Goal: Task Accomplishment & Management: Complete application form

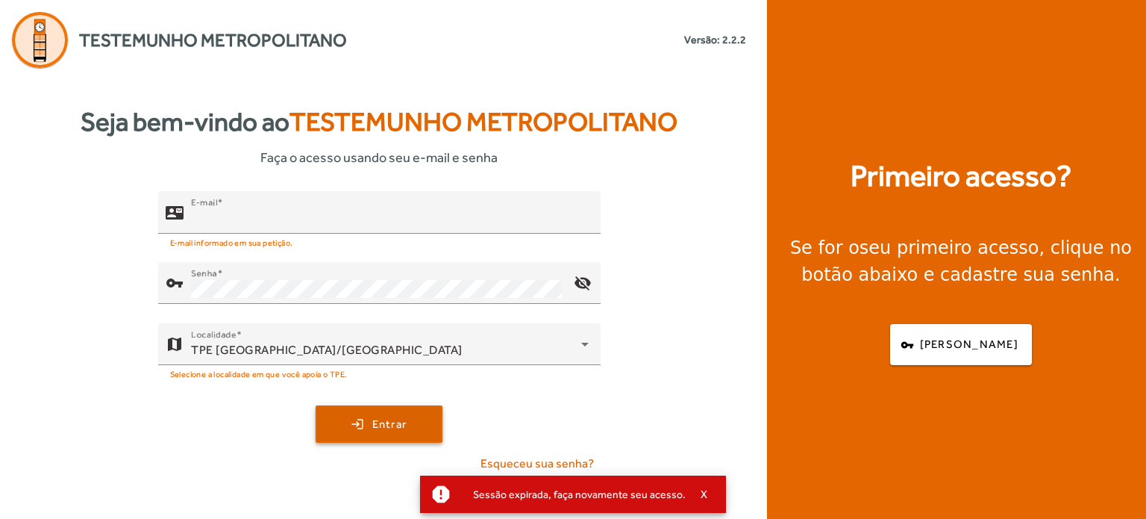
type input "**********"
click at [392, 413] on span "submit" at bounding box center [379, 424] width 124 height 36
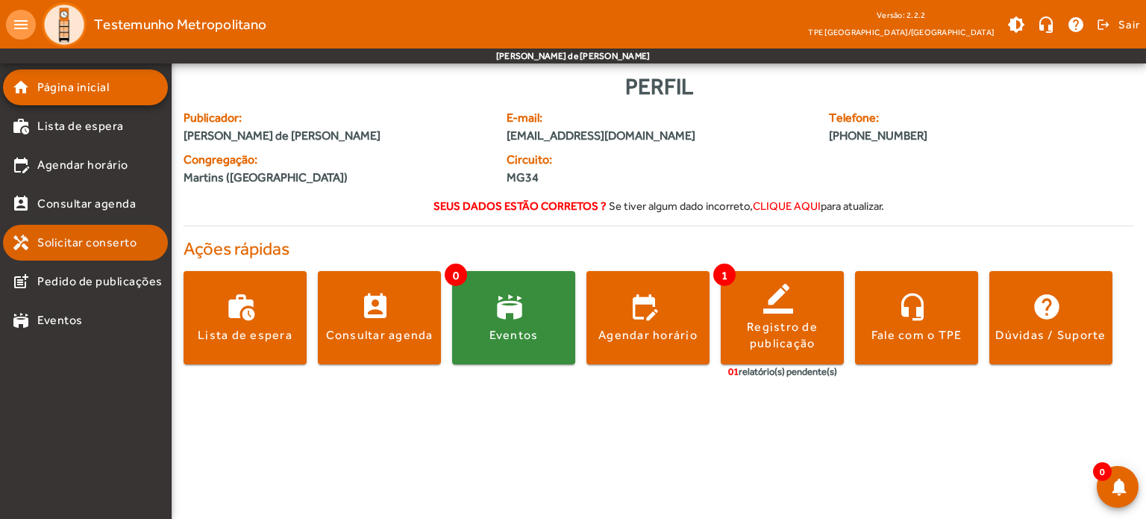
click at [113, 243] on span "Solicitar conserto" at bounding box center [86, 243] width 99 height 18
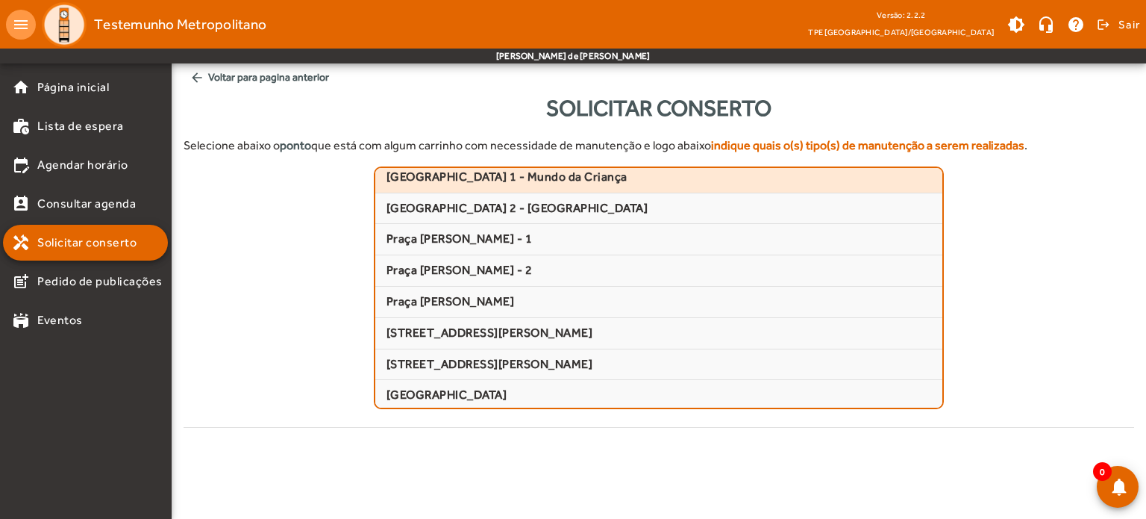
scroll to position [224, 0]
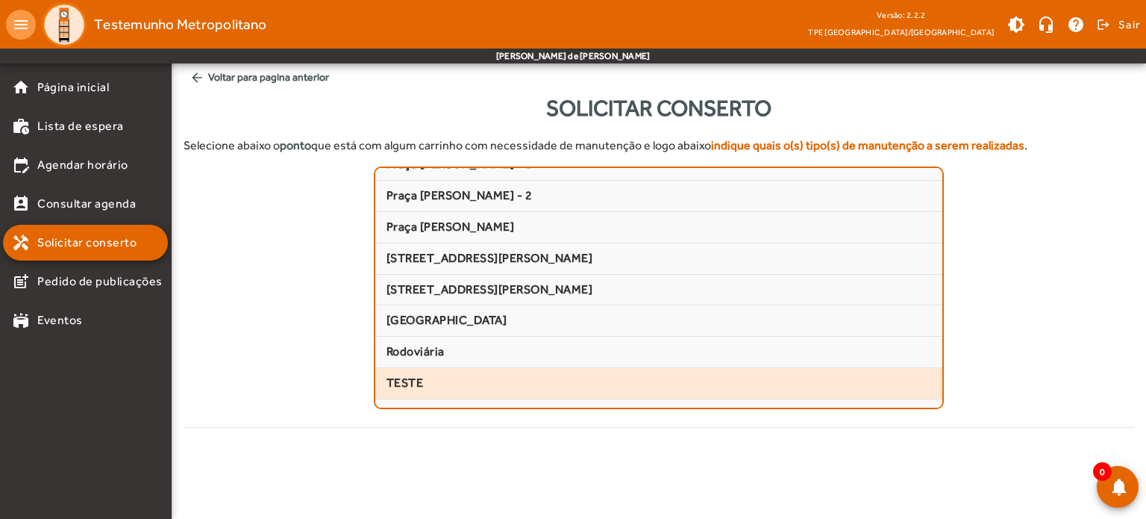
click at [430, 377] on span "TESTE" at bounding box center [659, 383] width 545 height 16
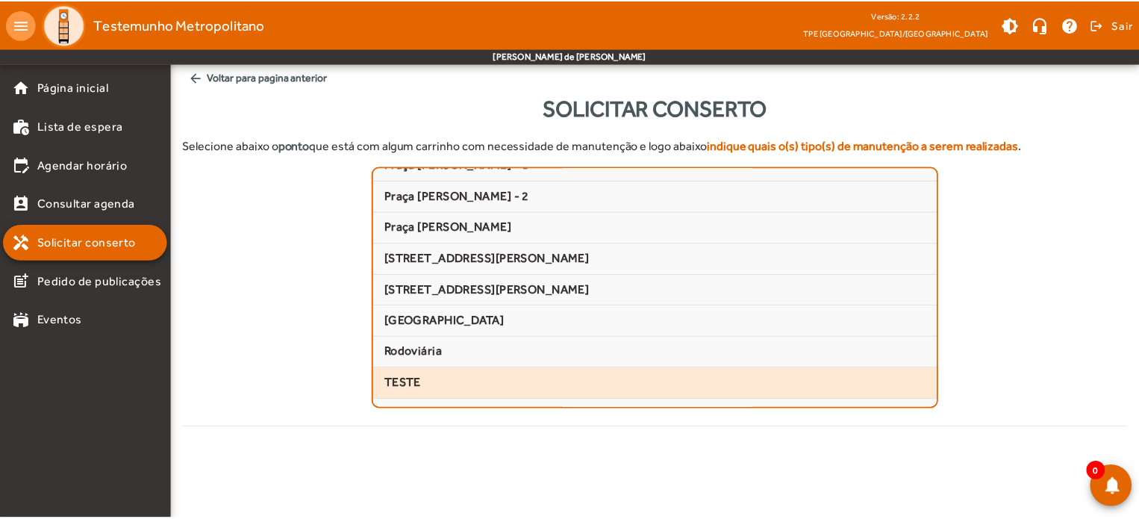
scroll to position [325, 0]
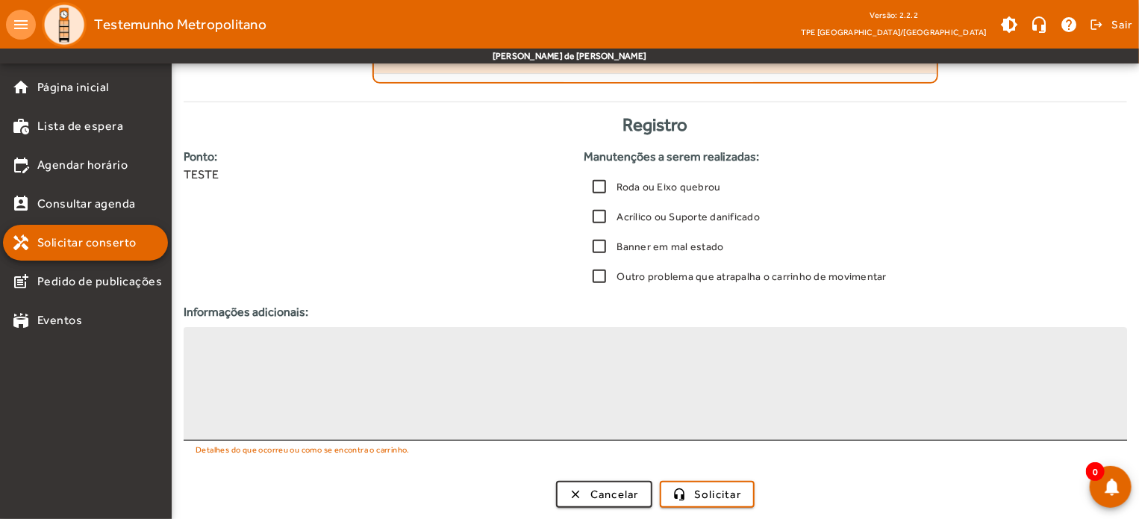
click at [519, 362] on textarea at bounding box center [654, 384] width 919 height 90
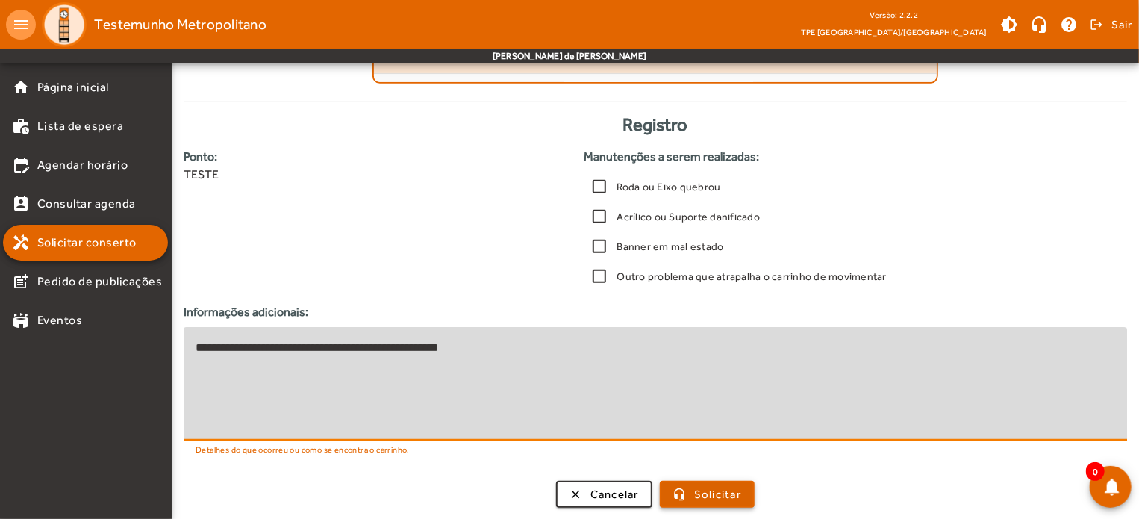
type textarea "**********"
click at [677, 488] on span "submit" at bounding box center [707, 494] width 92 height 36
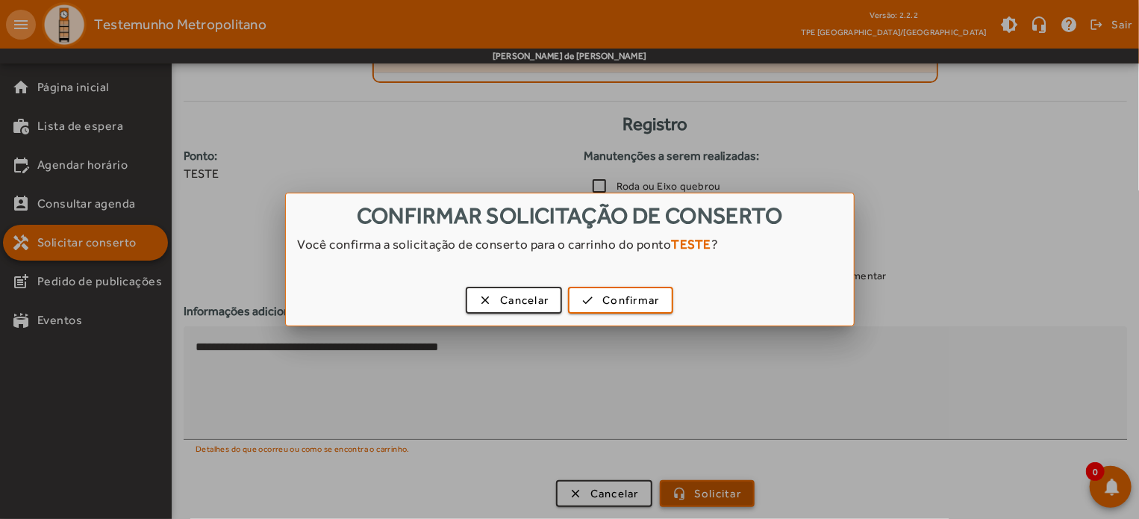
scroll to position [0, 0]
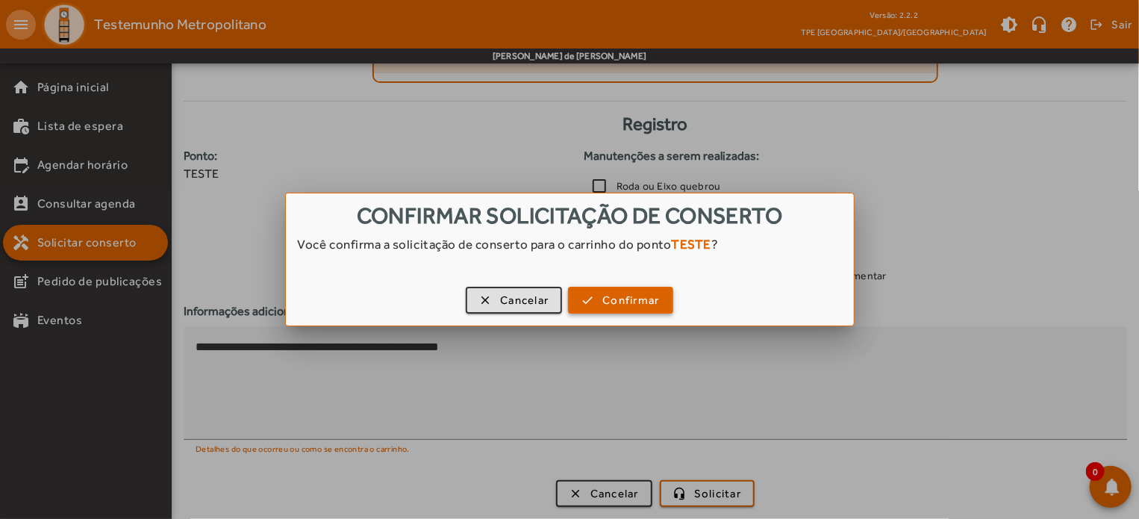
click at [618, 298] on span "Confirmar" at bounding box center [630, 300] width 57 height 17
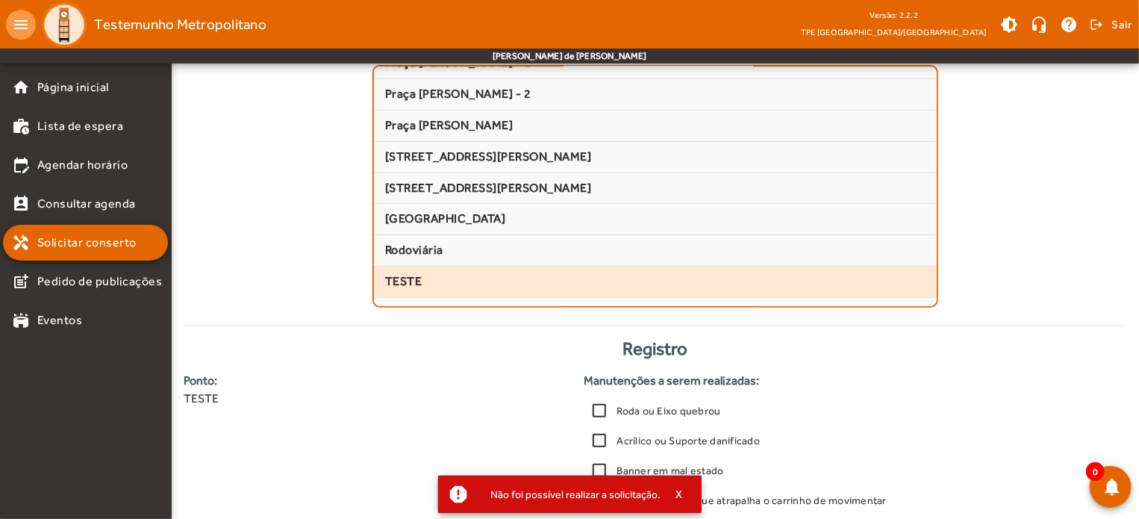
scroll to position [27, 0]
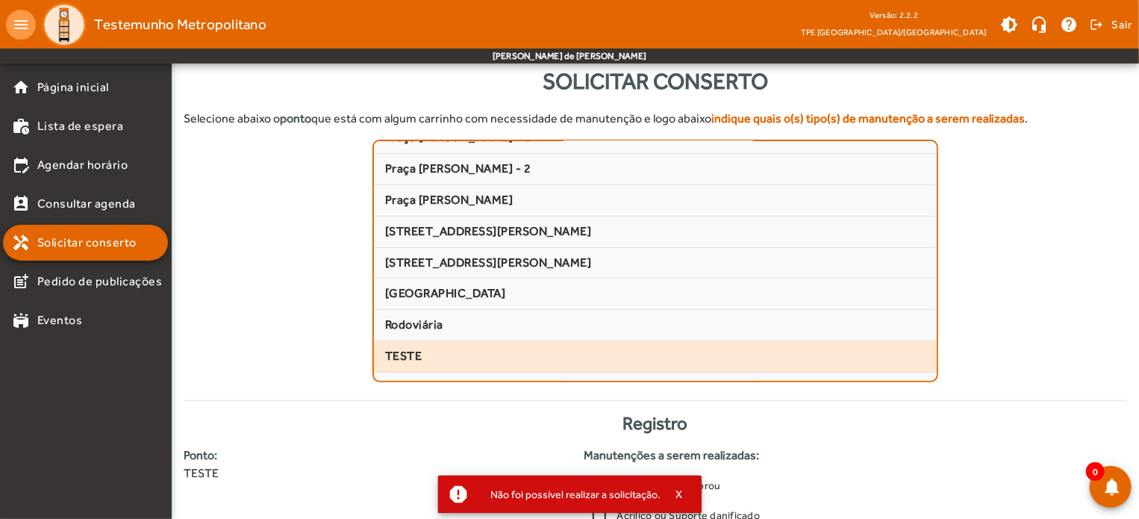
click at [410, 352] on span "TESTE" at bounding box center [655, 356] width 540 height 16
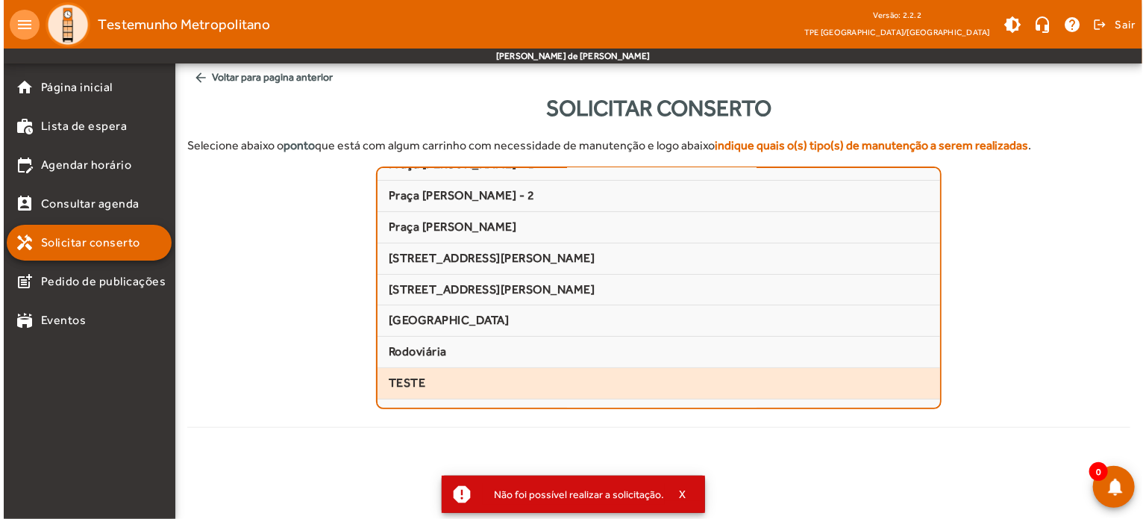
scroll to position [0, 0]
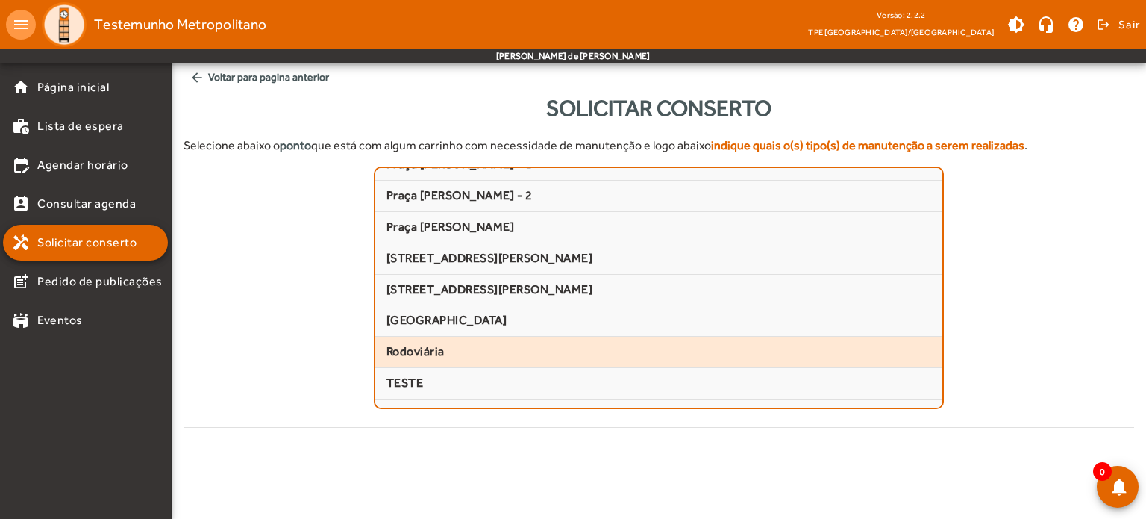
click at [415, 344] on span "Rodoviária" at bounding box center [659, 352] width 545 height 16
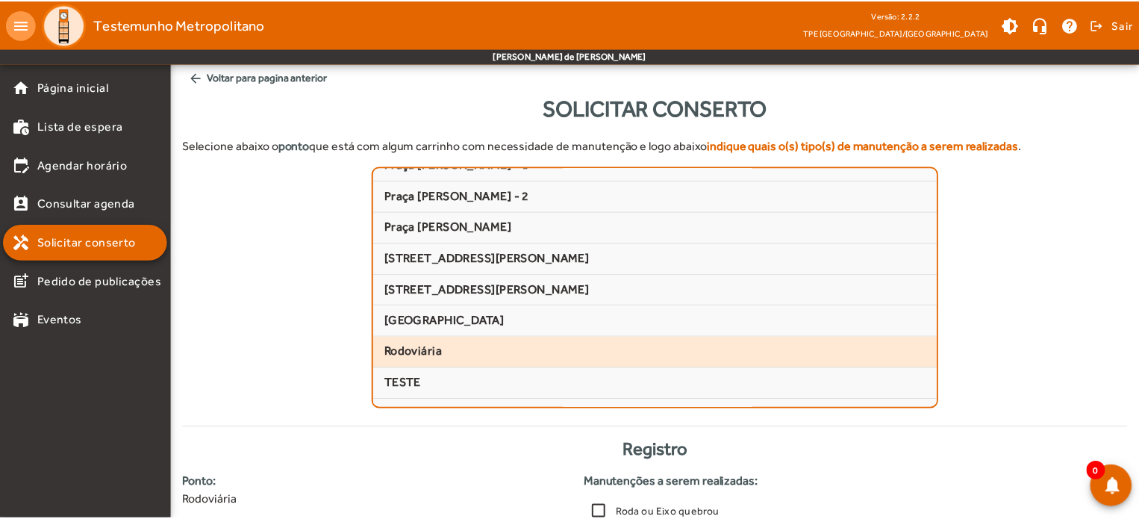
scroll to position [325, 0]
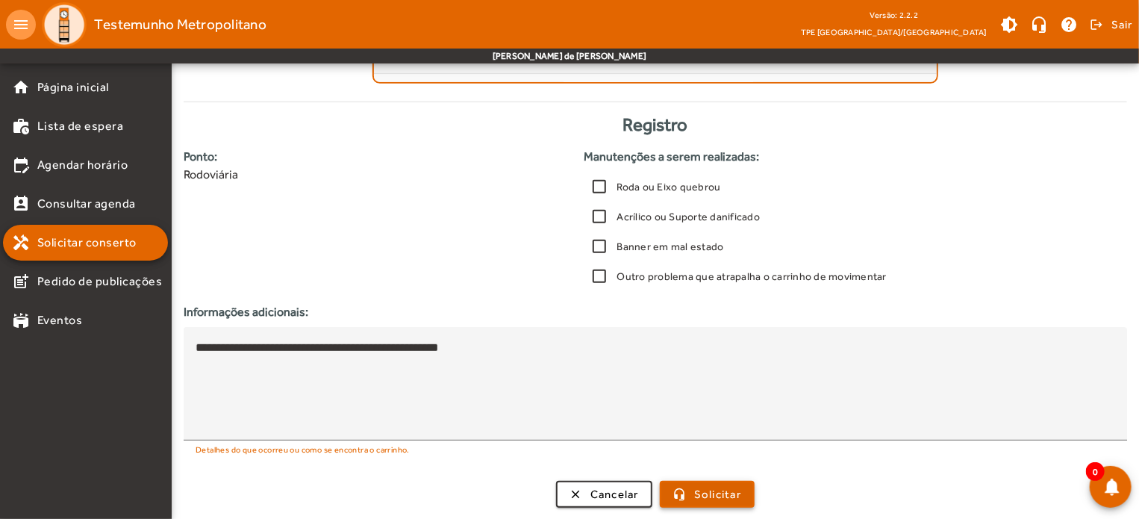
click at [708, 487] on span "Solicitar" at bounding box center [717, 494] width 47 height 17
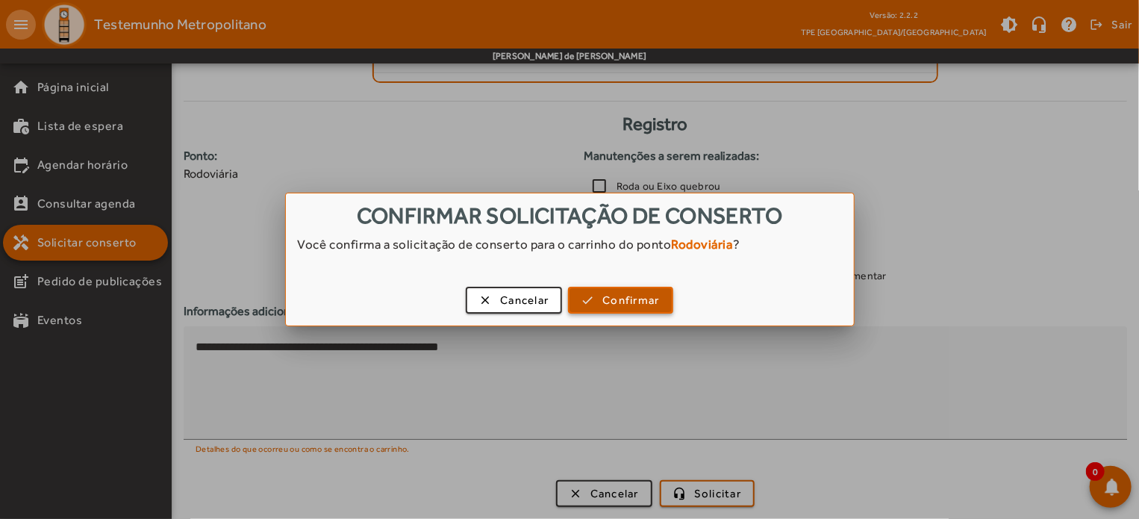
click at [618, 307] on span "Confirmar" at bounding box center [630, 300] width 57 height 17
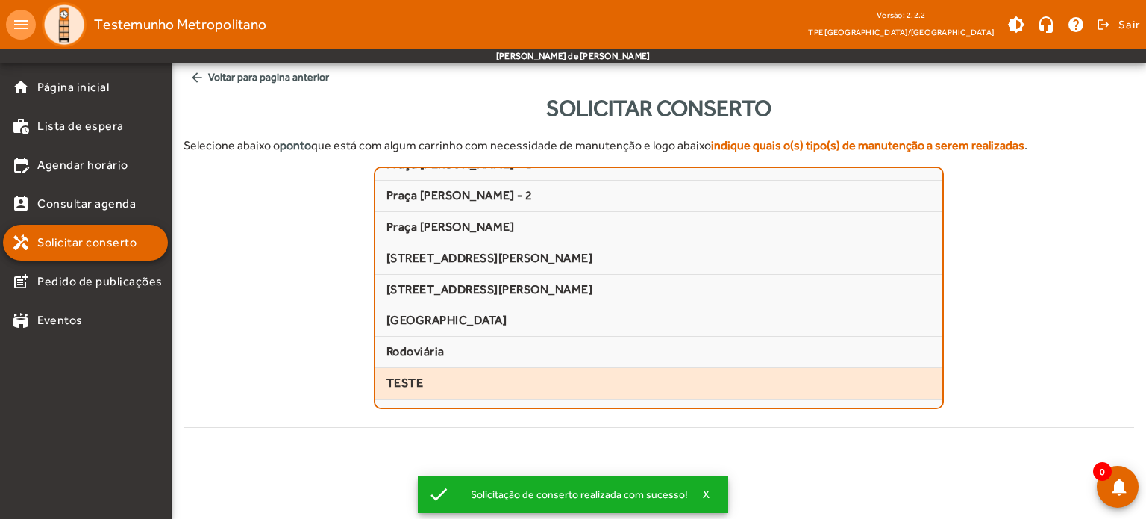
click at [398, 384] on span "TESTE" at bounding box center [659, 383] width 545 height 16
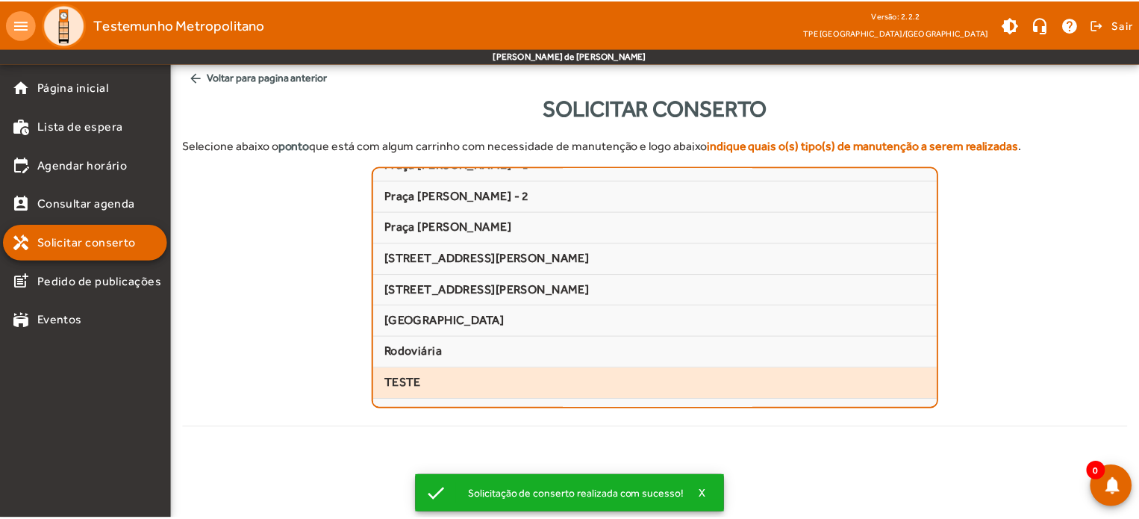
scroll to position [325, 0]
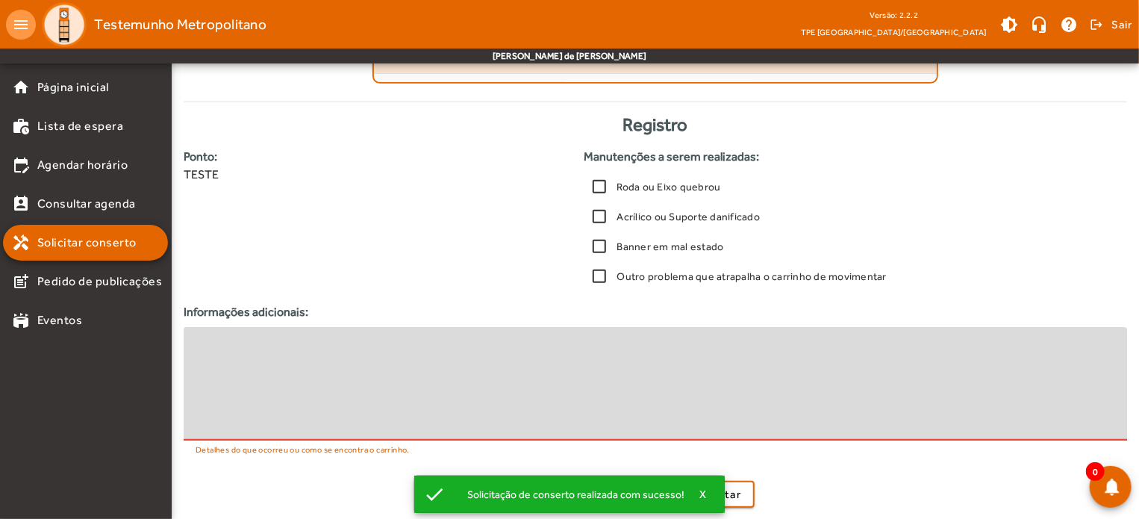
click at [396, 384] on textarea at bounding box center [654, 384] width 919 height 90
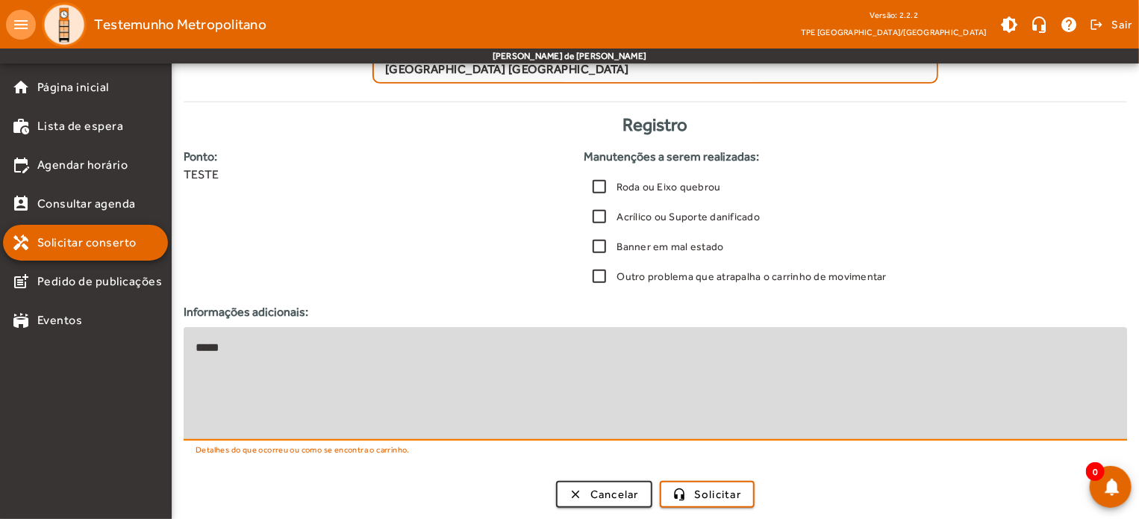
scroll to position [176, 0]
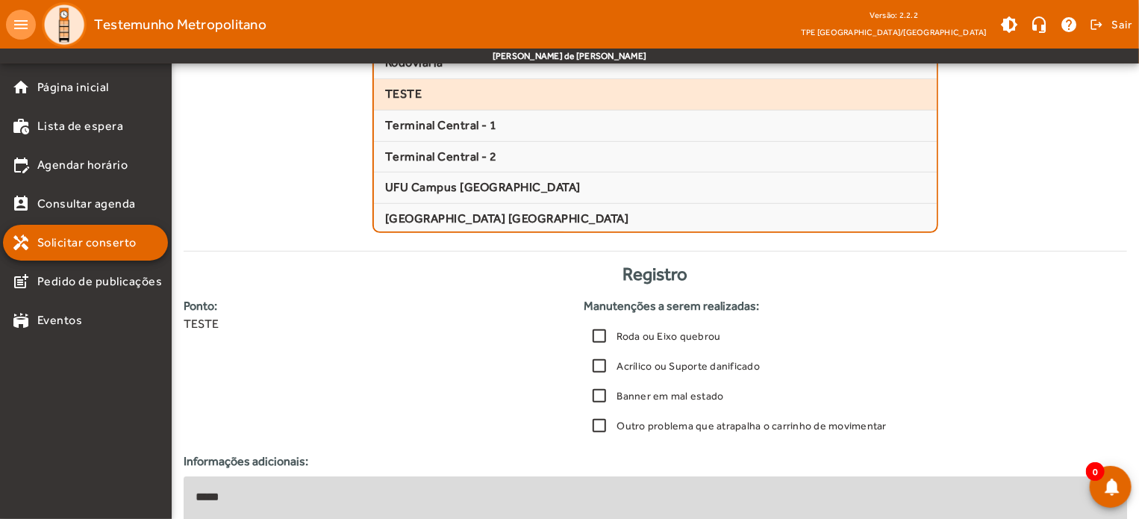
type textarea "*****"
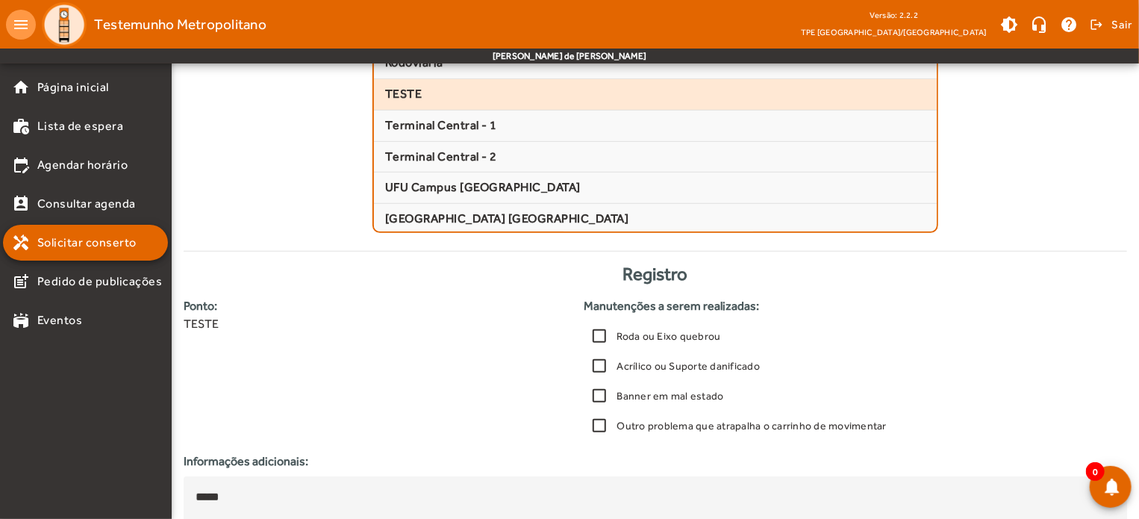
click at [402, 96] on span "TESTE" at bounding box center [655, 95] width 540 height 16
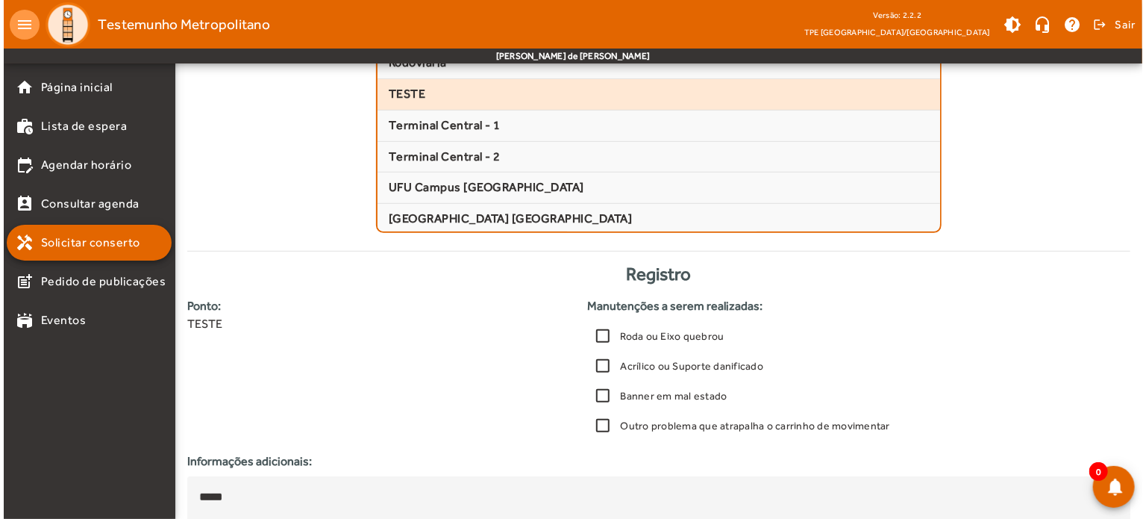
scroll to position [0, 0]
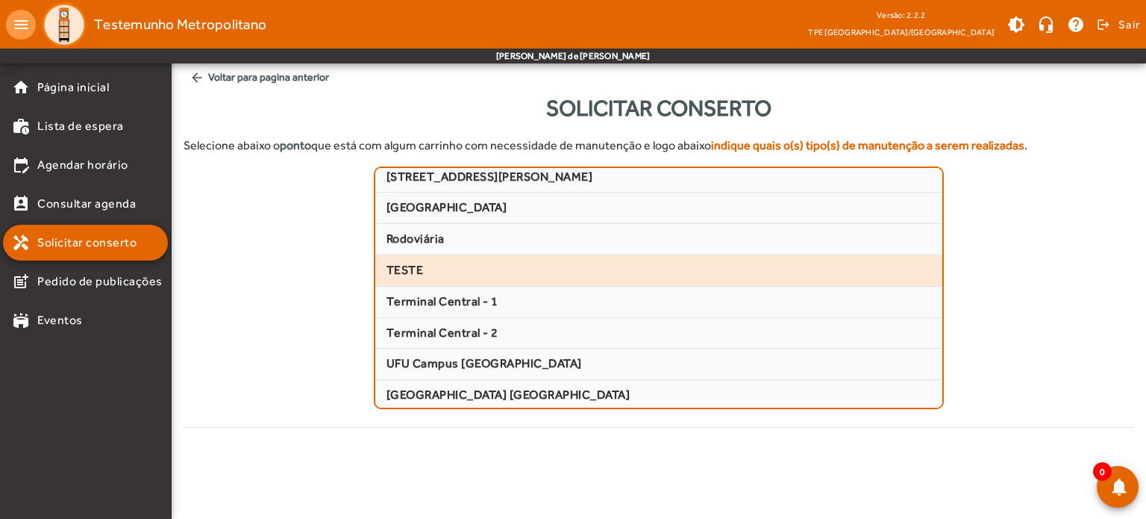
click at [406, 270] on span "TESTE" at bounding box center [659, 271] width 545 height 16
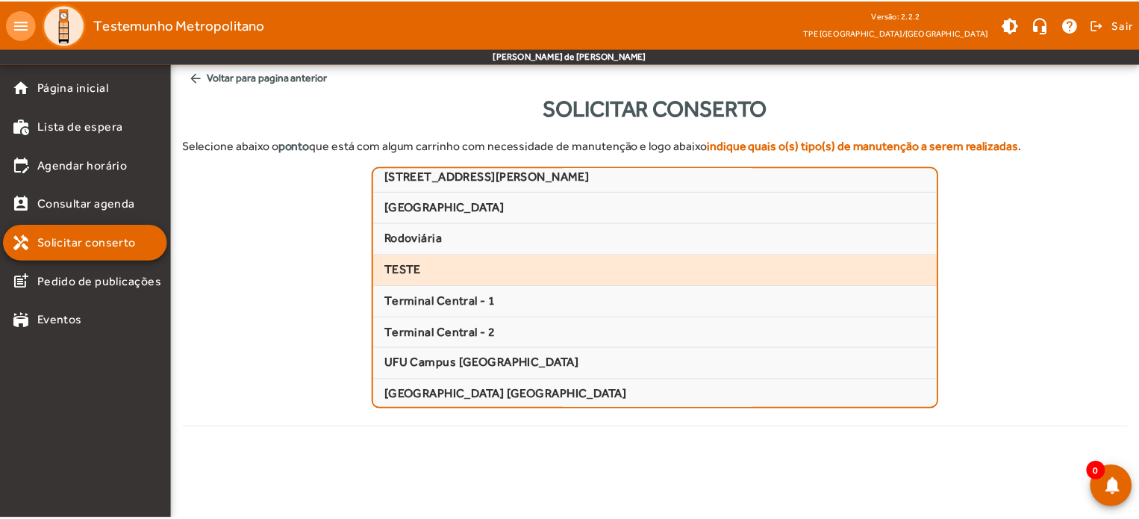
scroll to position [325, 0]
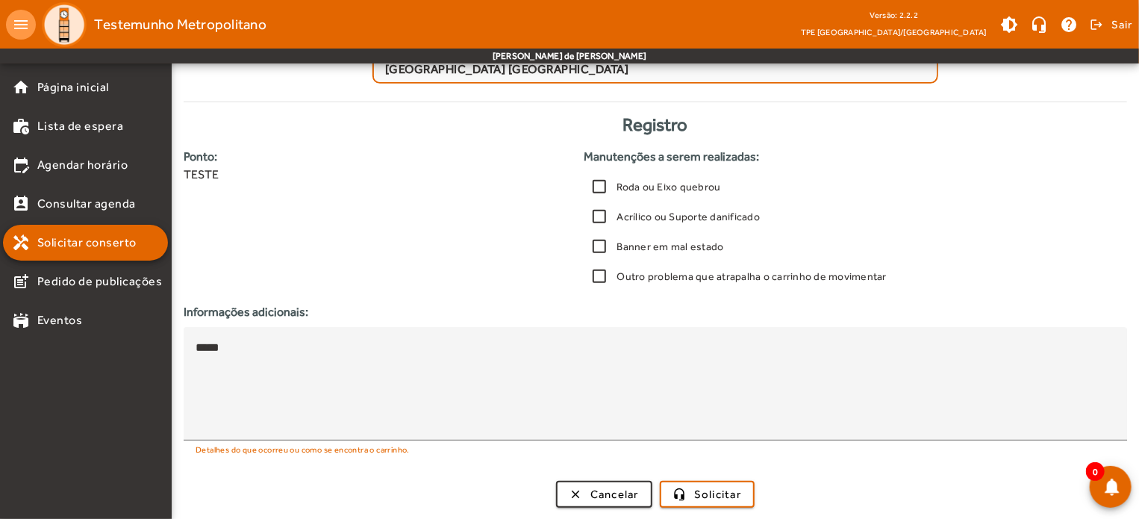
click at [628, 193] on div "Roda ou Eixo quebrou" at bounding box center [652, 187] width 137 height 30
click at [697, 495] on span "Solicitar" at bounding box center [717, 494] width 47 height 17
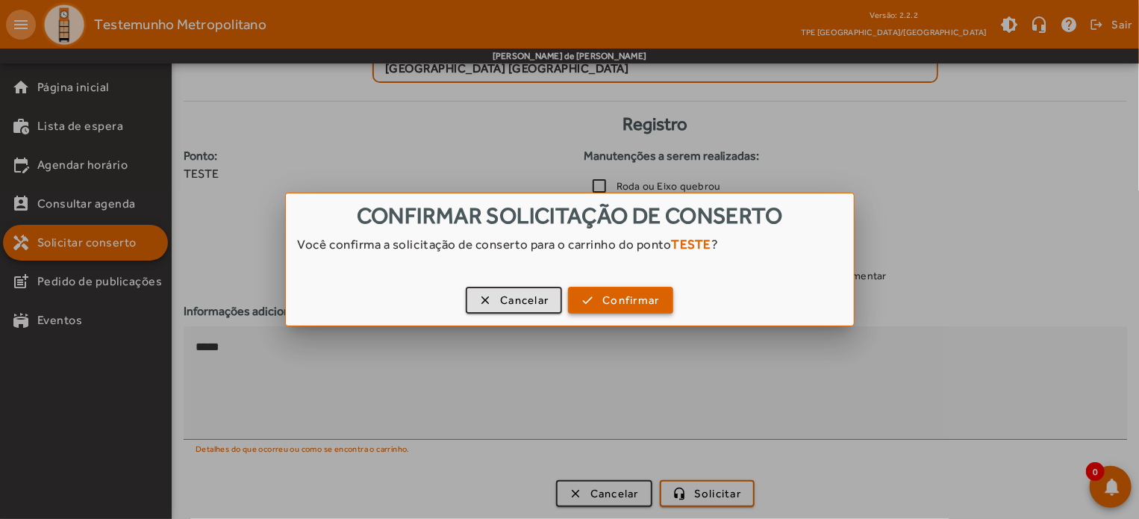
click at [624, 298] on span "Confirmar" at bounding box center [630, 300] width 57 height 17
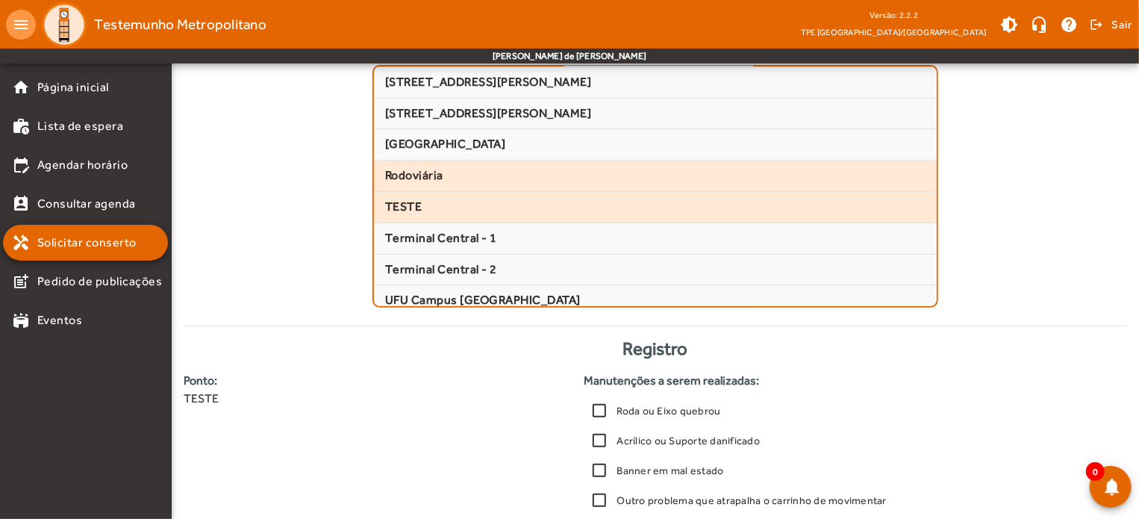
scroll to position [337, 0]
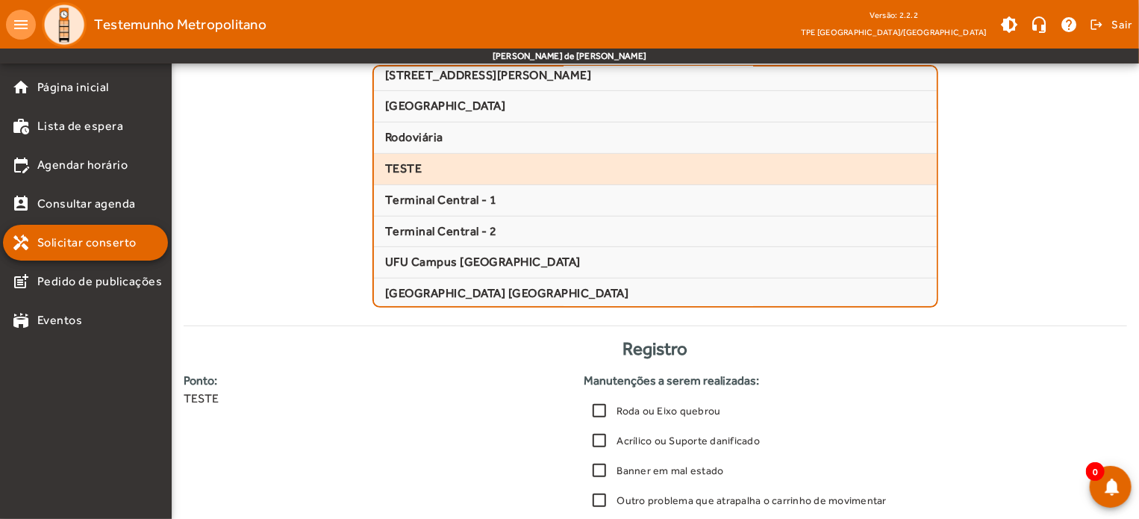
click at [408, 163] on span "TESTE" at bounding box center [655, 169] width 540 height 16
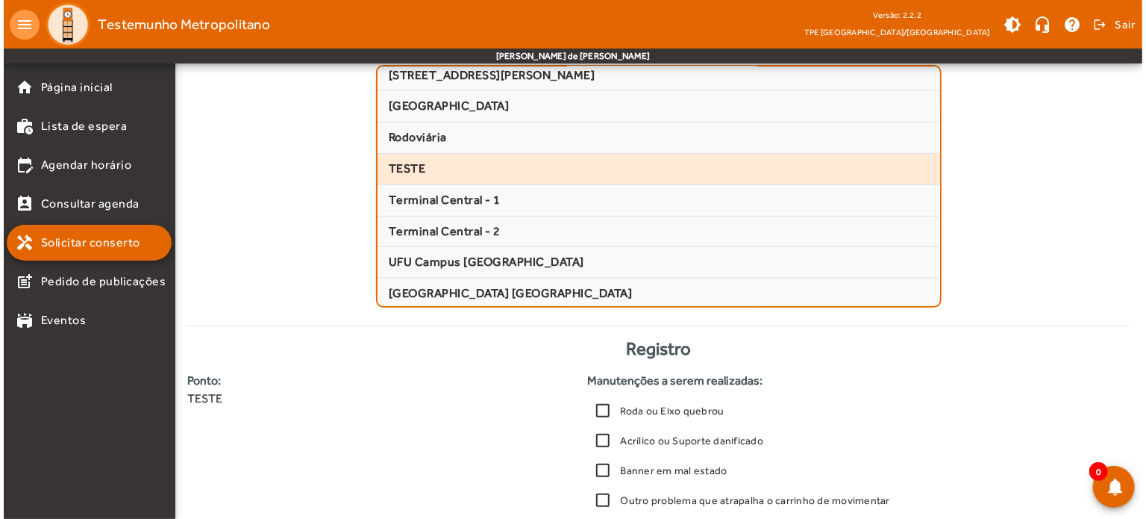
scroll to position [0, 0]
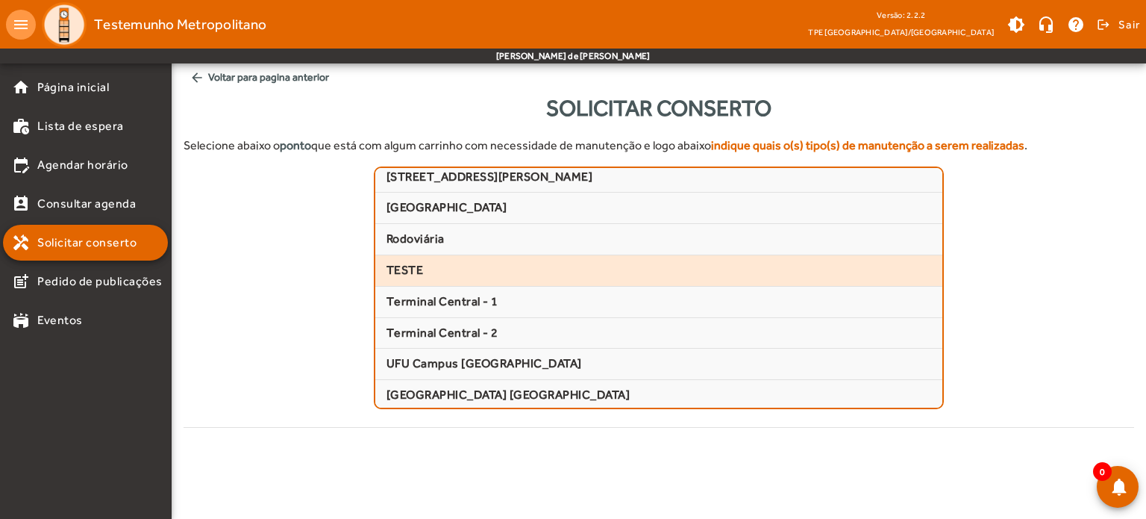
click at [414, 271] on span "TESTE" at bounding box center [659, 271] width 545 height 16
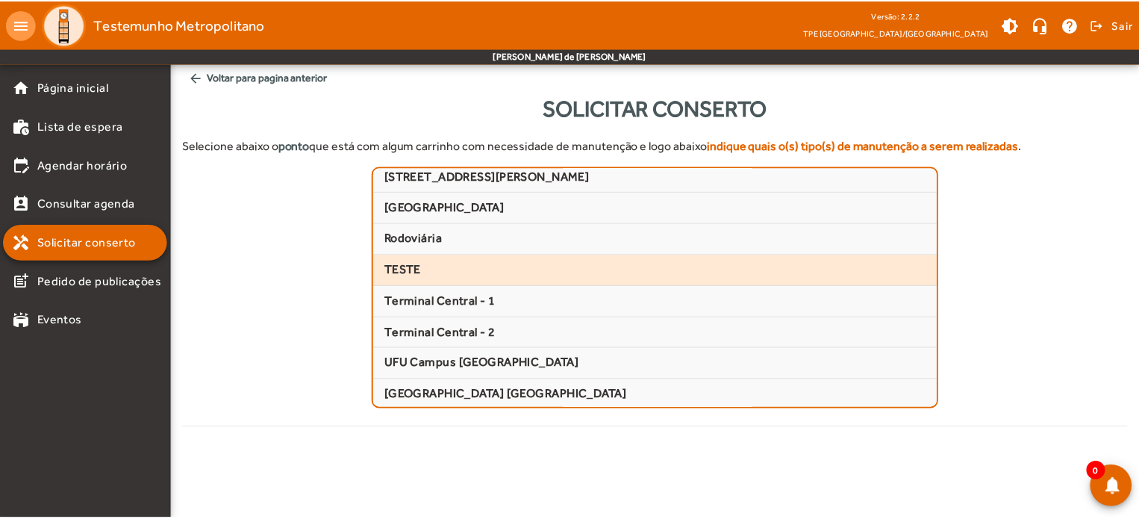
scroll to position [325, 0]
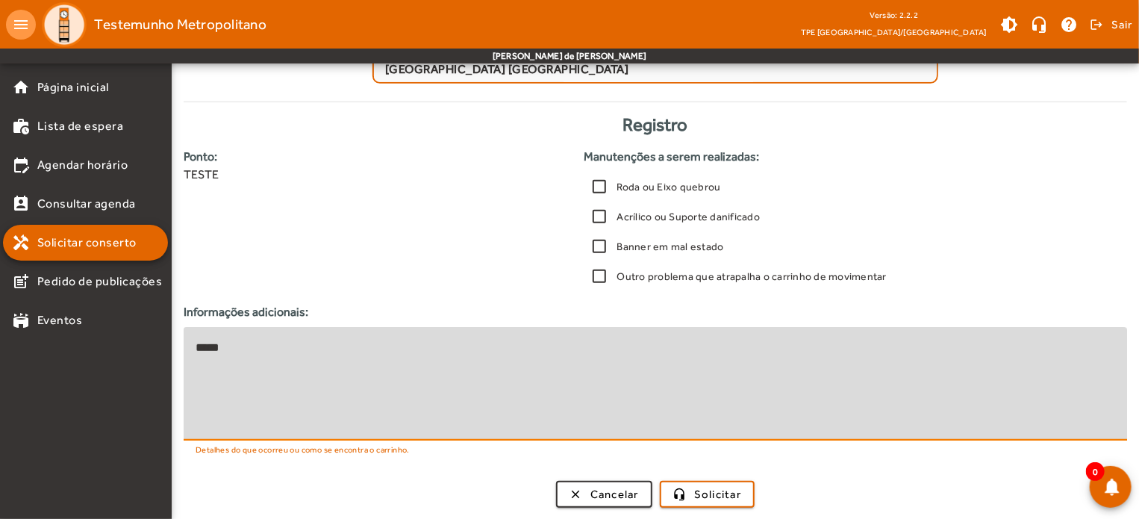
click at [484, 408] on textarea "*****" at bounding box center [654, 384] width 919 height 90
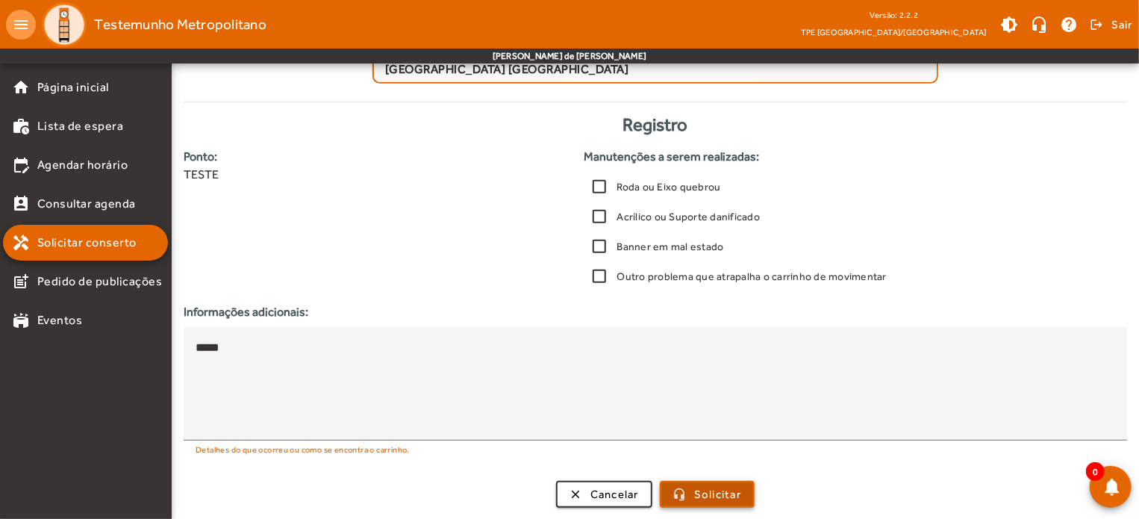
click at [704, 492] on span "Solicitar" at bounding box center [717, 494] width 47 height 17
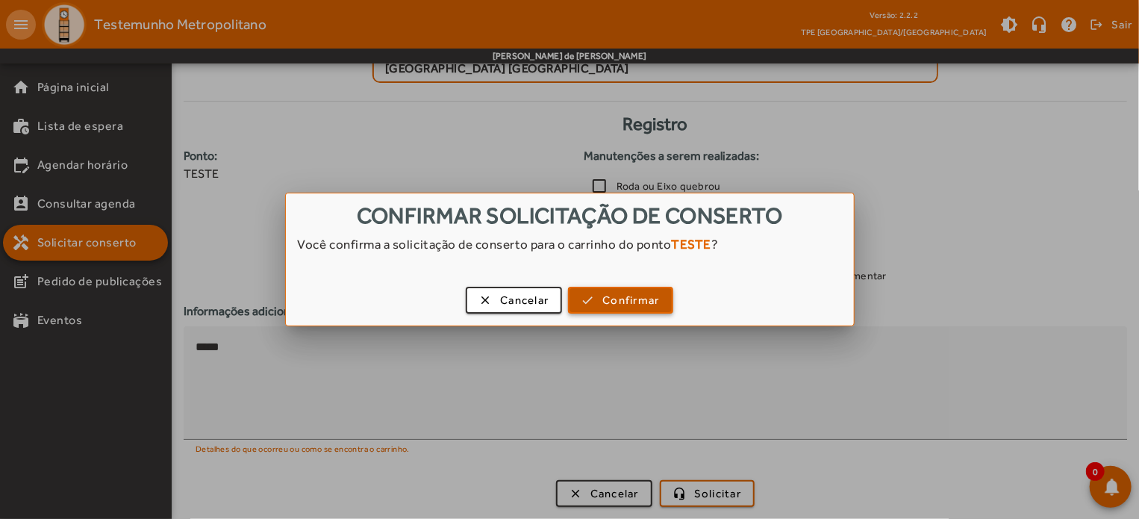
click at [652, 304] on span "Confirmar" at bounding box center [630, 300] width 57 height 17
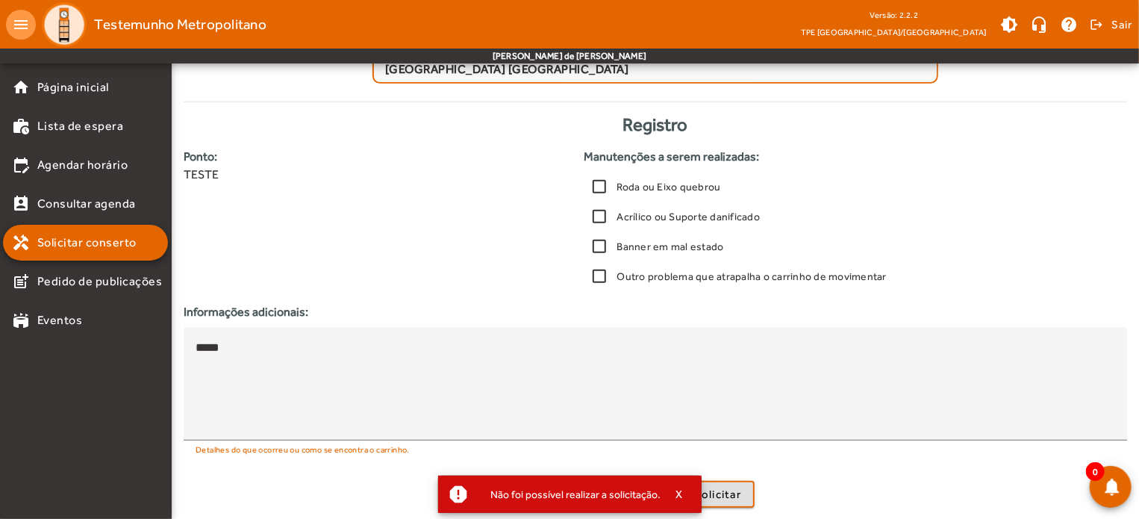
click at [651, 500] on div "Não foi possível realizar a solicitação." at bounding box center [570, 494] width 182 height 21
click at [678, 488] on span "X" at bounding box center [678, 493] width 7 height 13
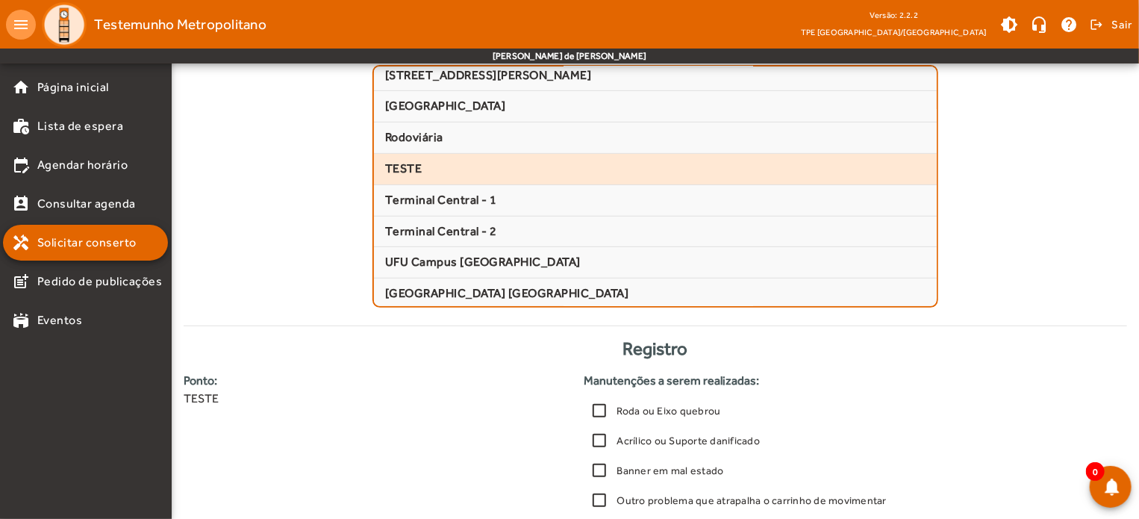
scroll to position [27, 0]
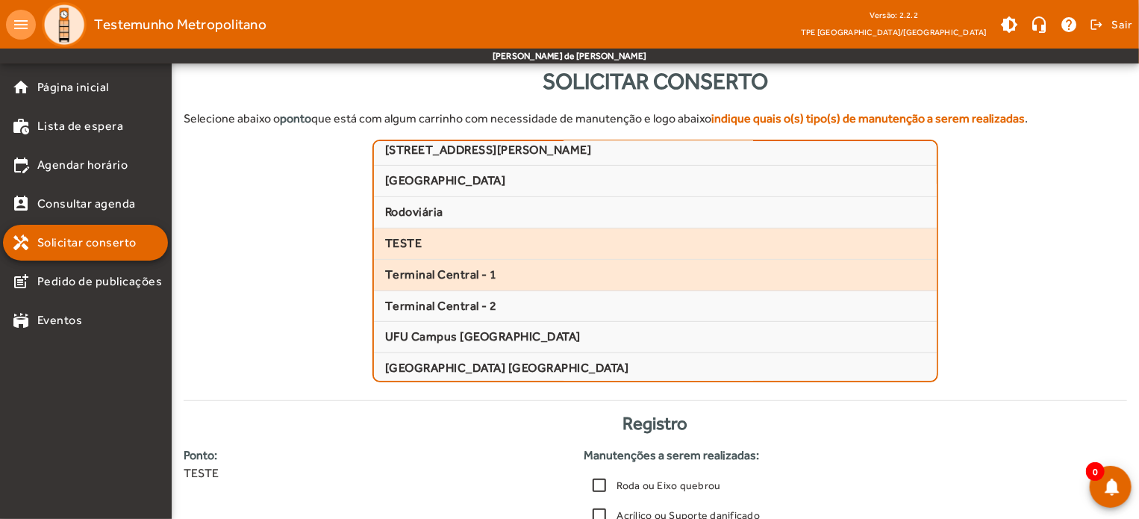
click at [461, 270] on span "Terminal Central - 1" at bounding box center [655, 275] width 540 height 16
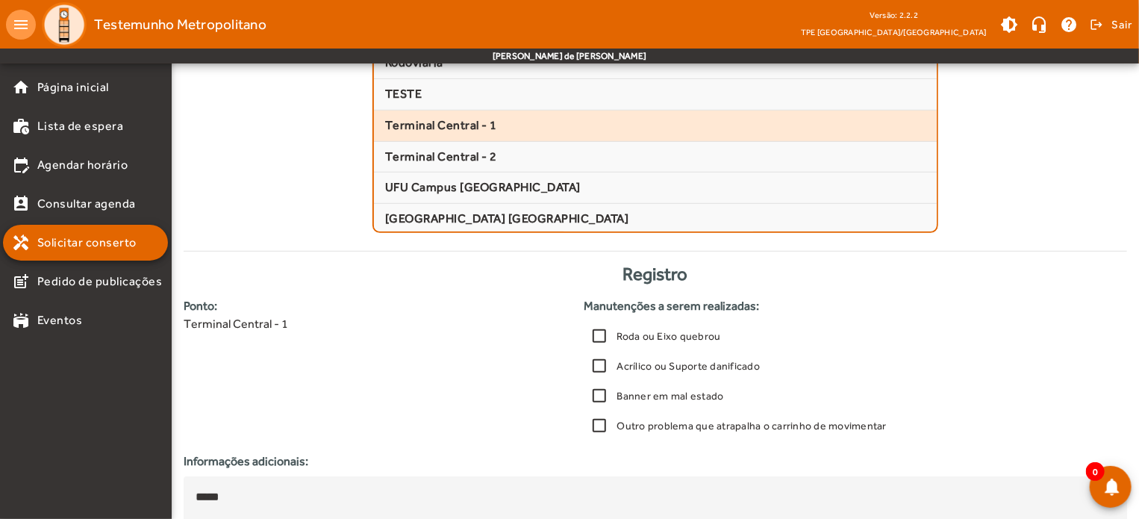
scroll to position [325, 0]
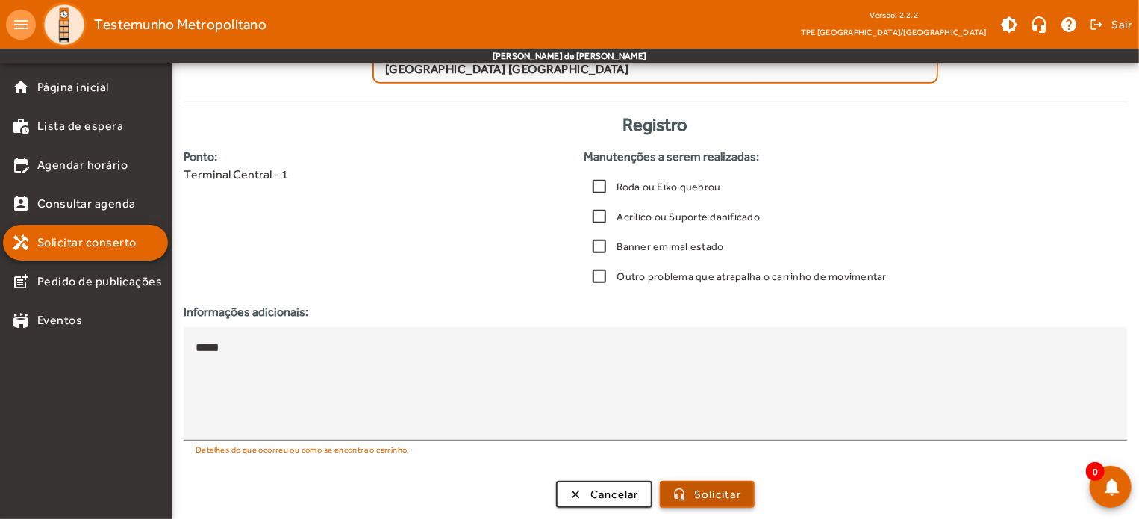
click at [707, 493] on span "Solicitar" at bounding box center [717, 494] width 47 height 17
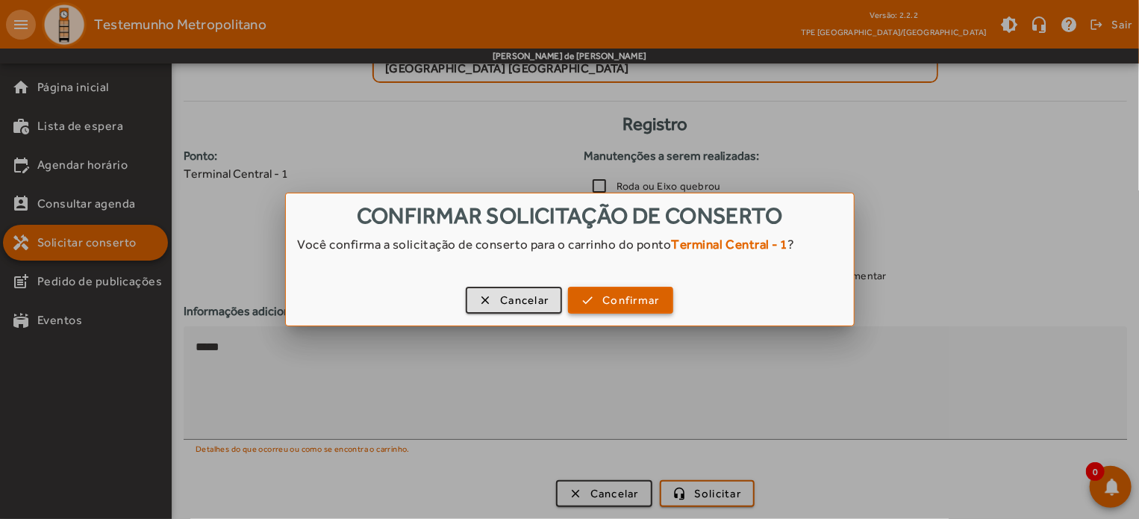
click at [629, 301] on span "Confirmar" at bounding box center [630, 300] width 57 height 17
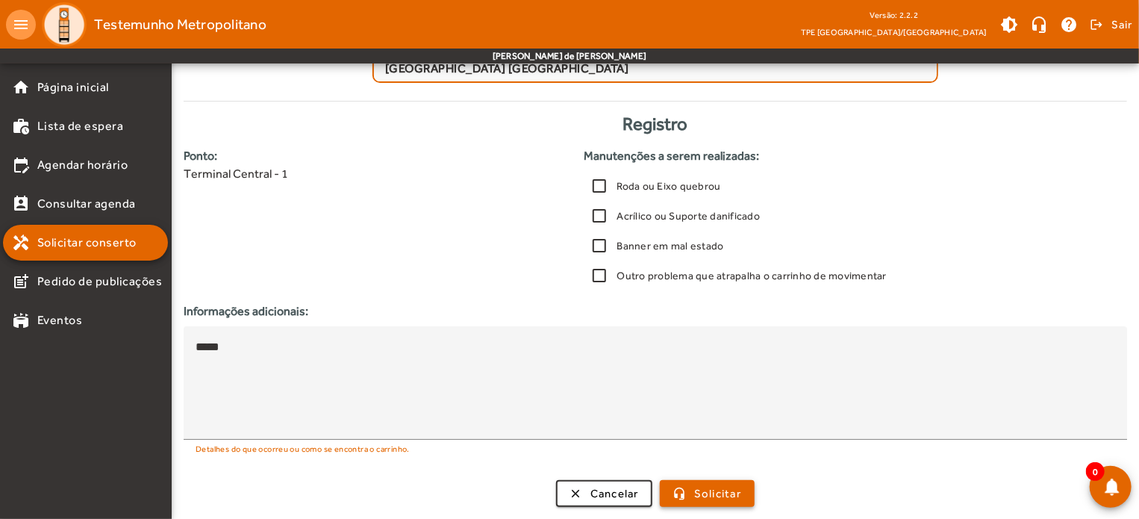
scroll to position [325, 0]
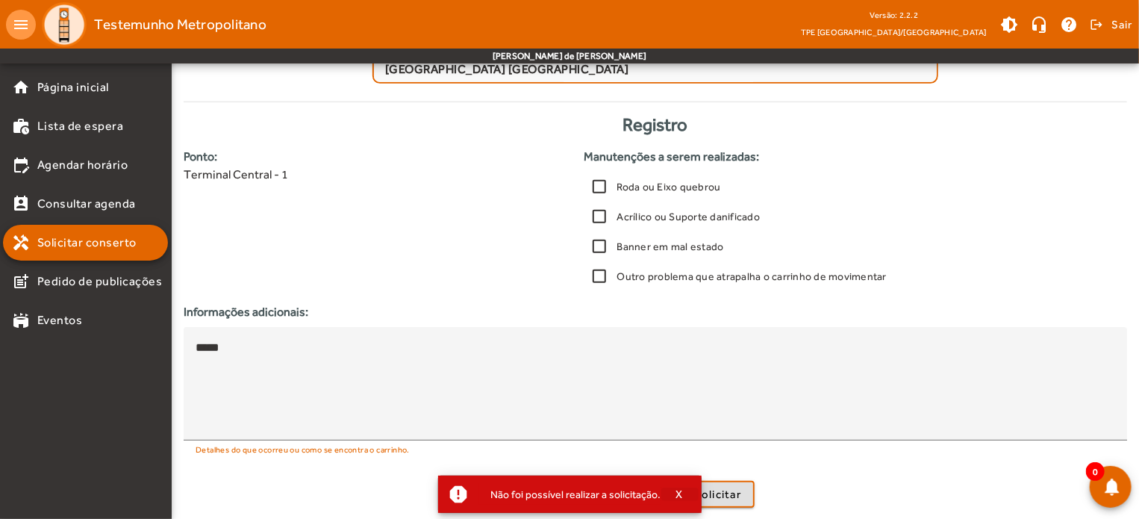
click at [669, 493] on span "button" at bounding box center [679, 494] width 37 height 36
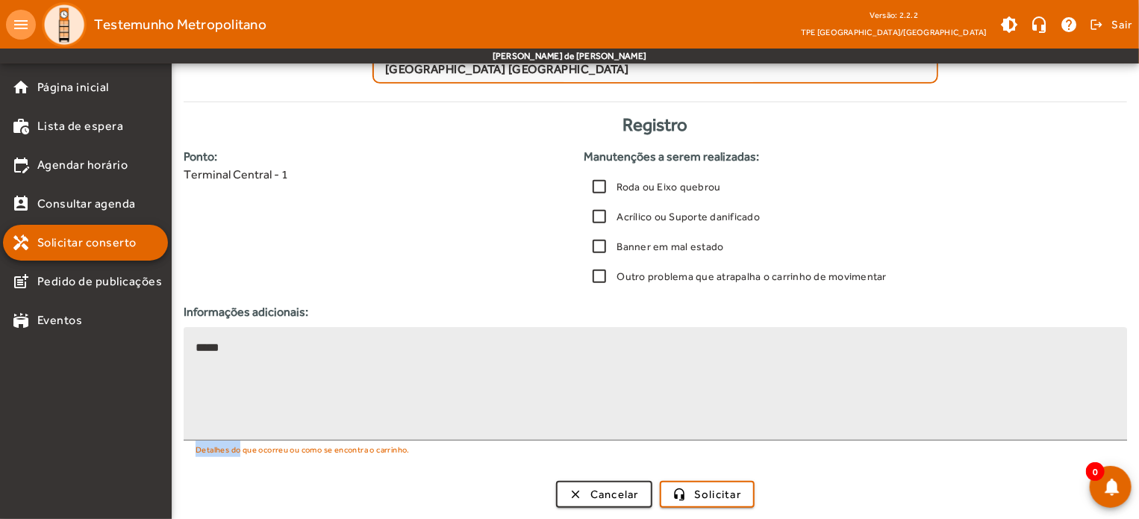
drag, startPoint x: 243, startPoint y: 450, endPoint x: 443, endPoint y: 451, distance: 200.7
click at [440, 457] on div "Informações adicionais: ***** Detalhes do que ocorreu ou como se encontra o car…" at bounding box center [655, 386] width 961 height 166
click at [388, 402] on textarea "*****" at bounding box center [654, 384] width 919 height 90
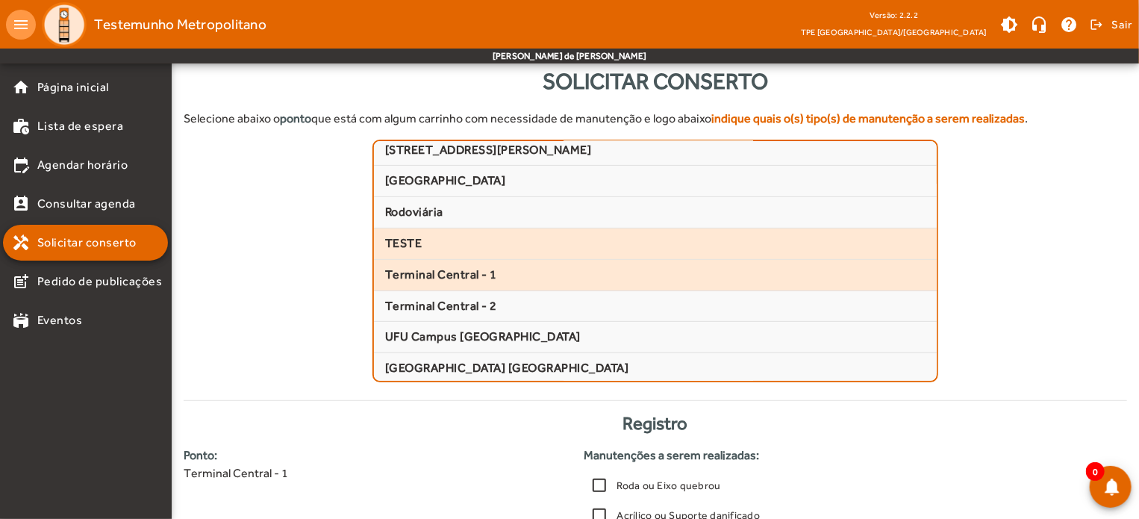
click at [513, 228] on mat-list-item "TESTE" at bounding box center [655, 243] width 563 height 31
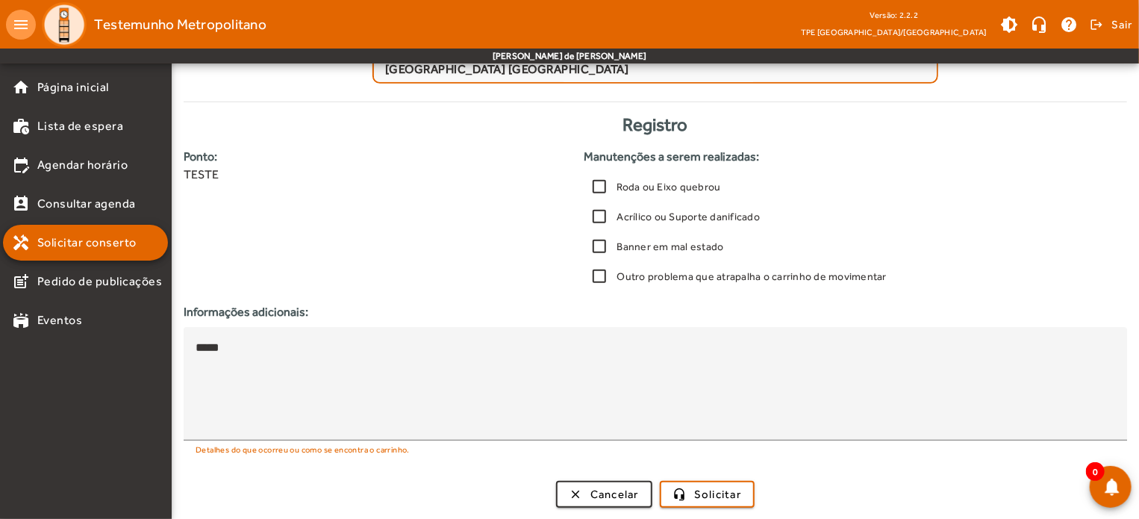
scroll to position [176, 0]
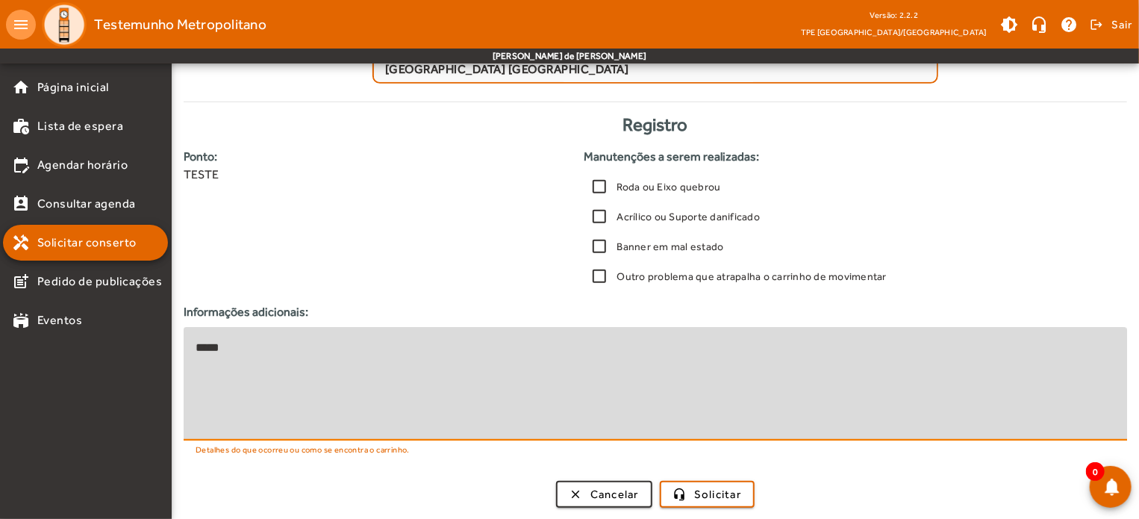
drag, startPoint x: 65, startPoint y: 315, endPoint x: 3, endPoint y: 301, distance: 63.4
click at [20, 302] on mat-drawer-container "home Página inicial work_history Lista de espera edit_calendar Agendar horário …" at bounding box center [569, 97] width 1139 height 845
type textarea "**********"
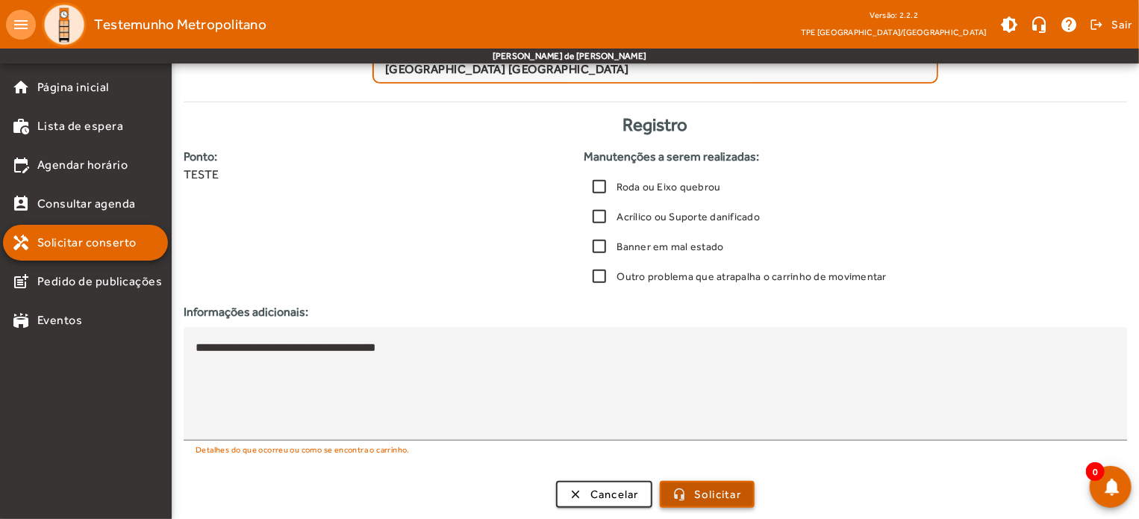
click at [691, 498] on span "submit" at bounding box center [707, 494] width 92 height 36
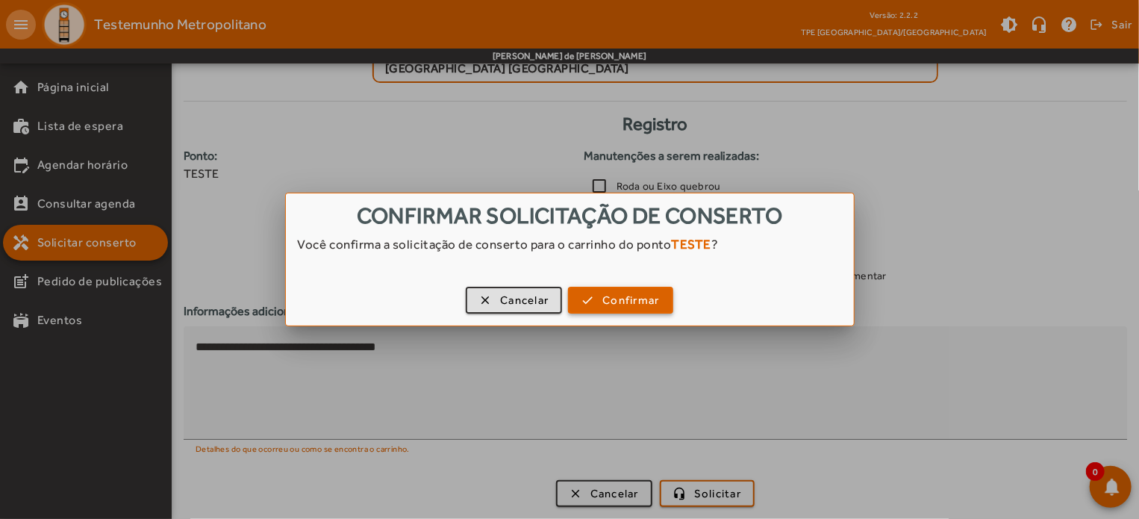
click at [630, 308] on span "button" at bounding box center [619, 300] width 101 height 36
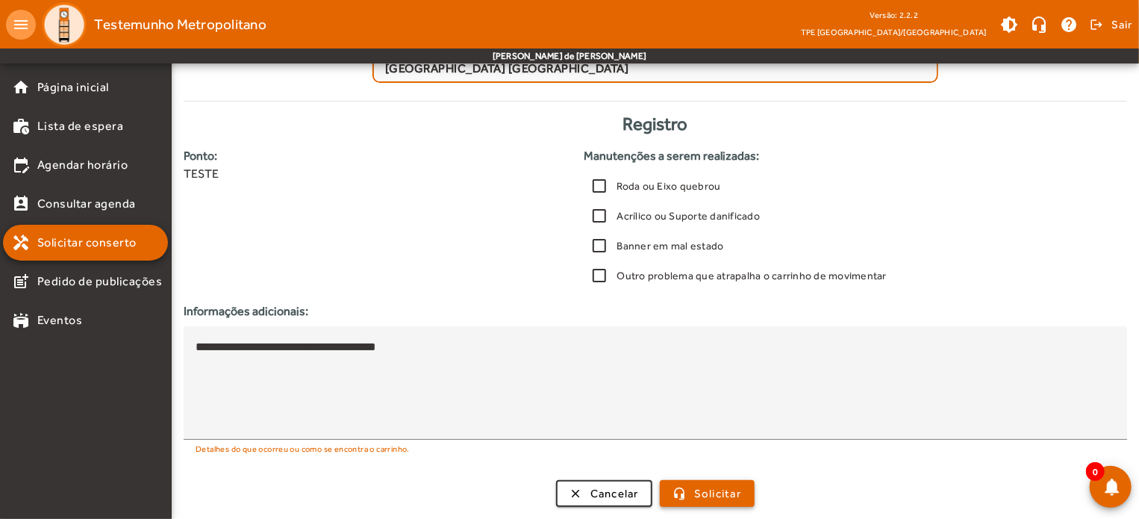
scroll to position [325, 0]
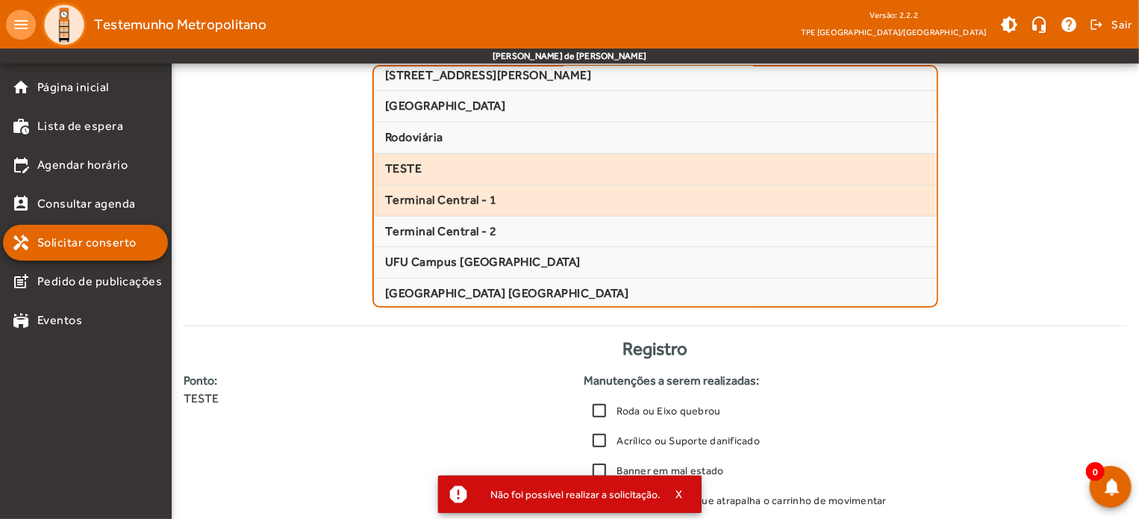
click at [489, 199] on span "Terminal Central - 1" at bounding box center [655, 201] width 540 height 16
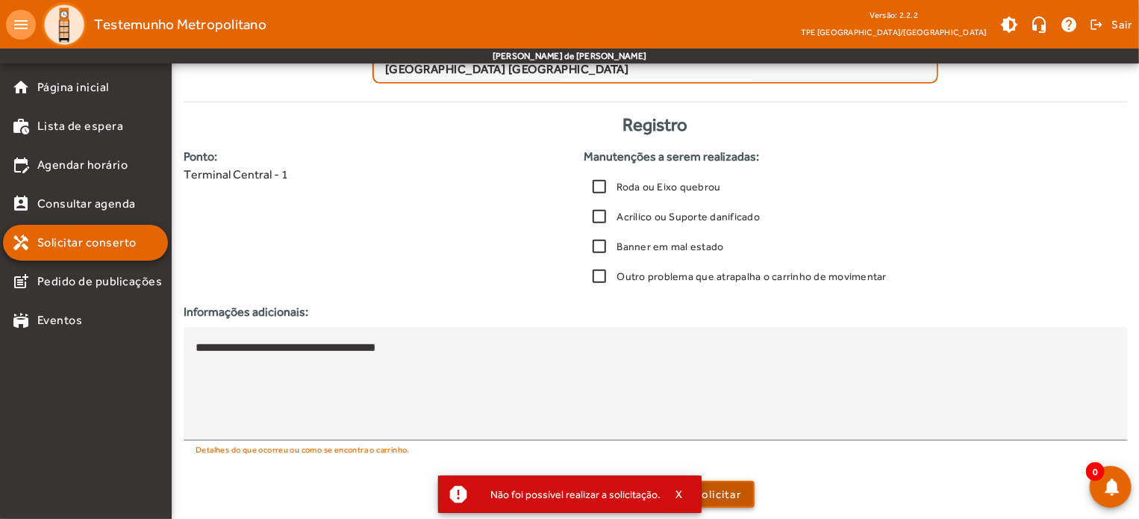
click at [734, 493] on span "Solicitar" at bounding box center [717, 494] width 47 height 17
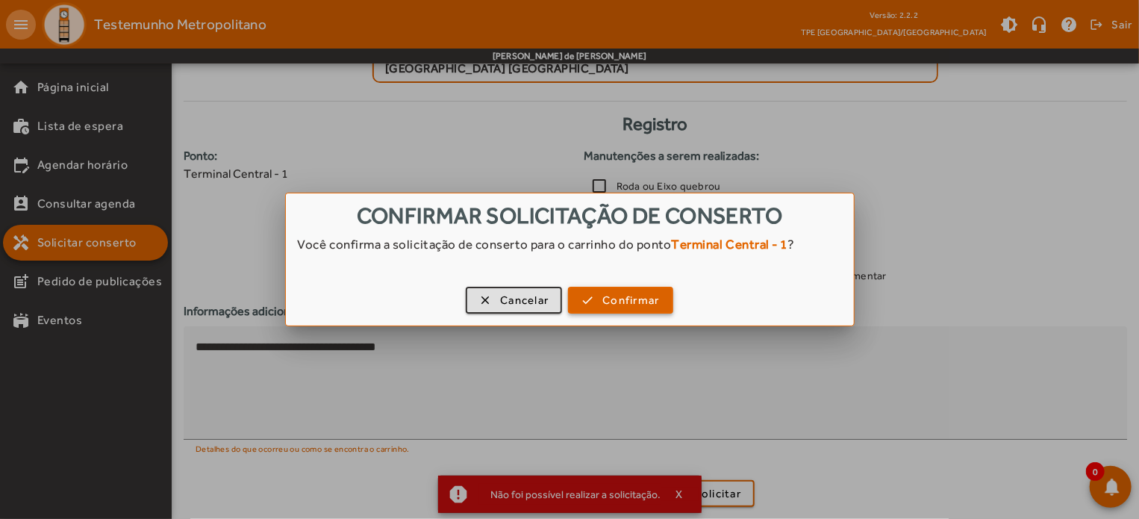
click at [642, 301] on span "Confirmar" at bounding box center [630, 300] width 57 height 17
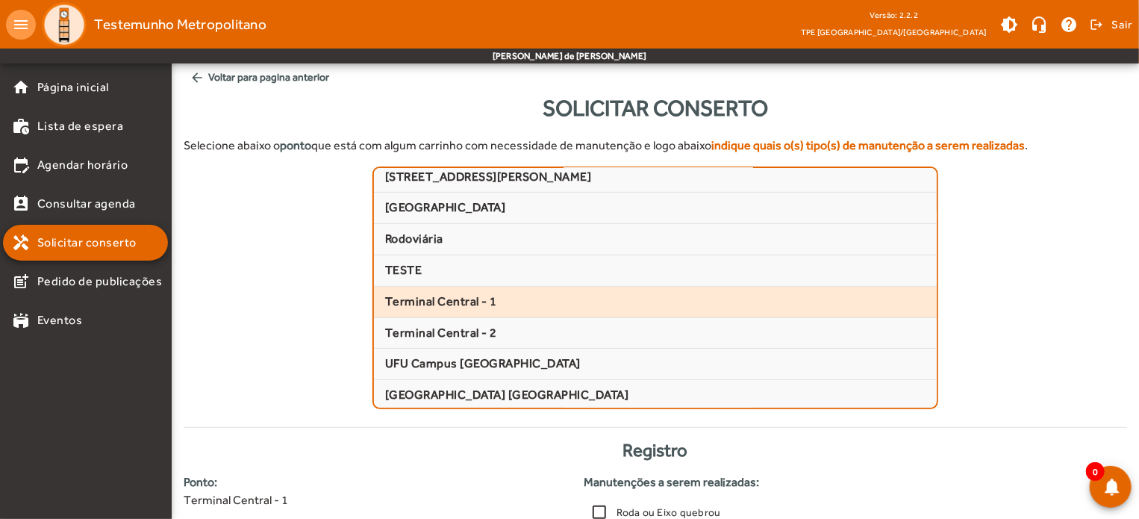
scroll to position [325, 0]
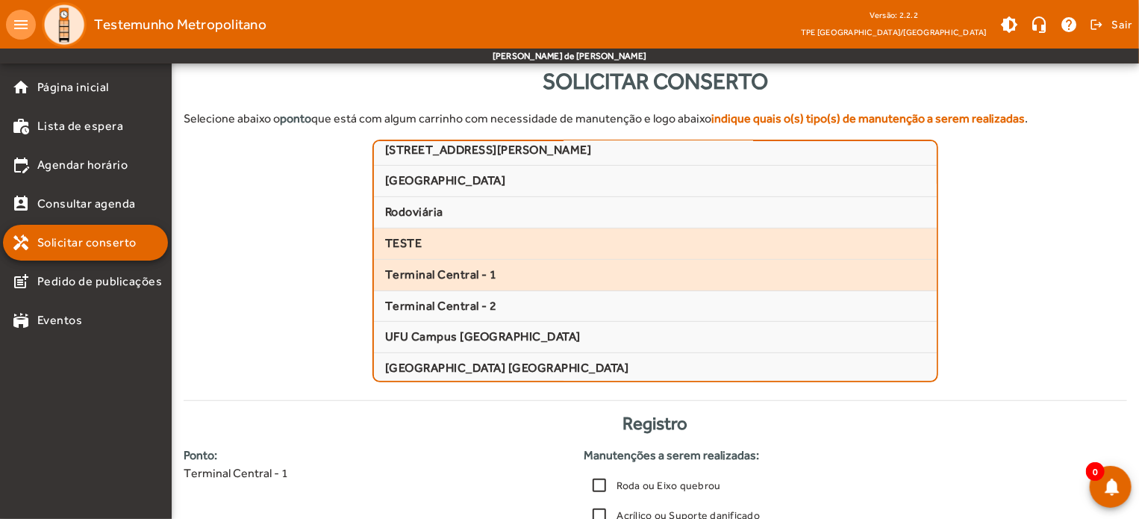
click at [400, 241] on span "TESTE" at bounding box center [655, 244] width 540 height 16
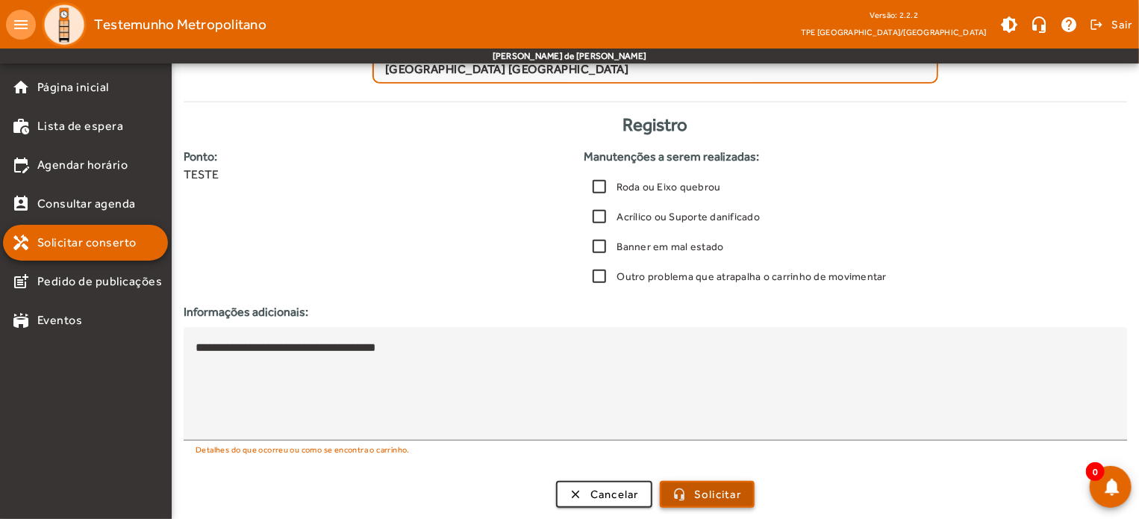
click at [720, 492] on span "Solicitar" at bounding box center [717, 494] width 47 height 17
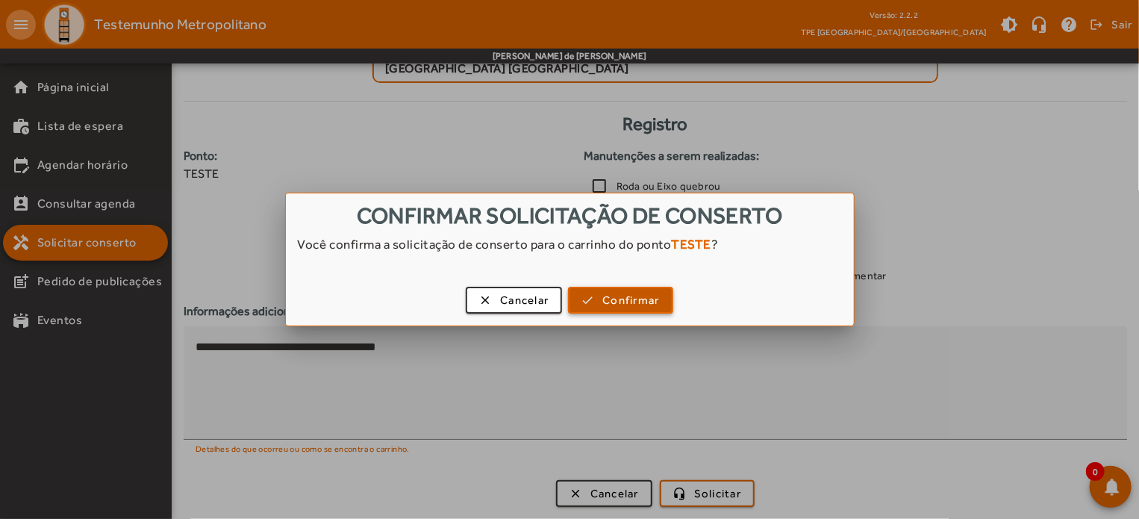
click at [630, 292] on span "Confirmar" at bounding box center [630, 300] width 57 height 17
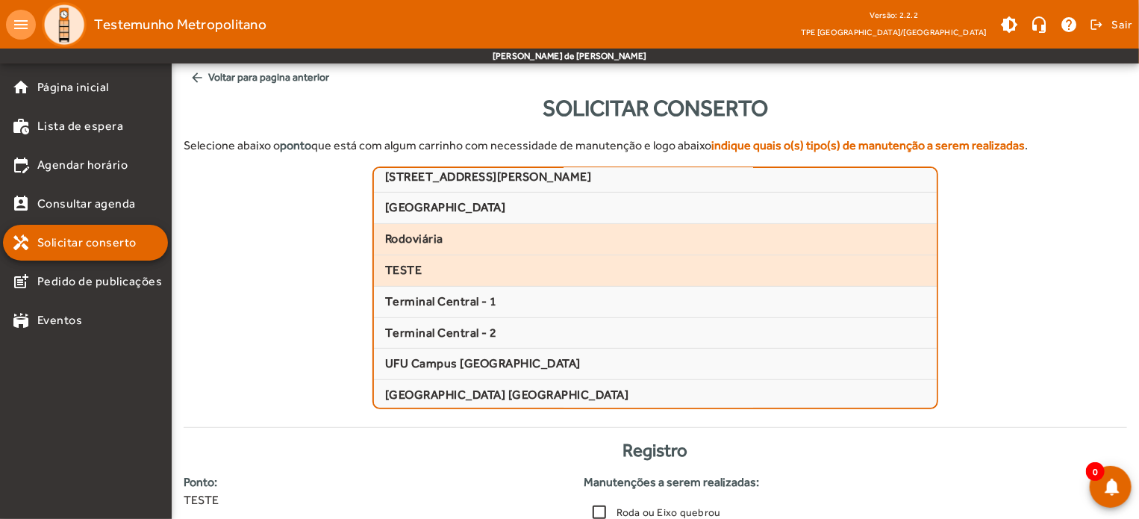
click at [466, 240] on span "Rodoviária" at bounding box center [655, 239] width 540 height 16
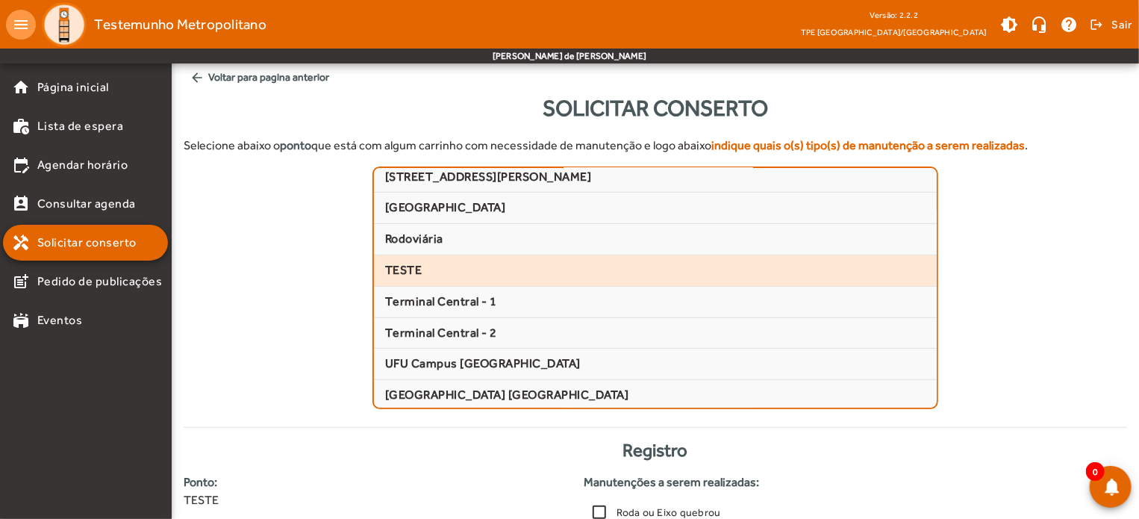
scroll to position [325, 0]
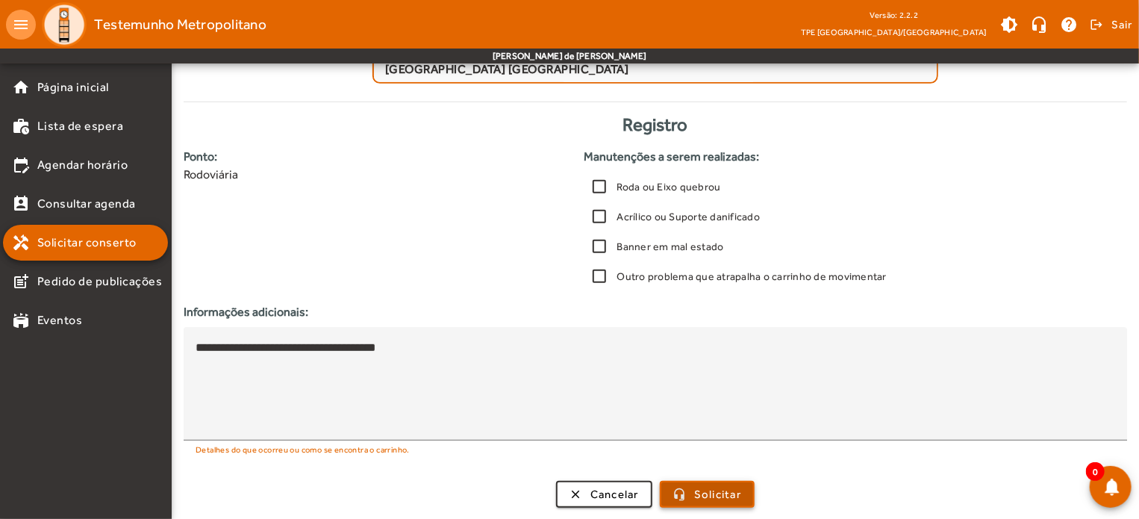
click at [734, 493] on span "Solicitar" at bounding box center [717, 494] width 47 height 17
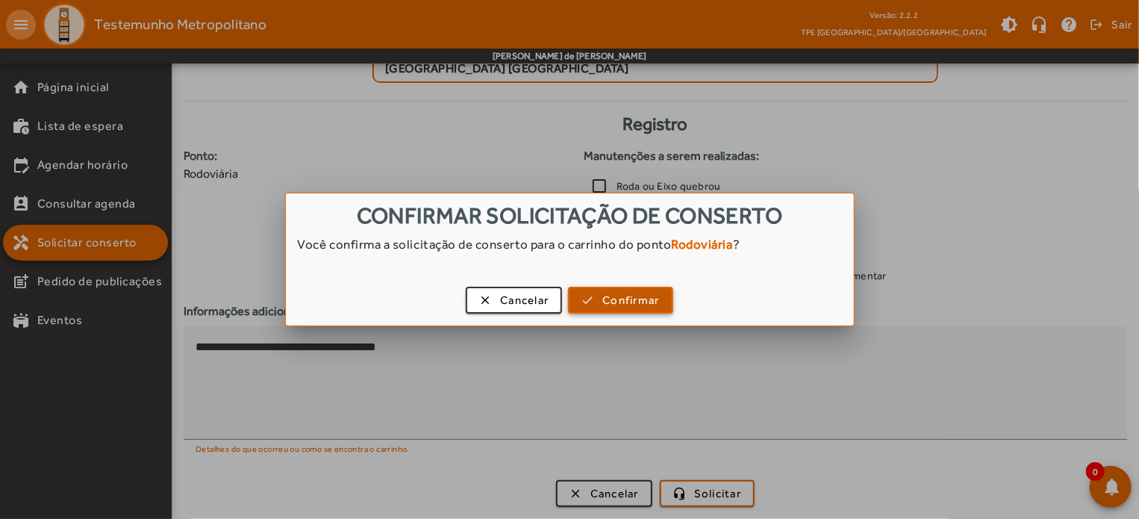
click at [652, 304] on span "Confirmar" at bounding box center [630, 300] width 57 height 17
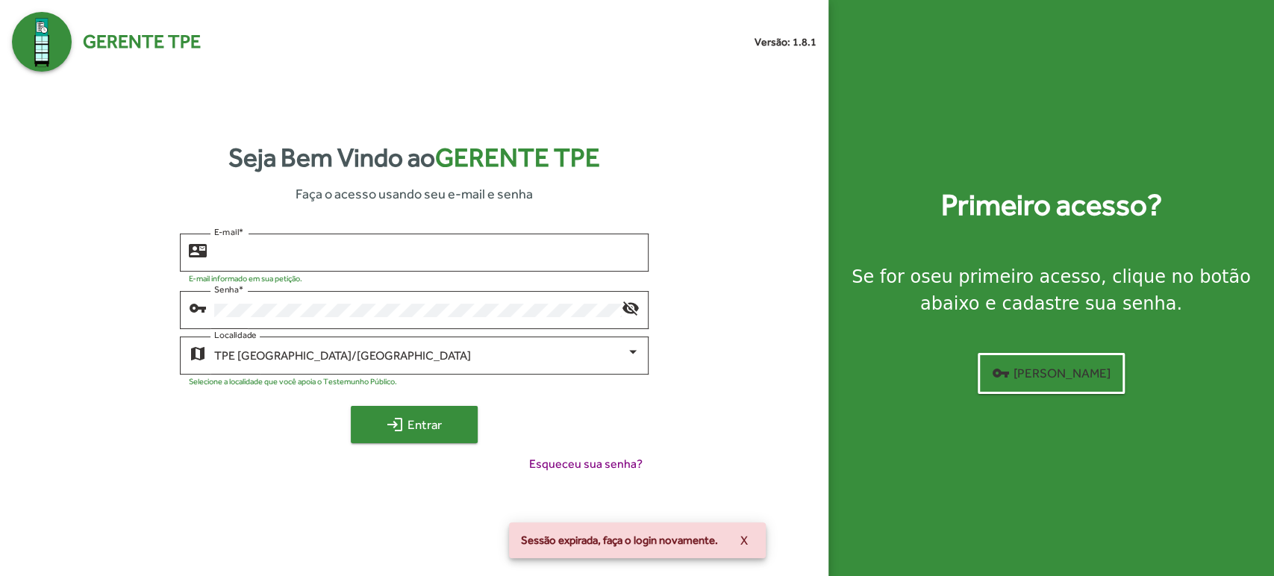
type input "**********"
click at [393, 420] on mat-icon "login" at bounding box center [395, 425] width 18 height 18
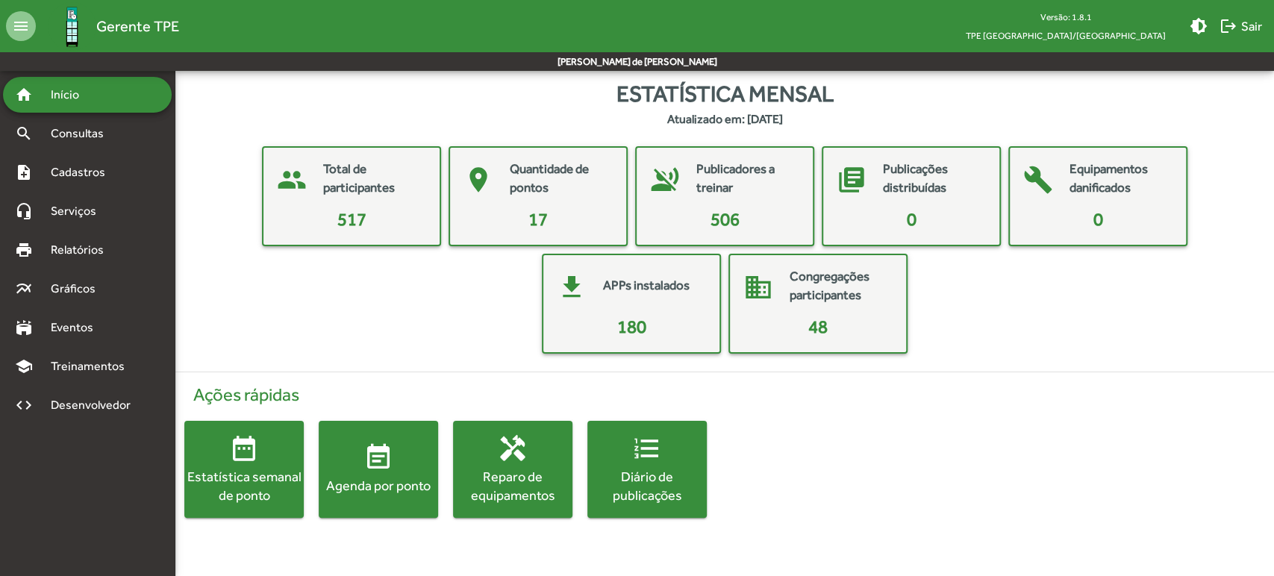
click at [503, 481] on div "Reparo de equipamentos" at bounding box center [512, 485] width 119 height 37
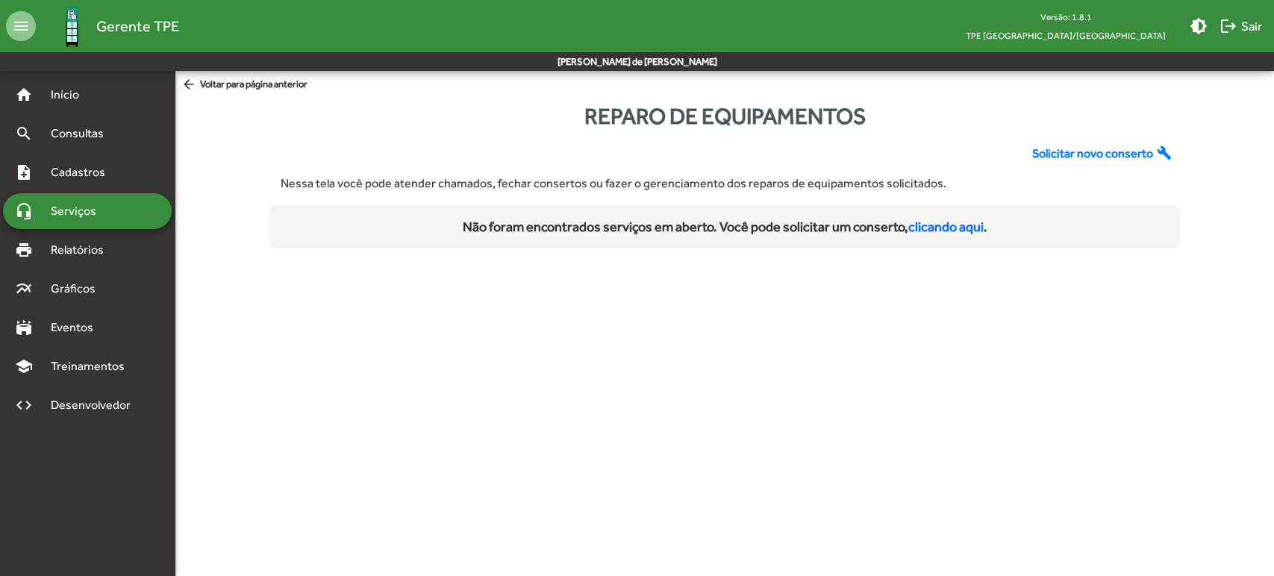
click at [945, 234] on div "Não foram encontrados serviços em aberto. Você pode solicitar um conserto, clic…" at bounding box center [725, 226] width 889 height 20
click at [948, 225] on link "clicando aqui" at bounding box center [945, 227] width 75 height 16
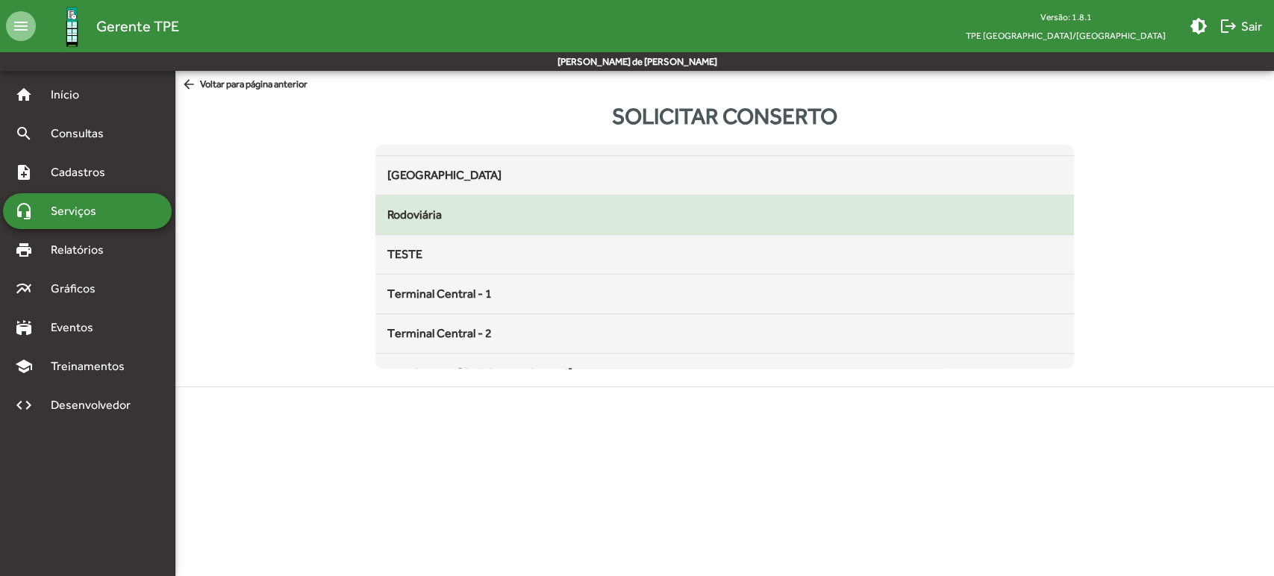
scroll to position [476, 0]
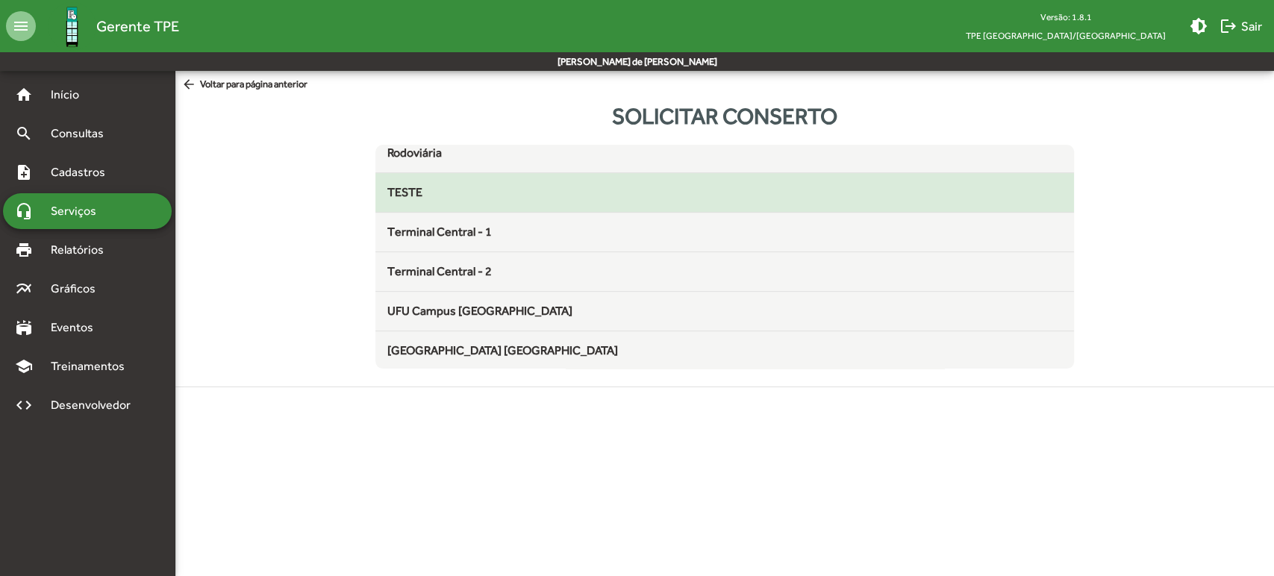
click at [554, 194] on div "TESTE" at bounding box center [724, 193] width 675 height 18
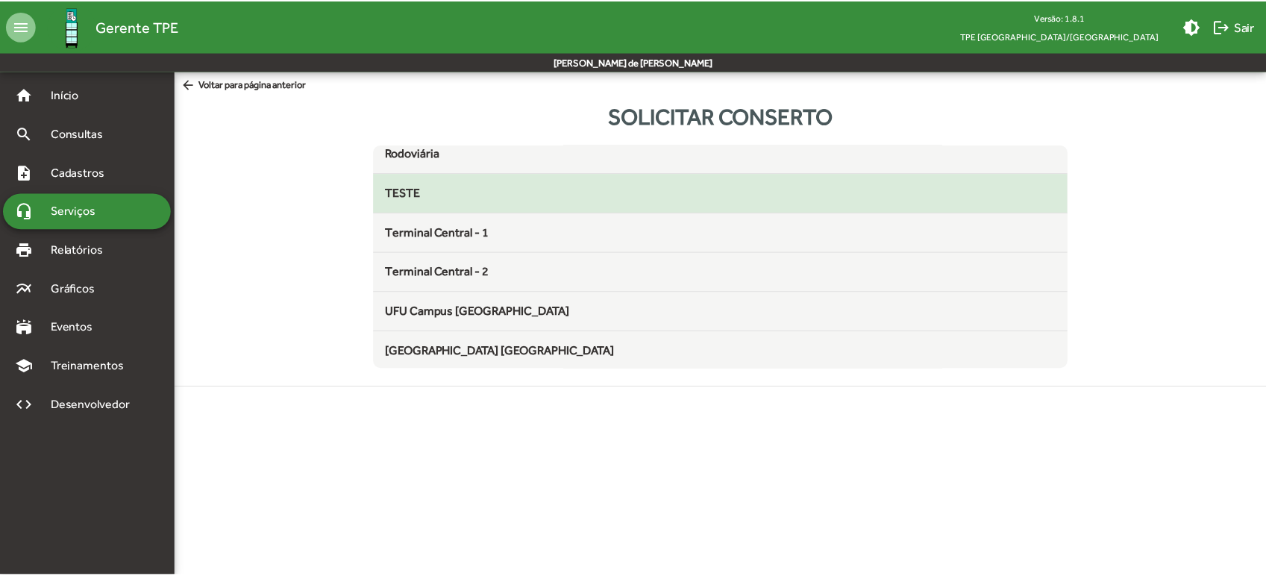
scroll to position [222, 0]
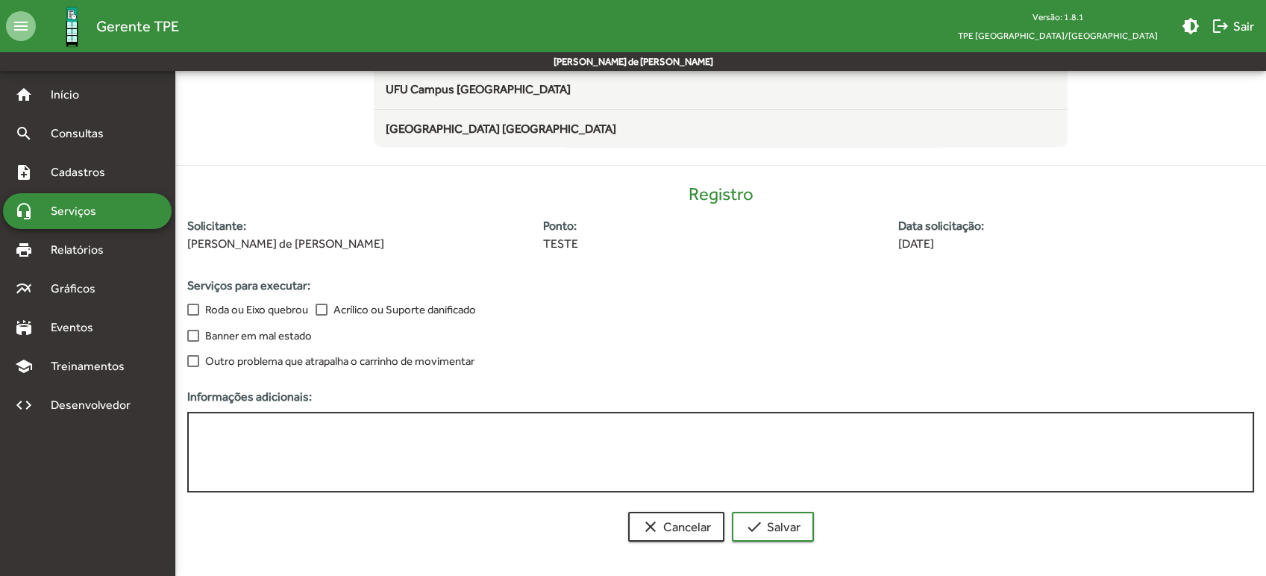
drag, startPoint x: 315, startPoint y: 446, endPoint x: 298, endPoint y: 440, distance: 17.5
click at [316, 446] on textarea at bounding box center [720, 453] width 1051 height 62
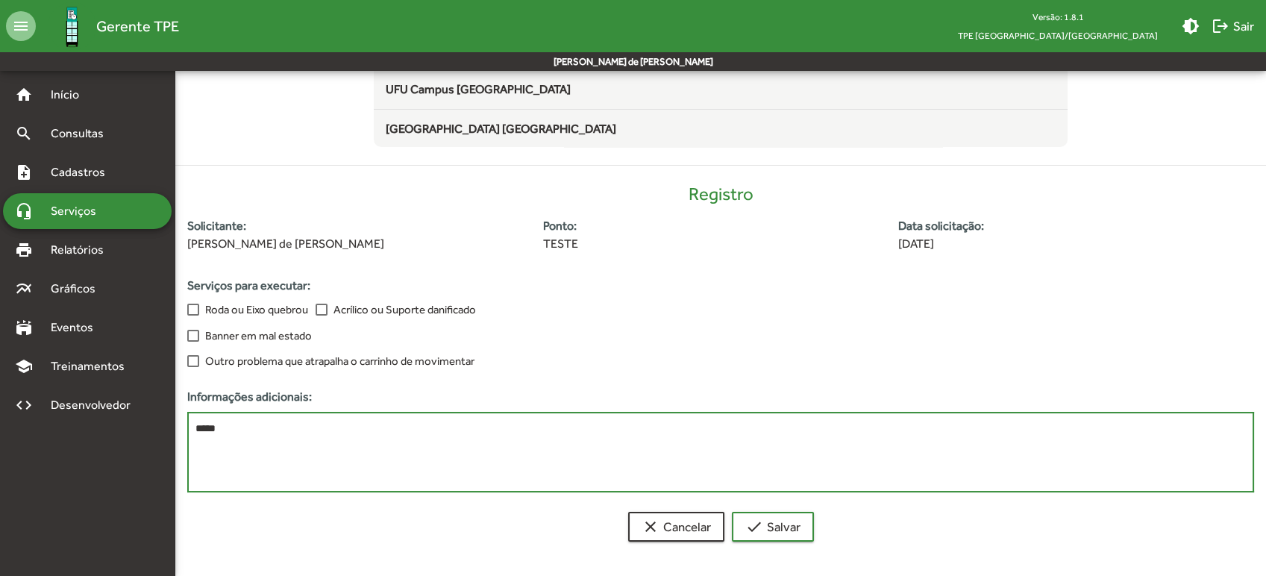
type textarea "*****"
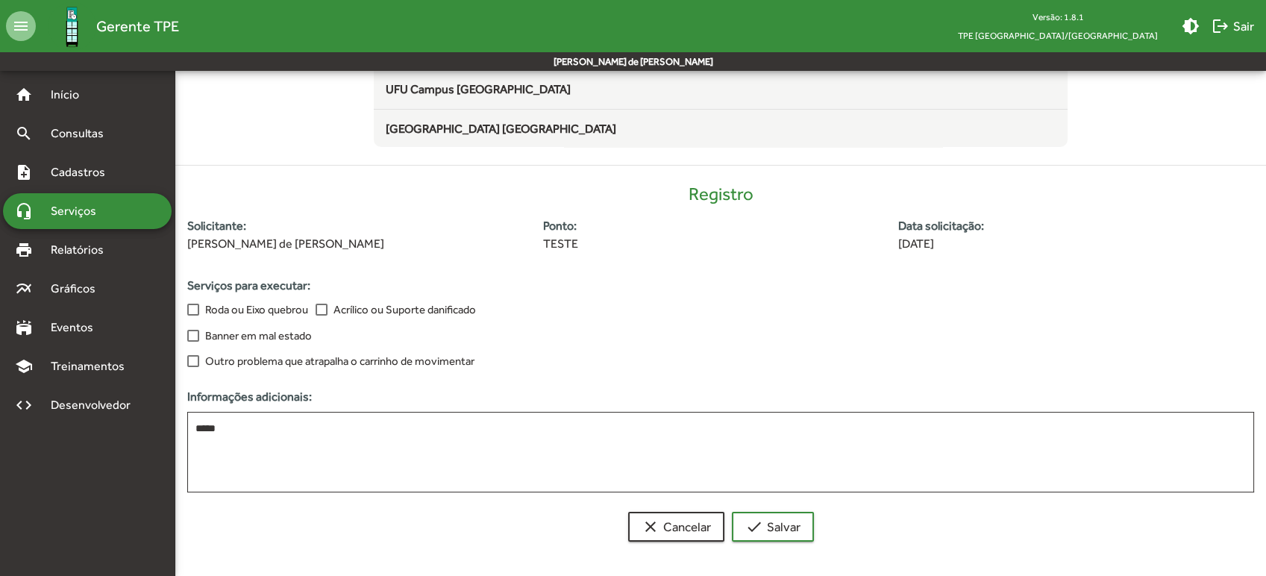
click at [282, 369] on div "Serviços para executar: Roda ou Eixo quebrou Acrílico ou Suporte danificado Ban…" at bounding box center [359, 333] width 362 height 112
click at [283, 365] on span "Outro problema que atrapalha o carrinho de movimentar" at bounding box center [339, 361] width 269 height 18
click at [783, 544] on form "Solicitar conserto Escolha o ponto e informe abaixo os reparos a serem realizad…" at bounding box center [720, 219] width 1091 height 682
click at [786, 536] on span "check Salvar" at bounding box center [772, 526] width 55 height 27
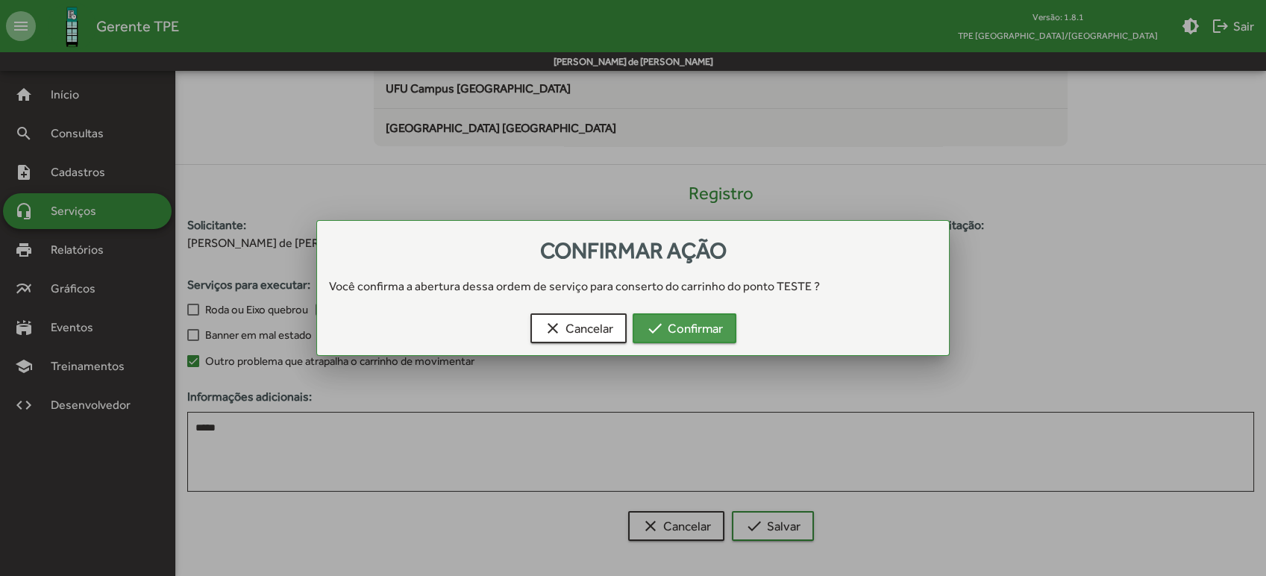
click at [720, 331] on span "check Confirmar" at bounding box center [684, 328] width 77 height 27
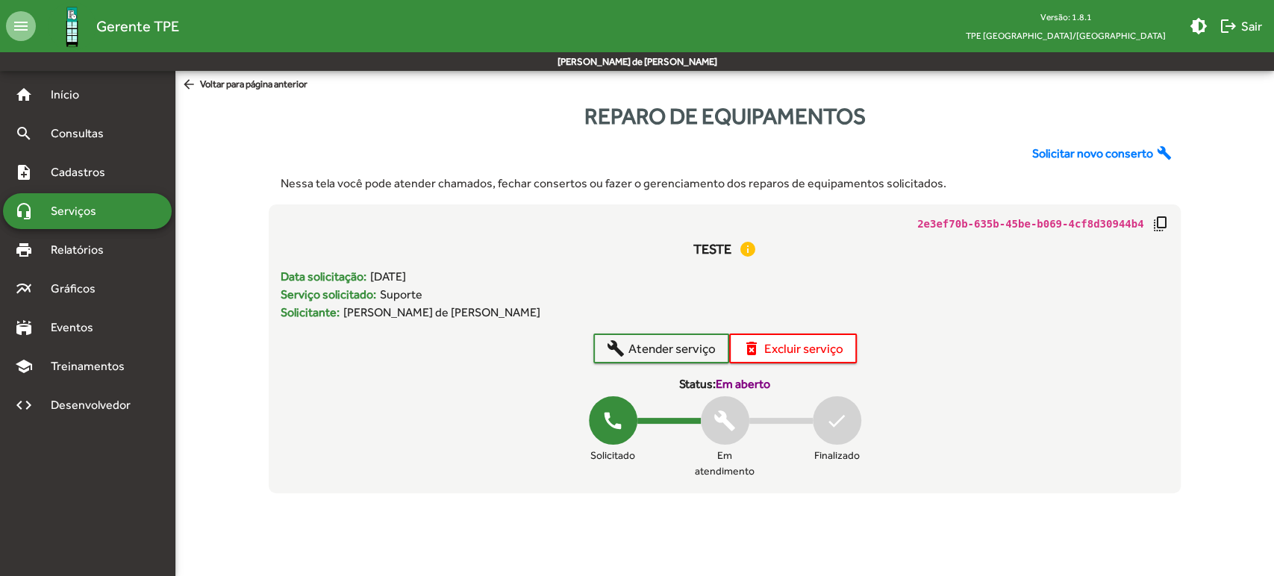
click at [1093, 154] on span "Solicitar novo conserto" at bounding box center [1091, 154] width 121 height 18
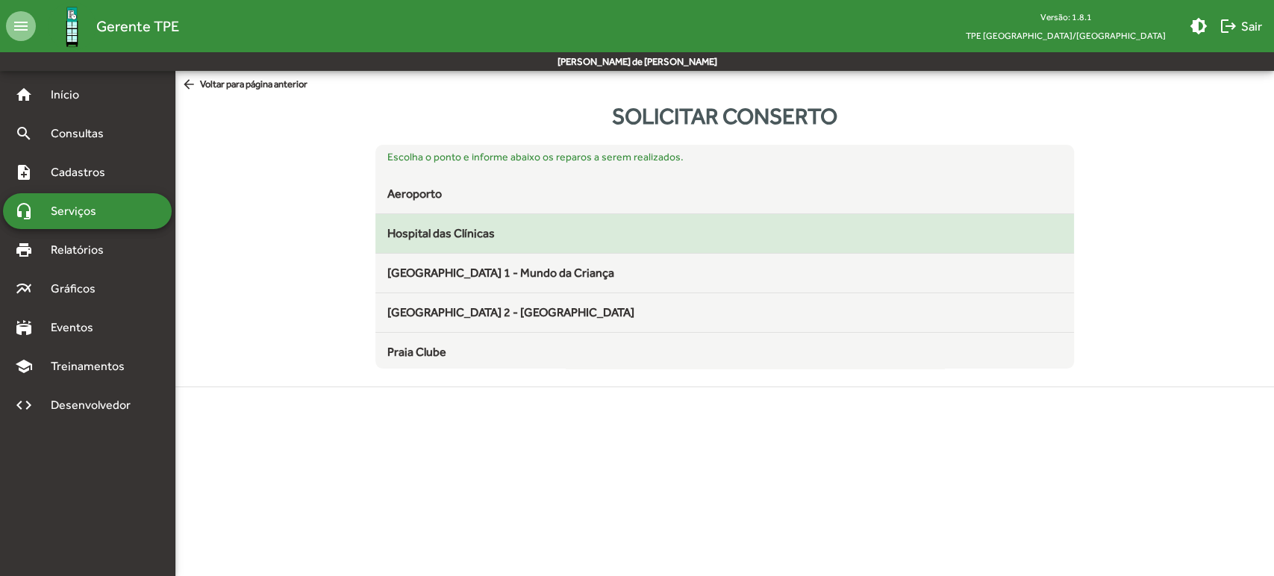
click at [772, 225] on div "Hospital das Clínicas" at bounding box center [724, 234] width 675 height 18
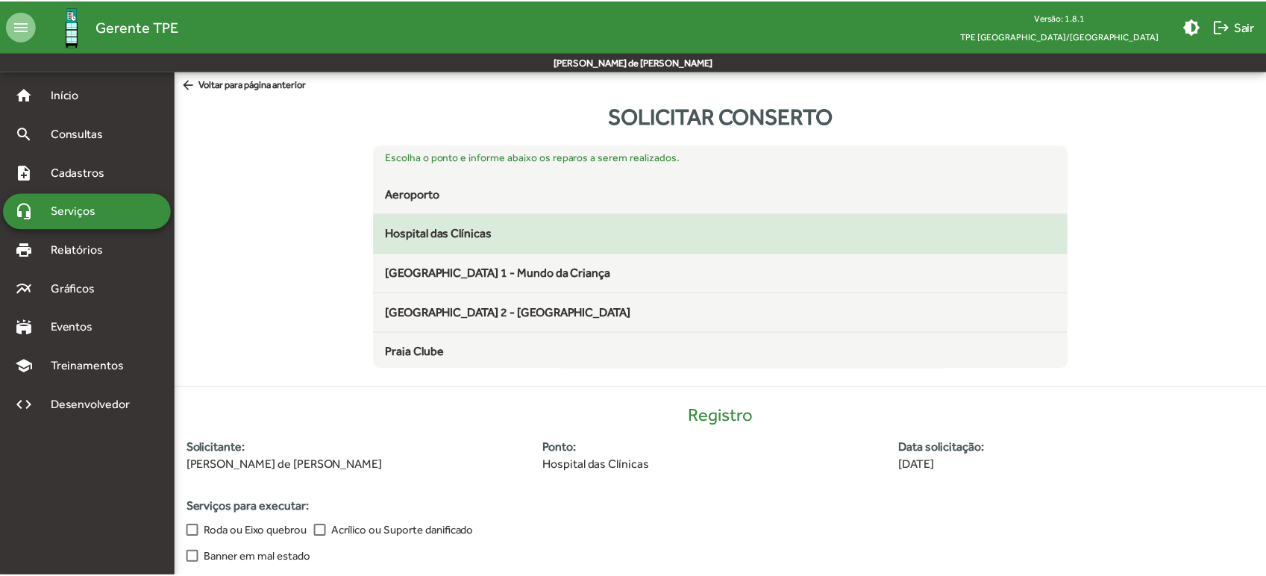
scroll to position [222, 0]
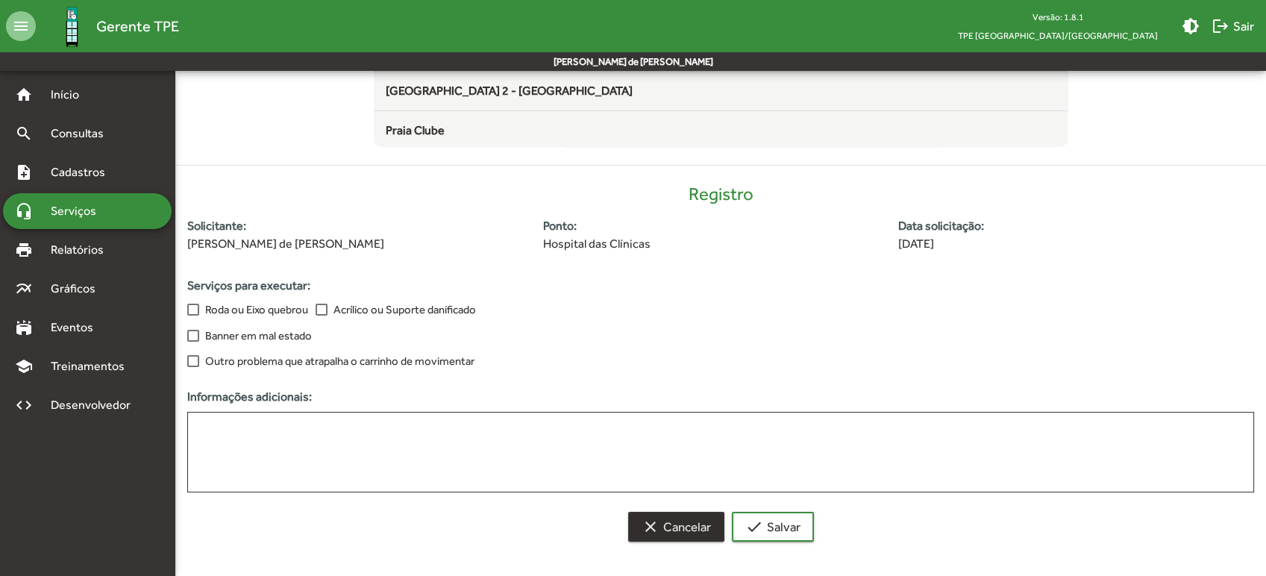
click at [675, 525] on span "clear Cancelar" at bounding box center [676, 526] width 69 height 27
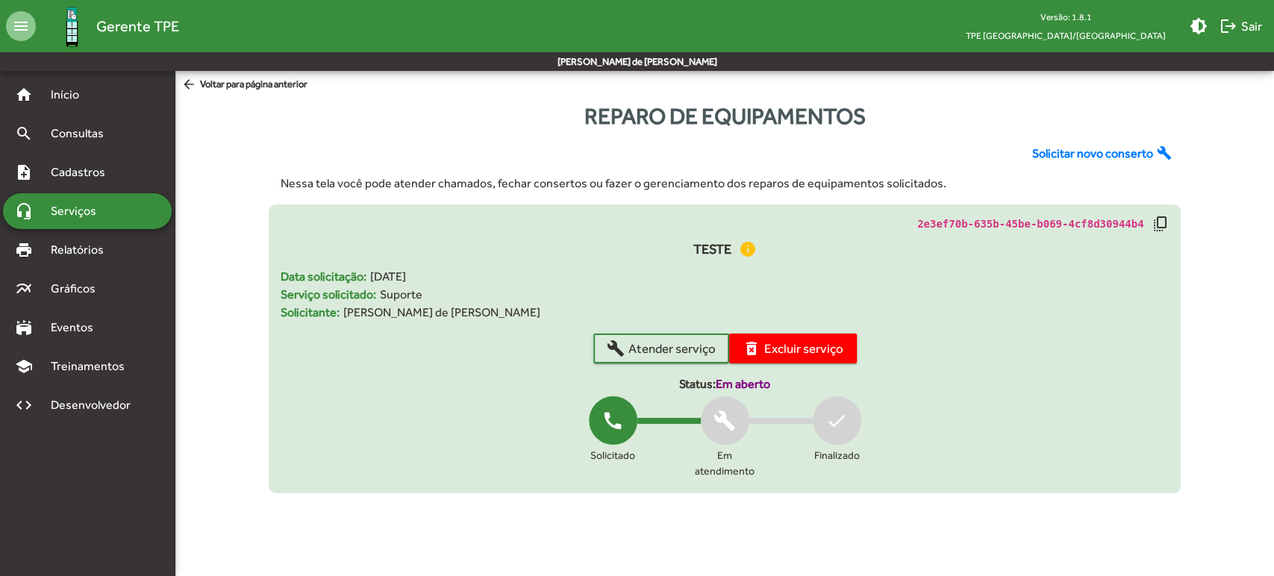
click at [813, 339] on span "delete_forever Excluir serviço" at bounding box center [792, 348] width 101 height 27
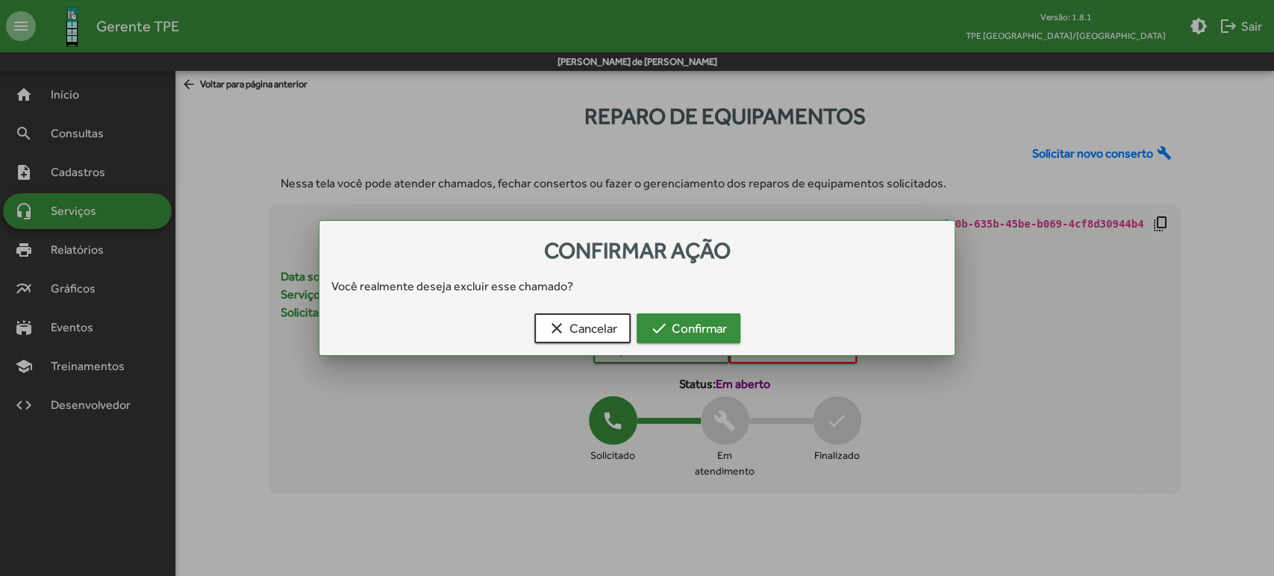
click at [716, 325] on span "check Confirmar" at bounding box center [688, 328] width 77 height 27
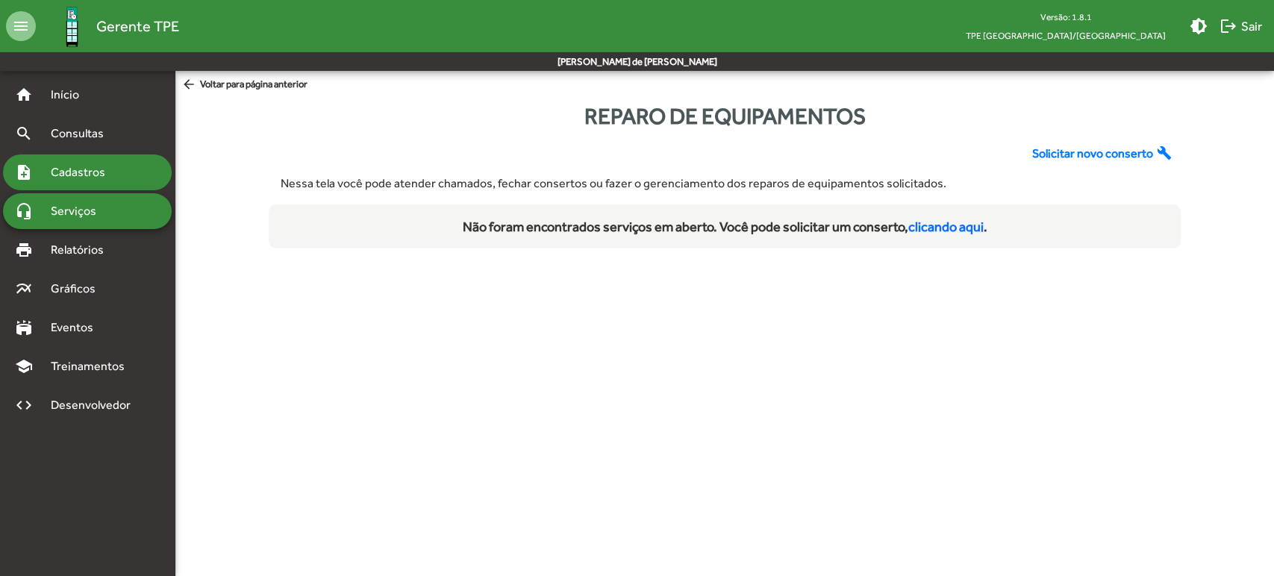
click at [73, 178] on span "Cadastros" at bounding box center [83, 172] width 83 height 18
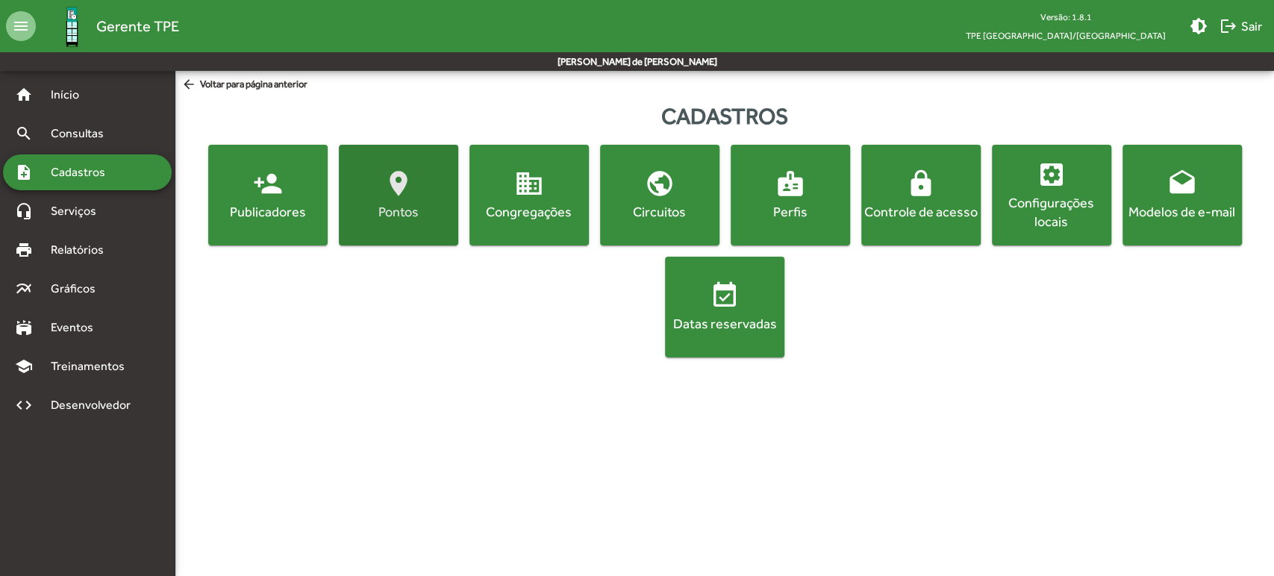
drag, startPoint x: 386, startPoint y: 221, endPoint x: 474, endPoint y: 284, distance: 108.5
click at [389, 221] on button "location_on Pontos" at bounding box center [398, 195] width 119 height 101
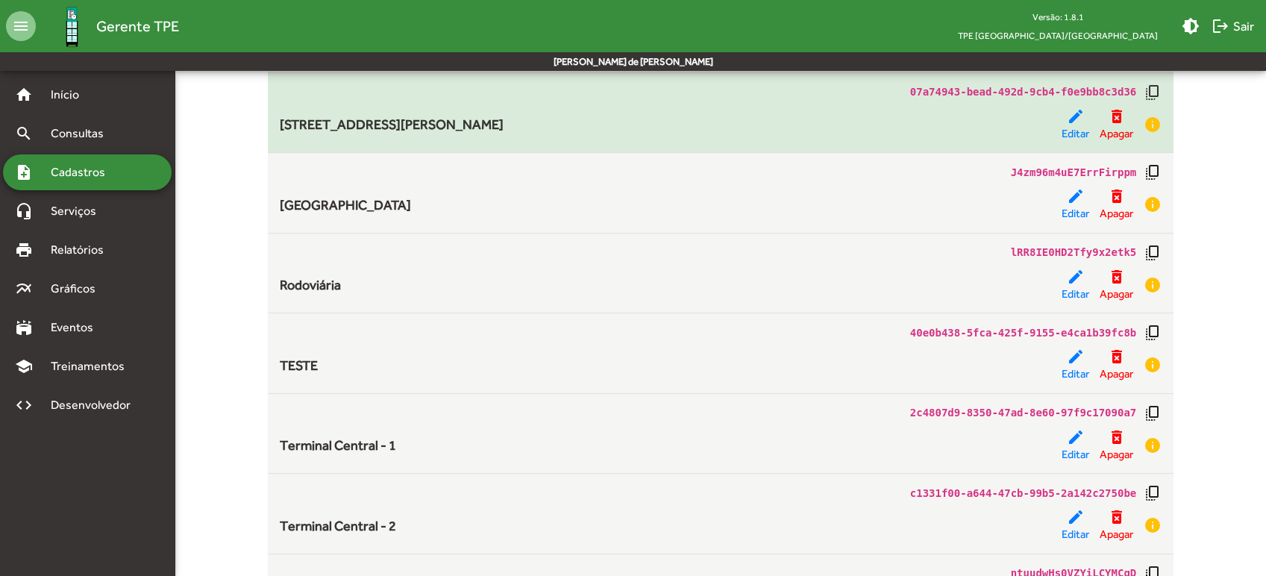
scroll to position [995, 0]
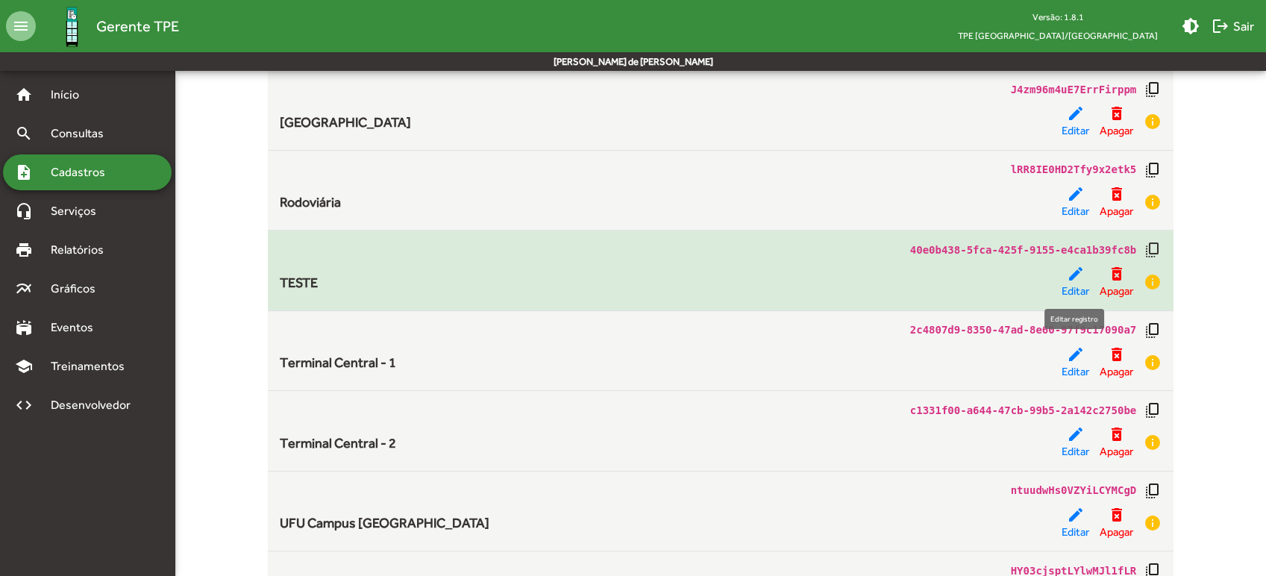
click at [1080, 278] on mat-icon "edit" at bounding box center [1076, 274] width 18 height 18
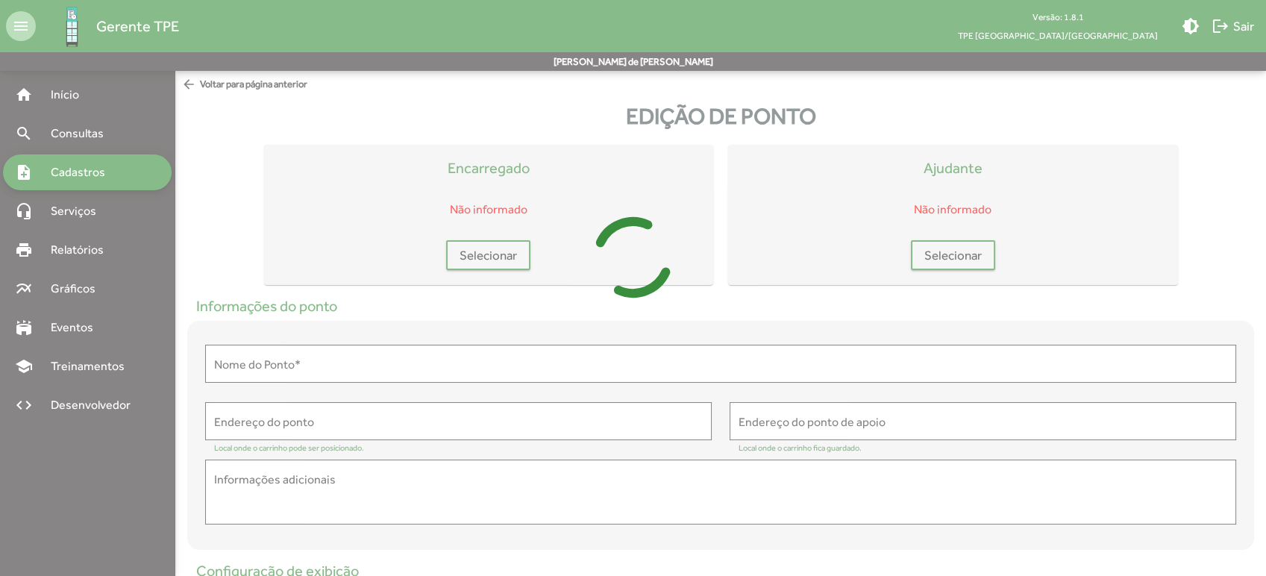
type input "*****"
type input "**********"
type textarea "**********"
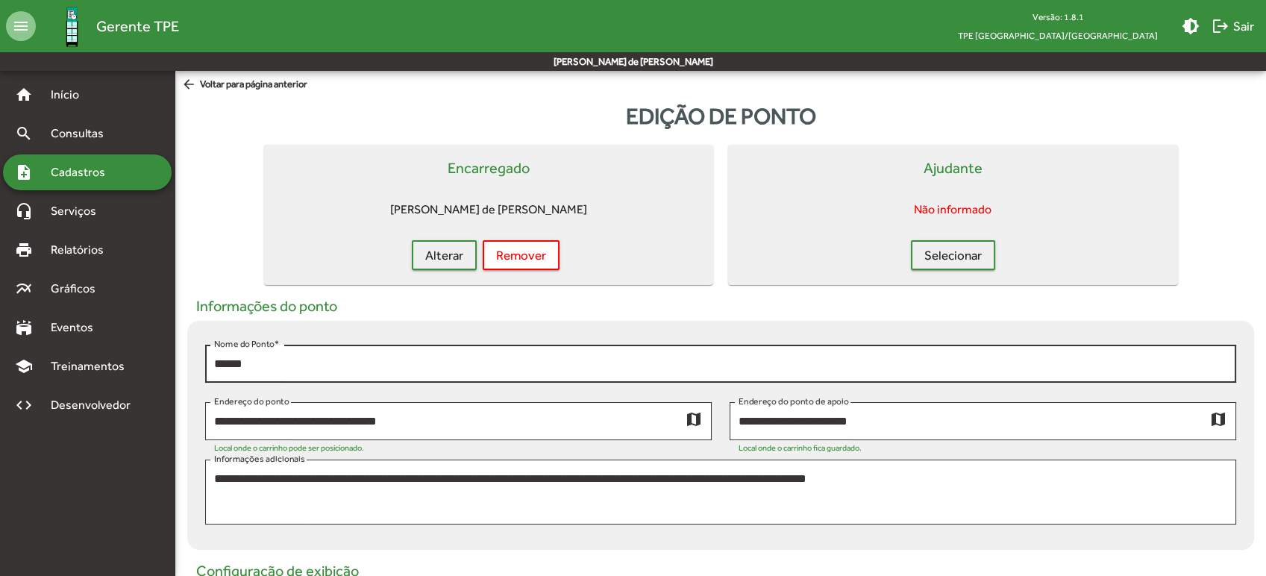
scroll to position [166, 0]
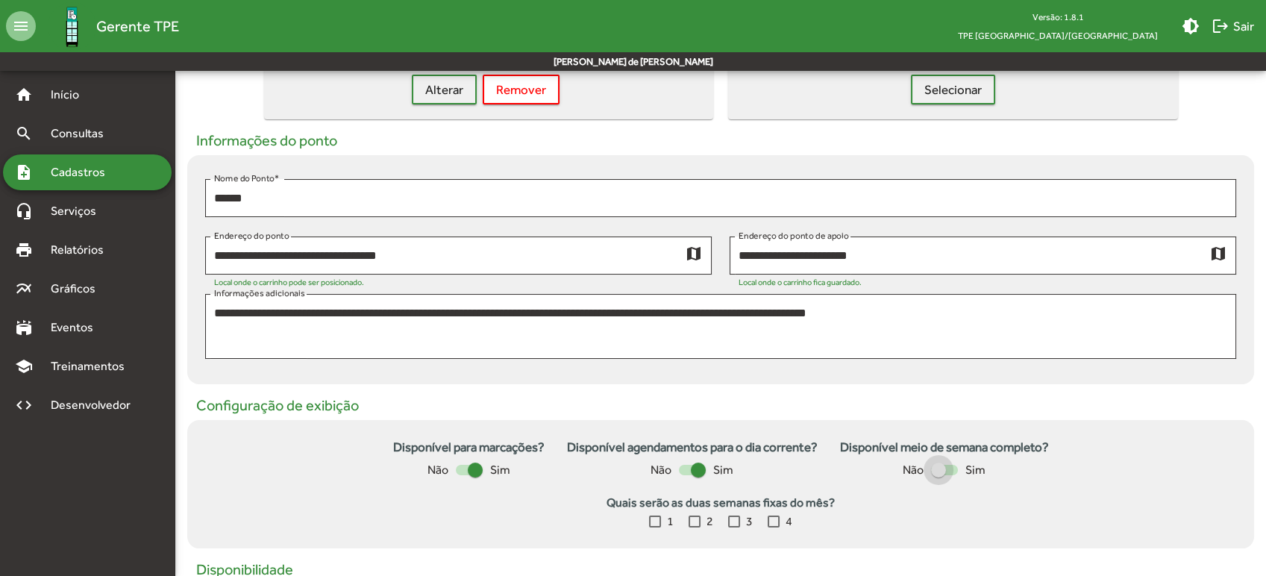
click at [950, 469] on div at bounding box center [944, 470] width 27 height 10
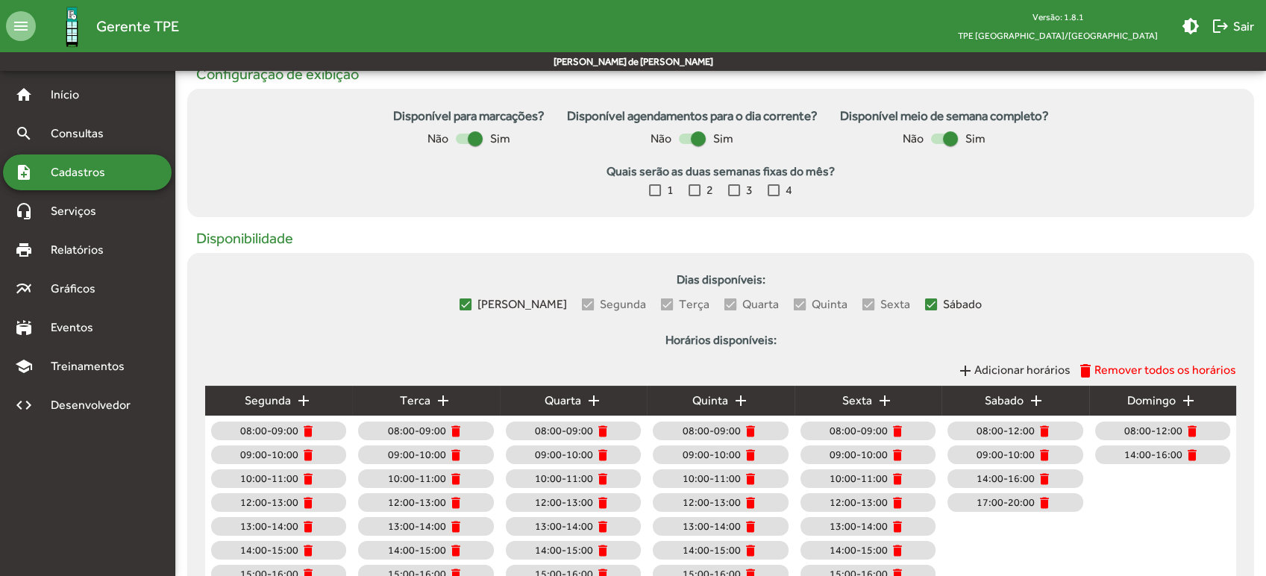
scroll to position [677, 0]
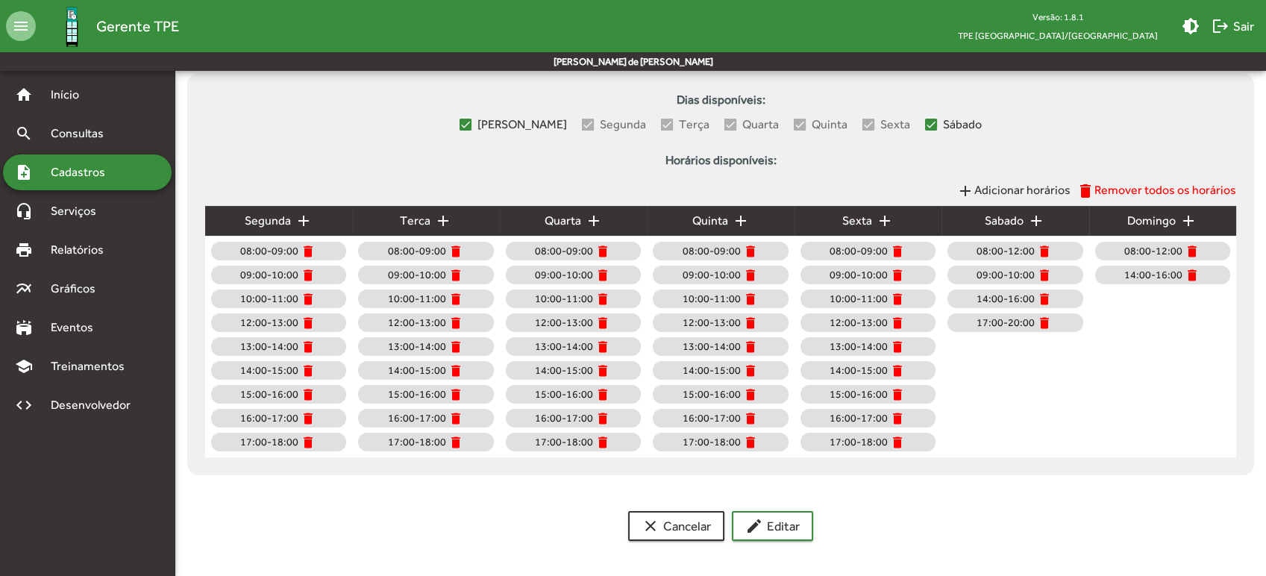
click at [582, 121] on div at bounding box center [588, 125] width 12 height 12
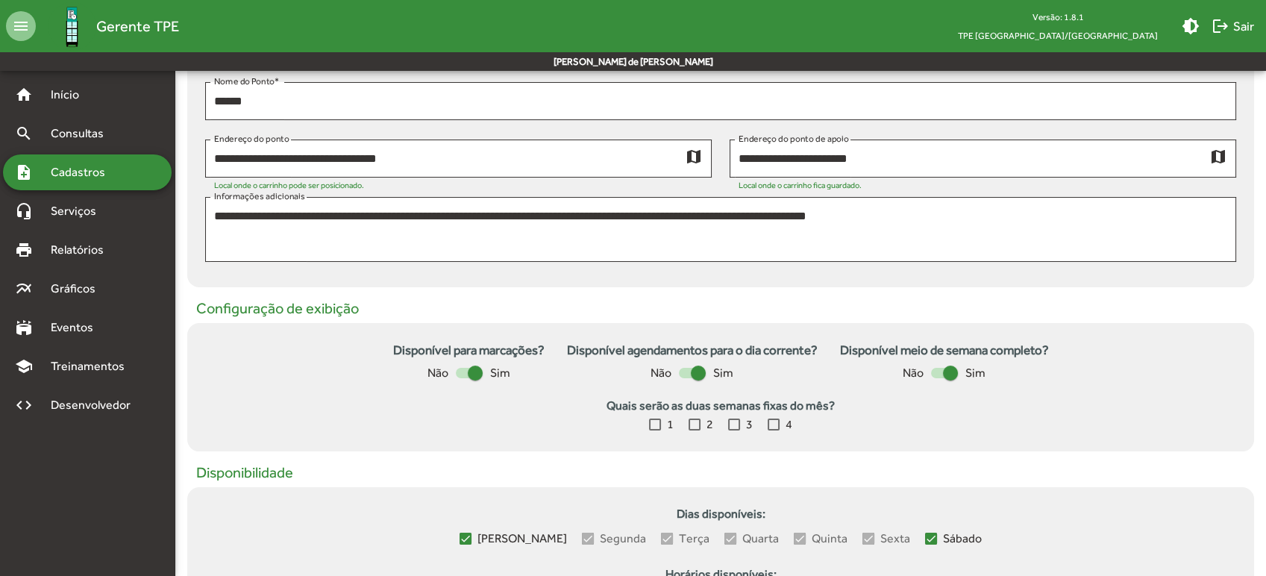
scroll to position [13, 0]
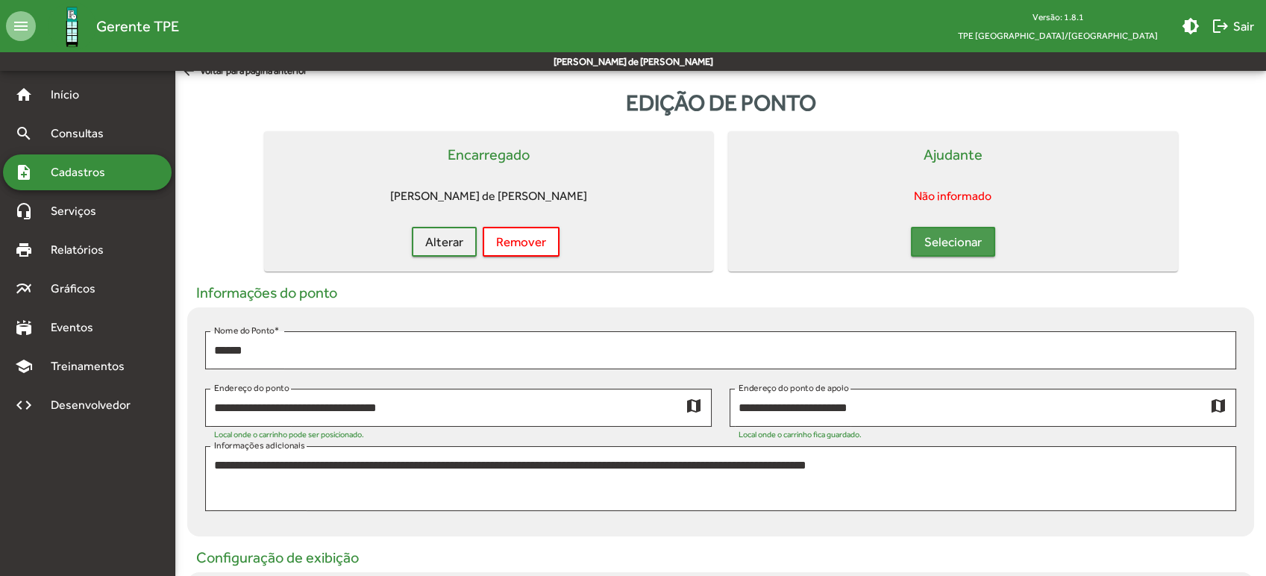
click at [960, 234] on span "Selecionar" at bounding box center [952, 241] width 57 height 27
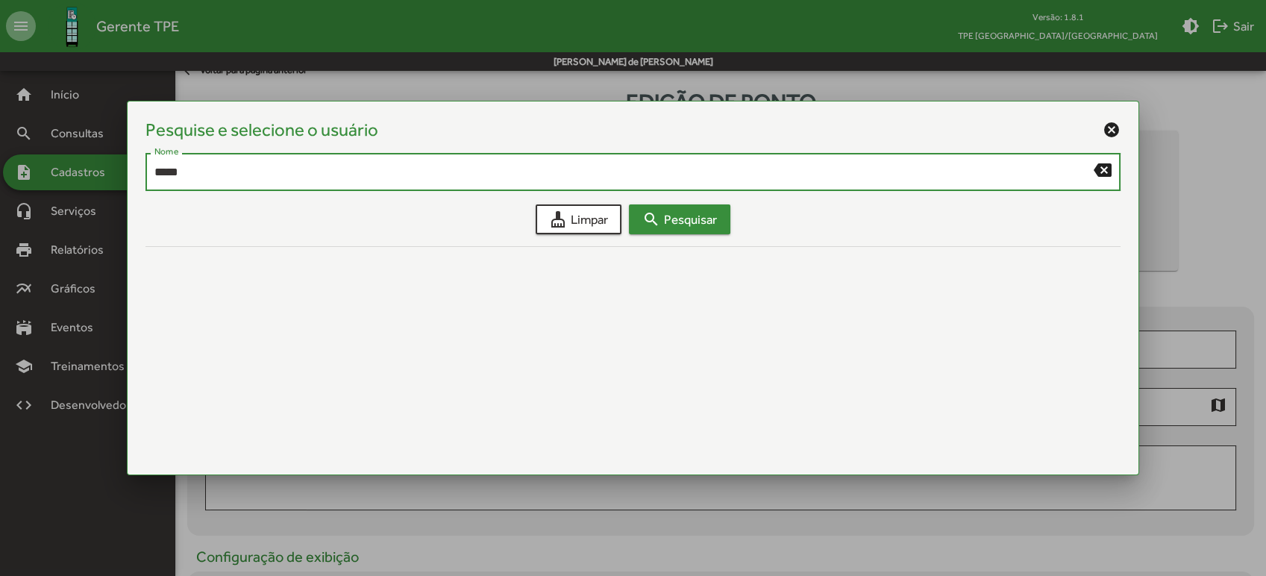
type input "*****"
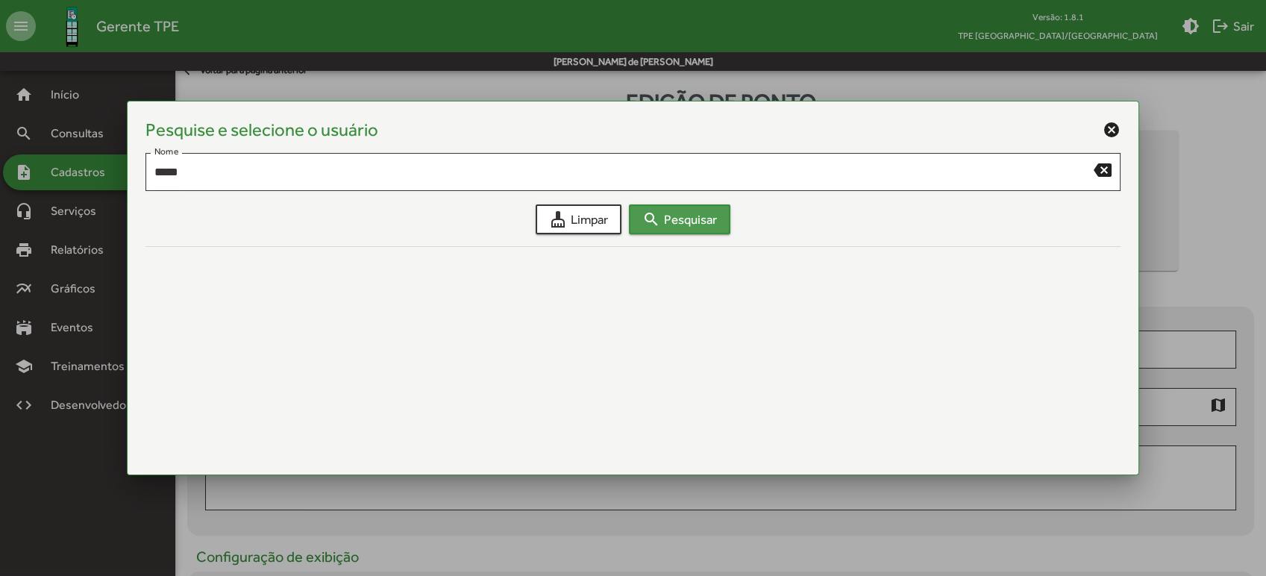
click at [713, 214] on span "search Pesquisar" at bounding box center [679, 219] width 75 height 27
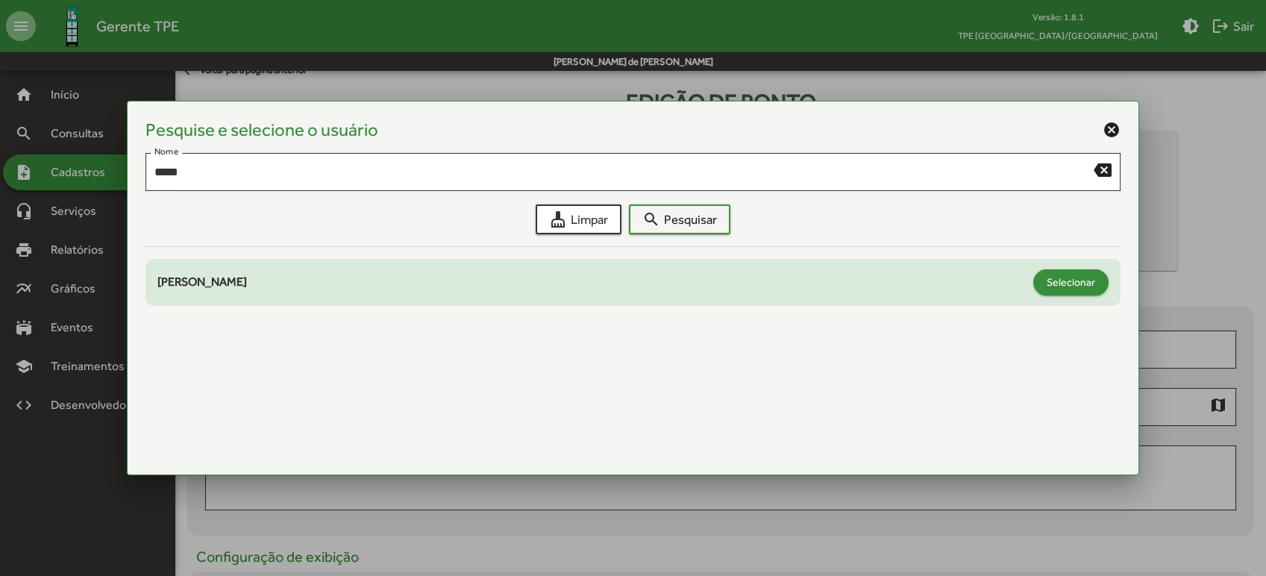
click at [1080, 285] on span "Selecionar" at bounding box center [1071, 282] width 49 height 27
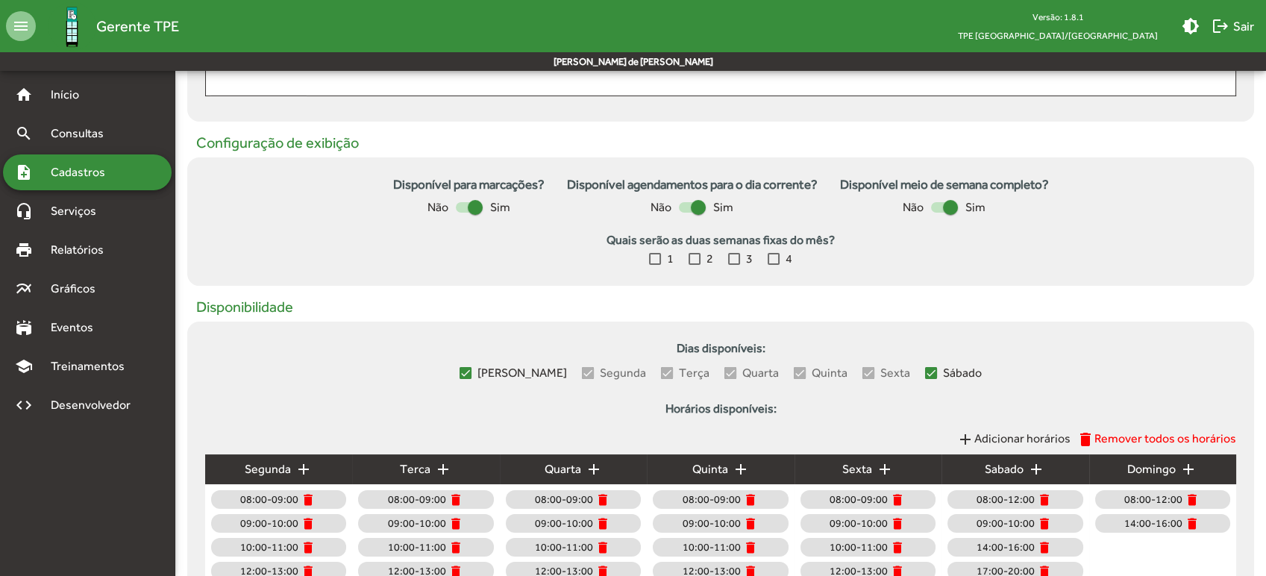
scroll to position [677, 0]
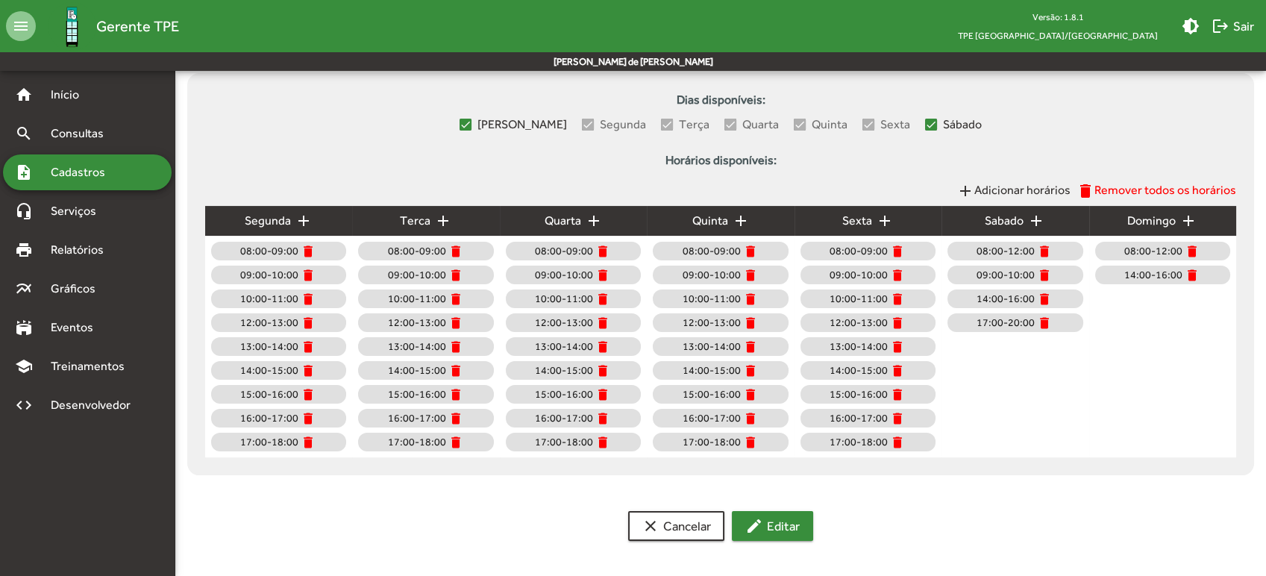
click at [780, 521] on span "edit Editar" at bounding box center [772, 526] width 54 height 27
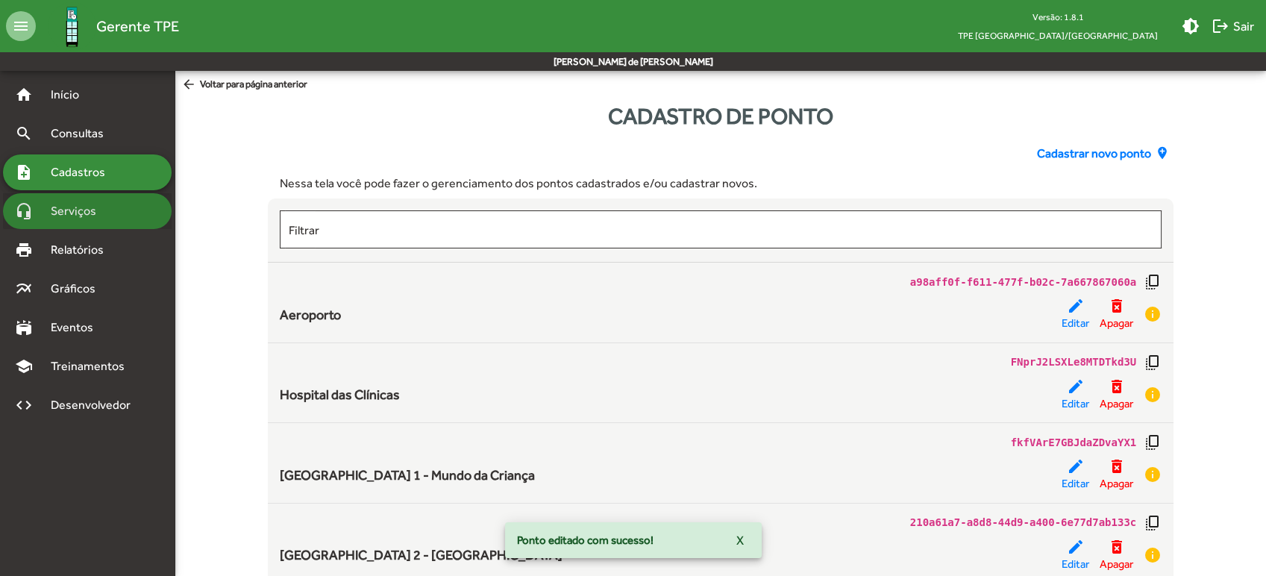
click at [105, 206] on span "Serviços" at bounding box center [79, 211] width 75 height 18
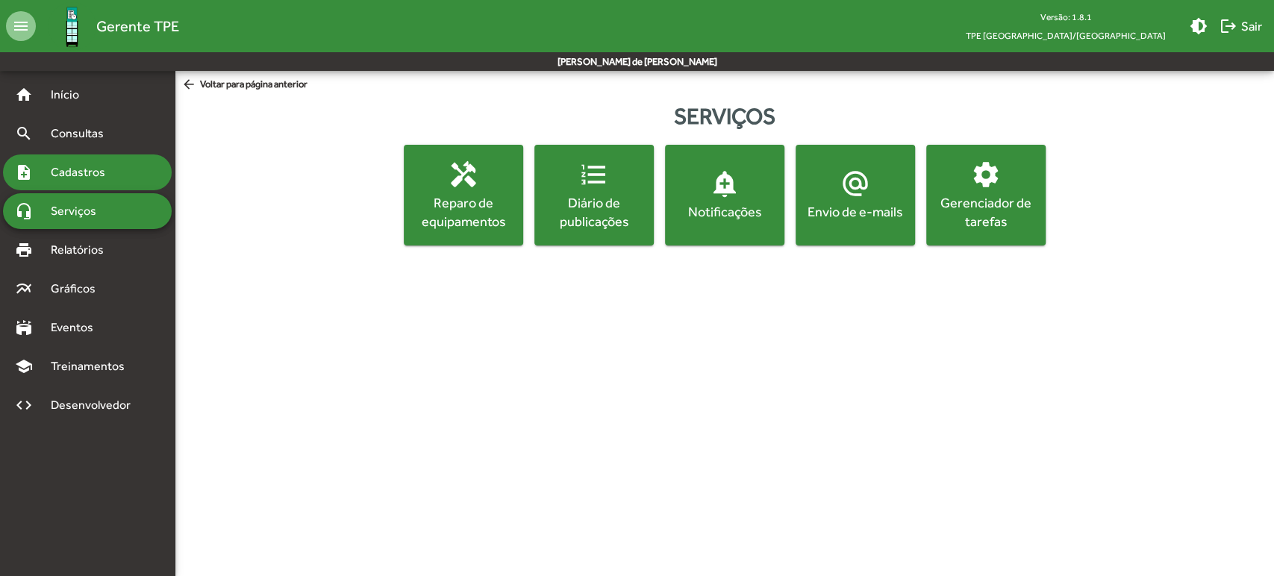
click at [63, 172] on span "Cadastros" at bounding box center [83, 172] width 83 height 18
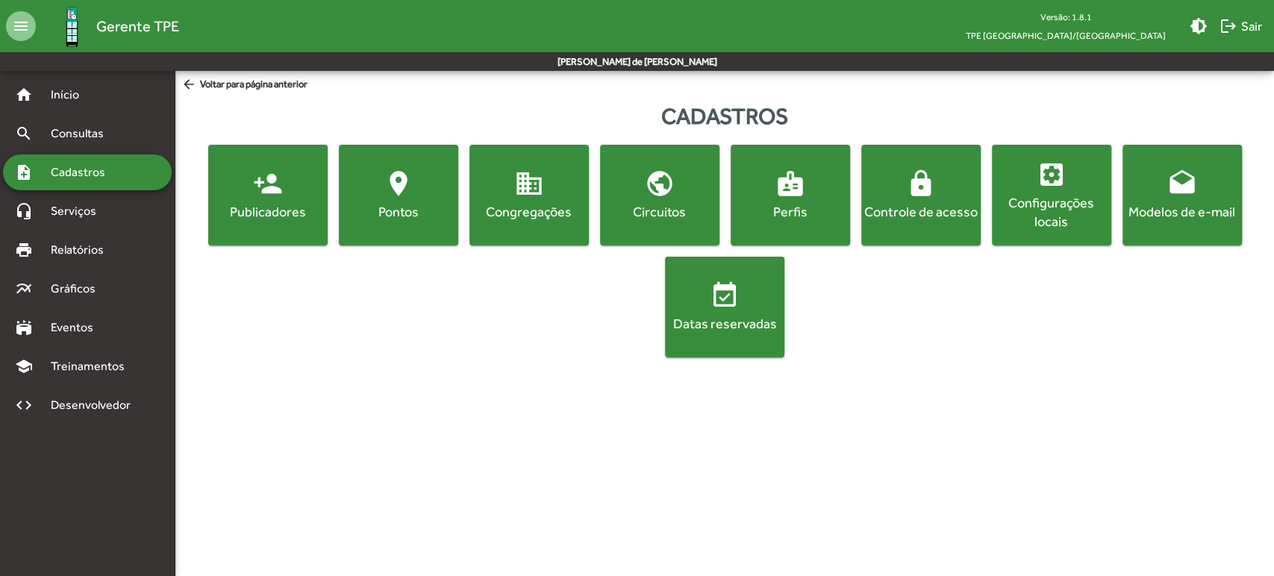
click at [402, 225] on button "location_on Pontos" at bounding box center [398, 195] width 119 height 101
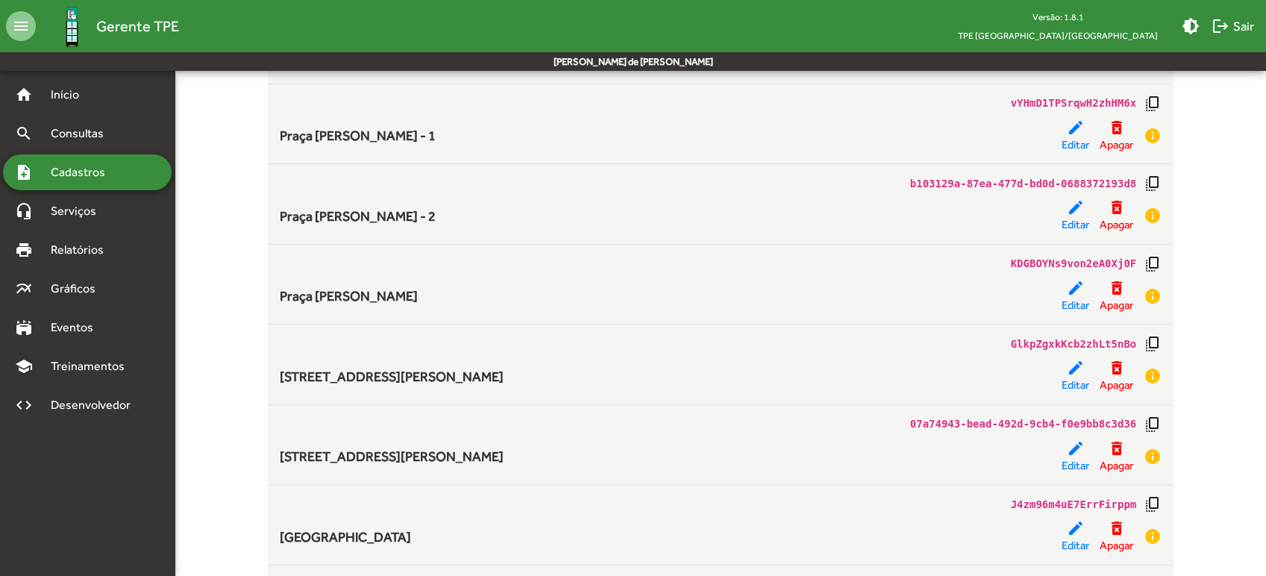
scroll to position [746, 0]
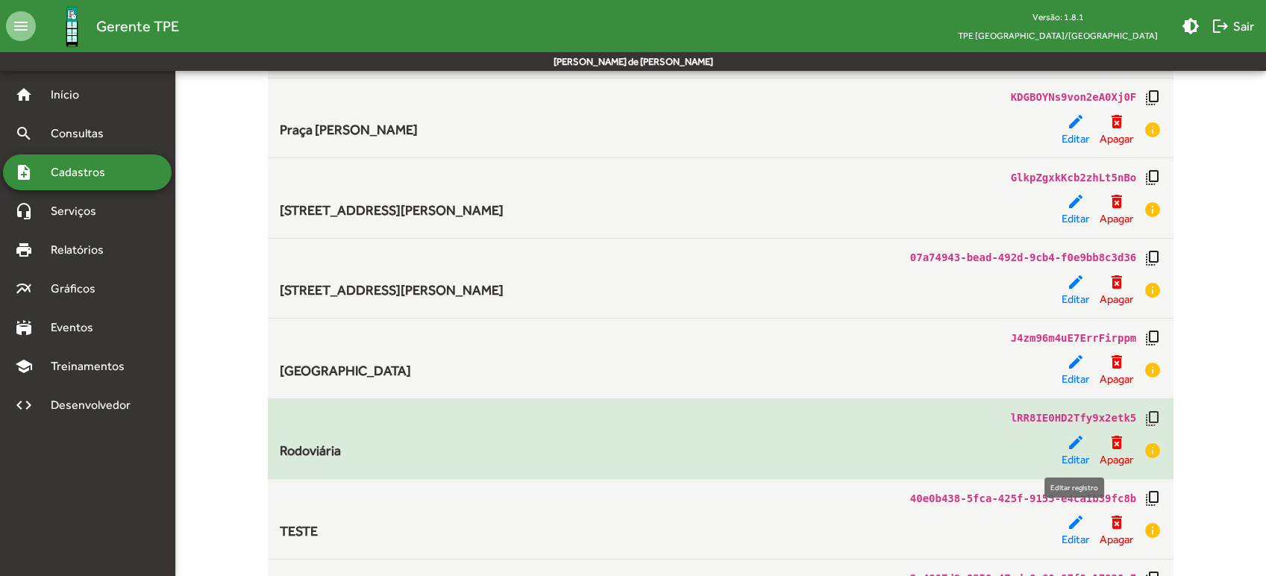
click at [1072, 445] on mat-icon "edit" at bounding box center [1076, 443] width 18 height 18
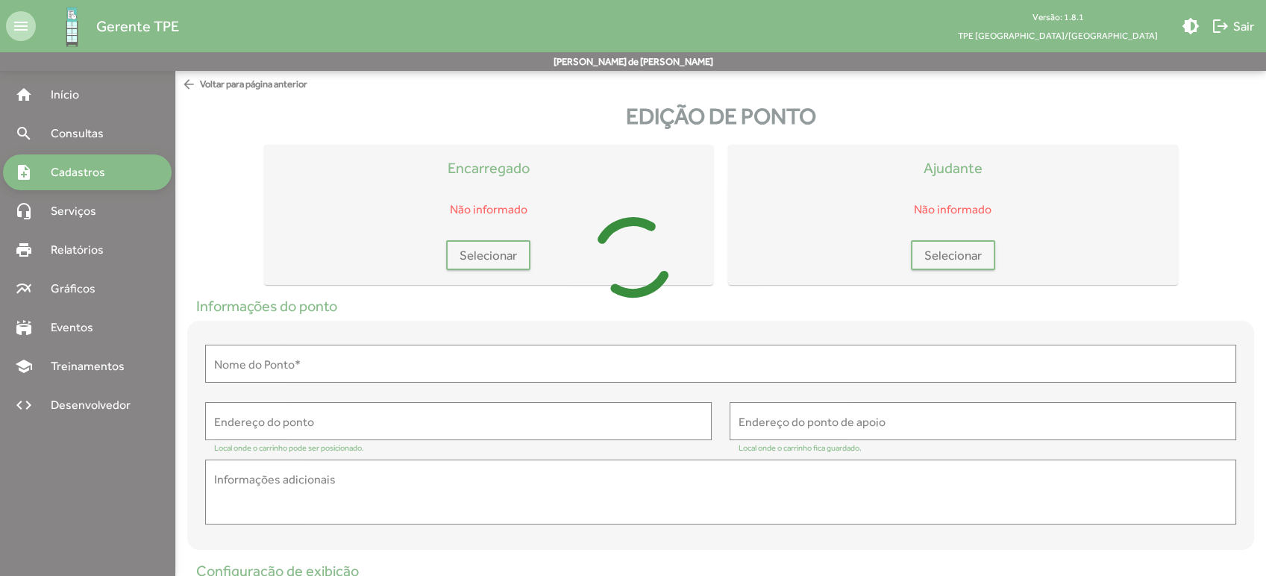
type input "**********"
type textarea "**********"
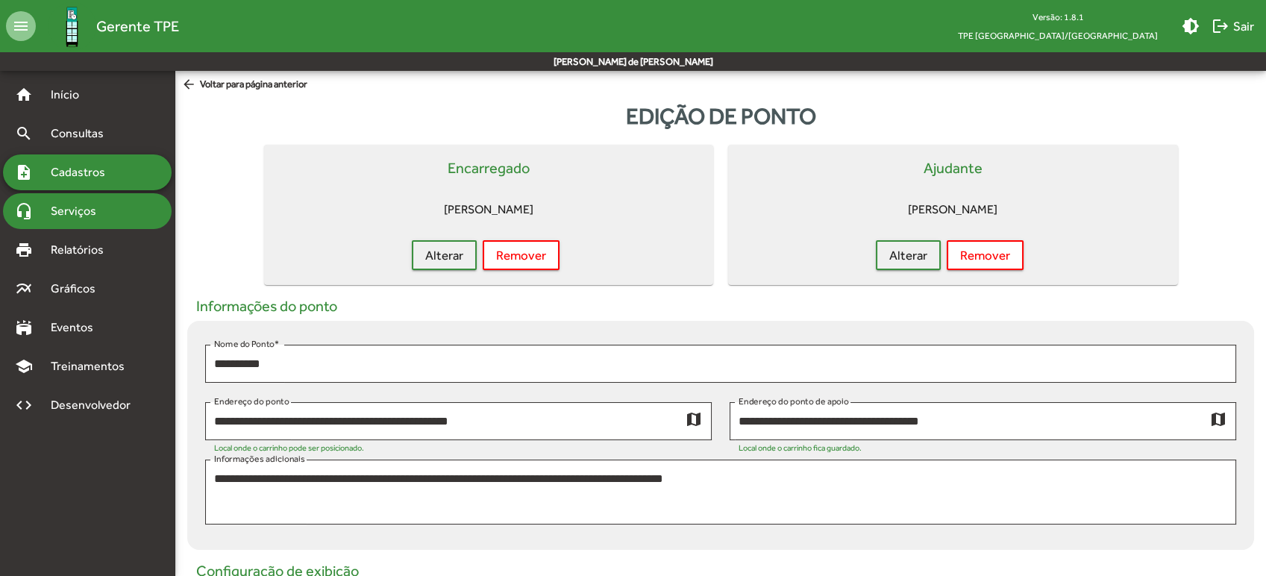
click at [101, 216] on span "Serviços" at bounding box center [79, 211] width 75 height 18
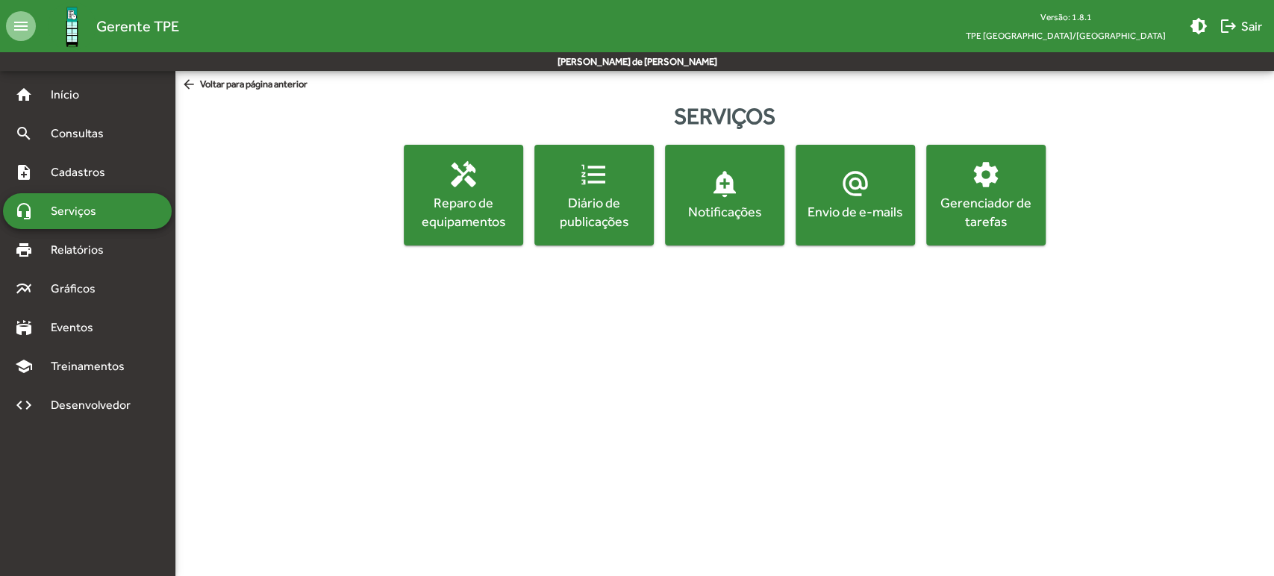
click at [435, 201] on div "Reparo de equipamentos" at bounding box center [463, 211] width 113 height 37
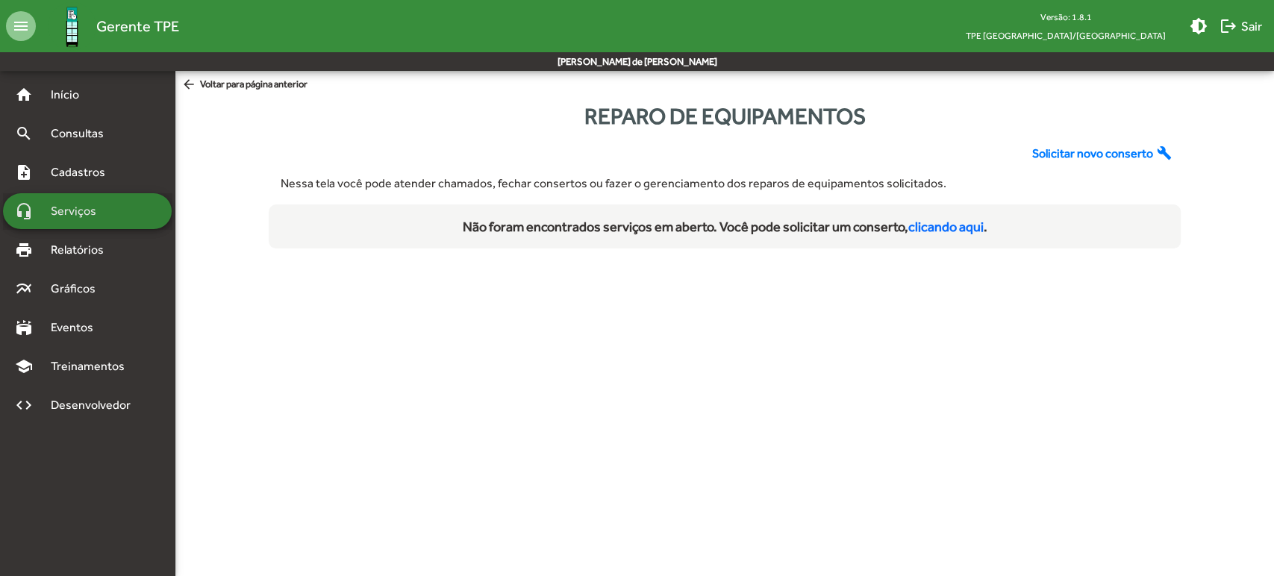
click at [80, 212] on span "Serviços" at bounding box center [79, 211] width 75 height 18
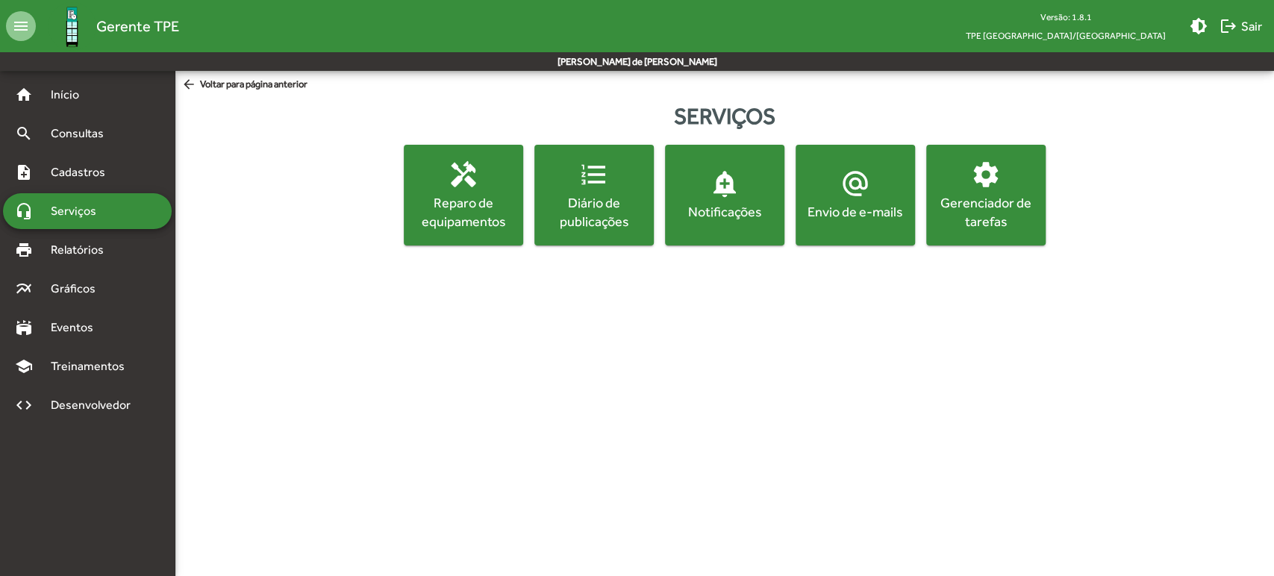
click at [575, 225] on div "Diário de publicações" at bounding box center [593, 211] width 113 height 37
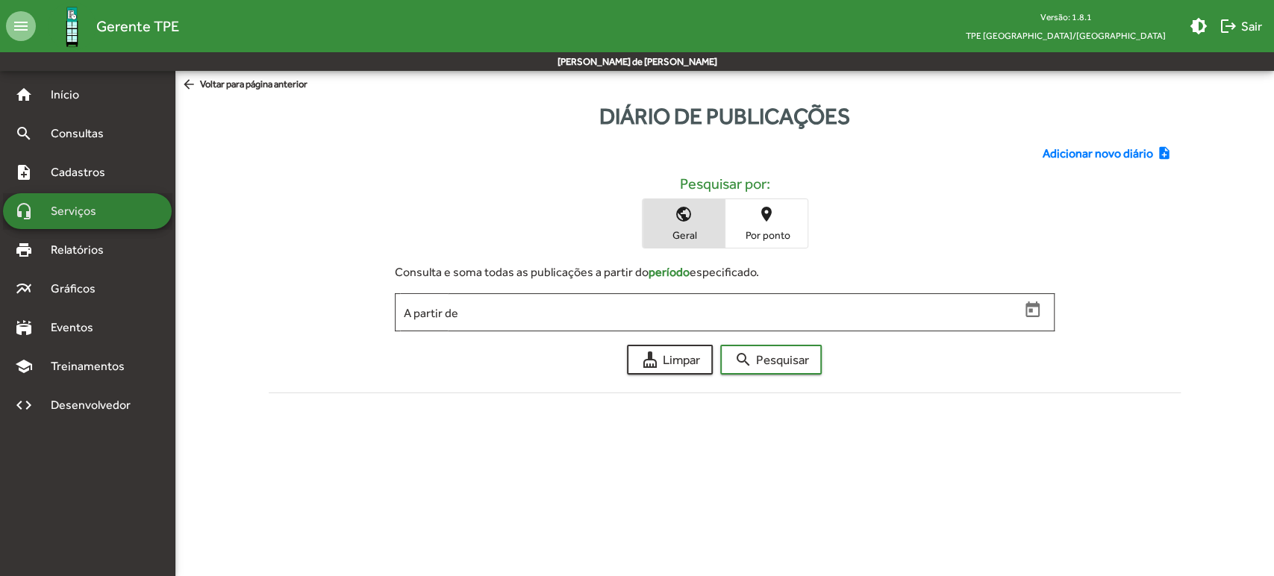
click at [94, 210] on span "Serviços" at bounding box center [79, 211] width 75 height 18
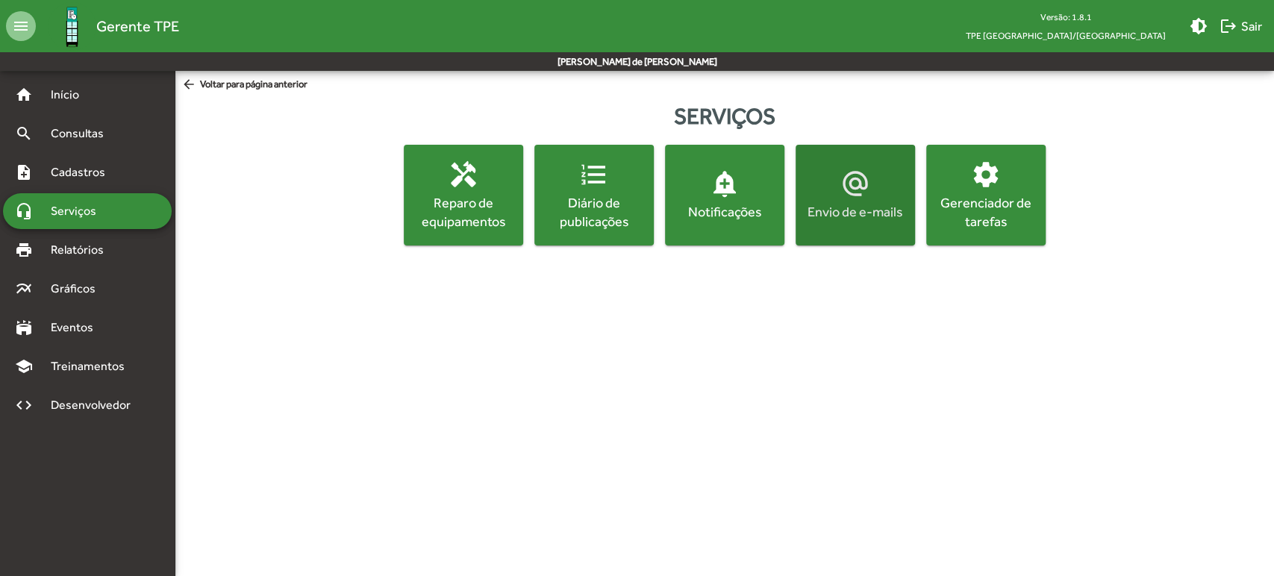
click at [848, 219] on div "Envio de e-mails" at bounding box center [854, 211] width 113 height 19
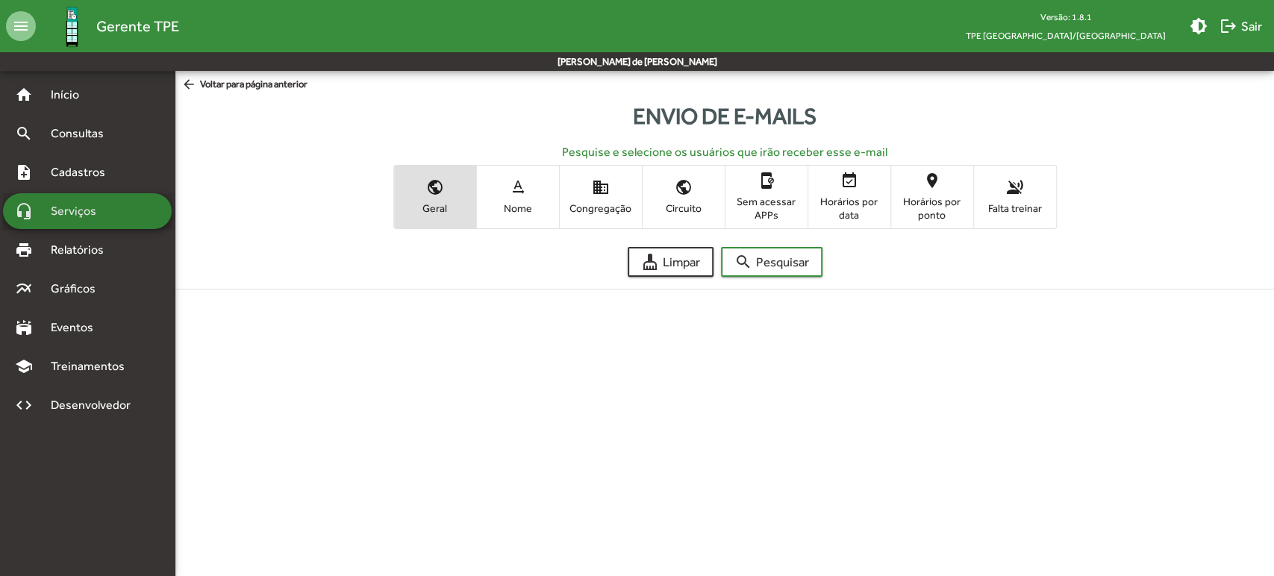
click at [88, 207] on span "Serviços" at bounding box center [79, 211] width 75 height 18
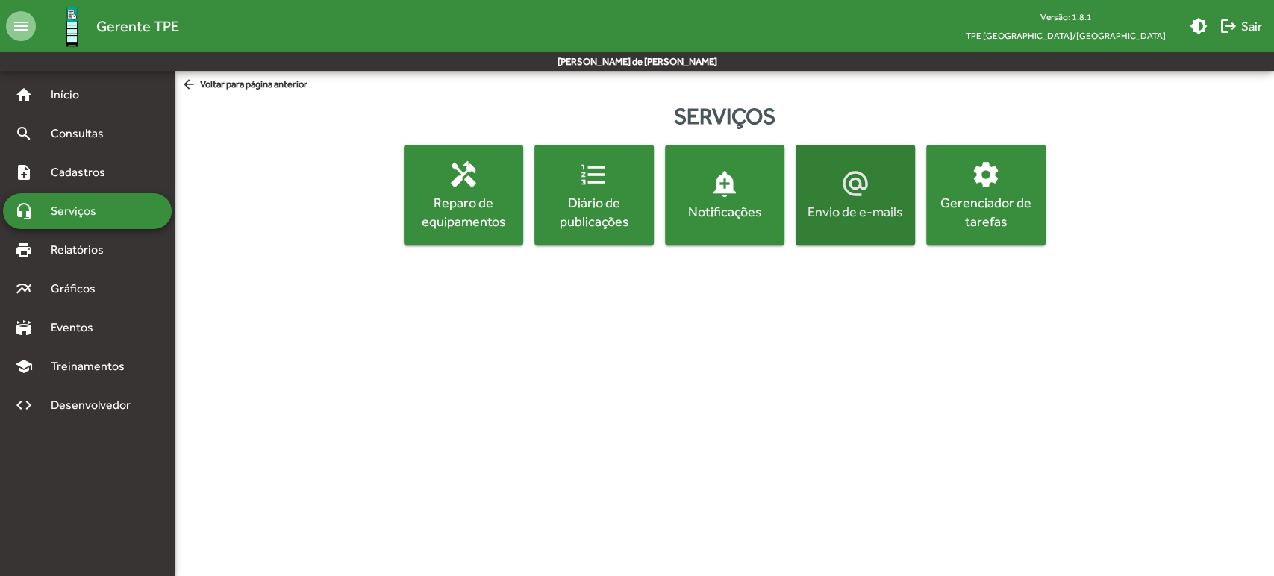
click at [848, 200] on span "alternate_email Envio de e-mails" at bounding box center [854, 195] width 113 height 52
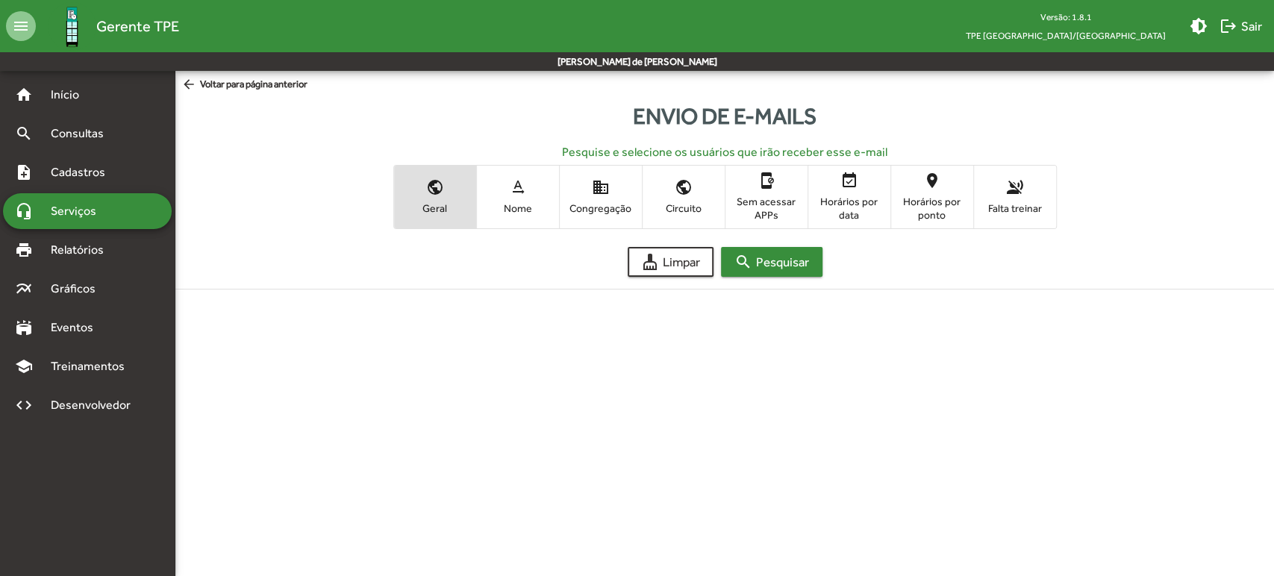
click at [752, 269] on span "search Pesquisar" at bounding box center [771, 261] width 75 height 27
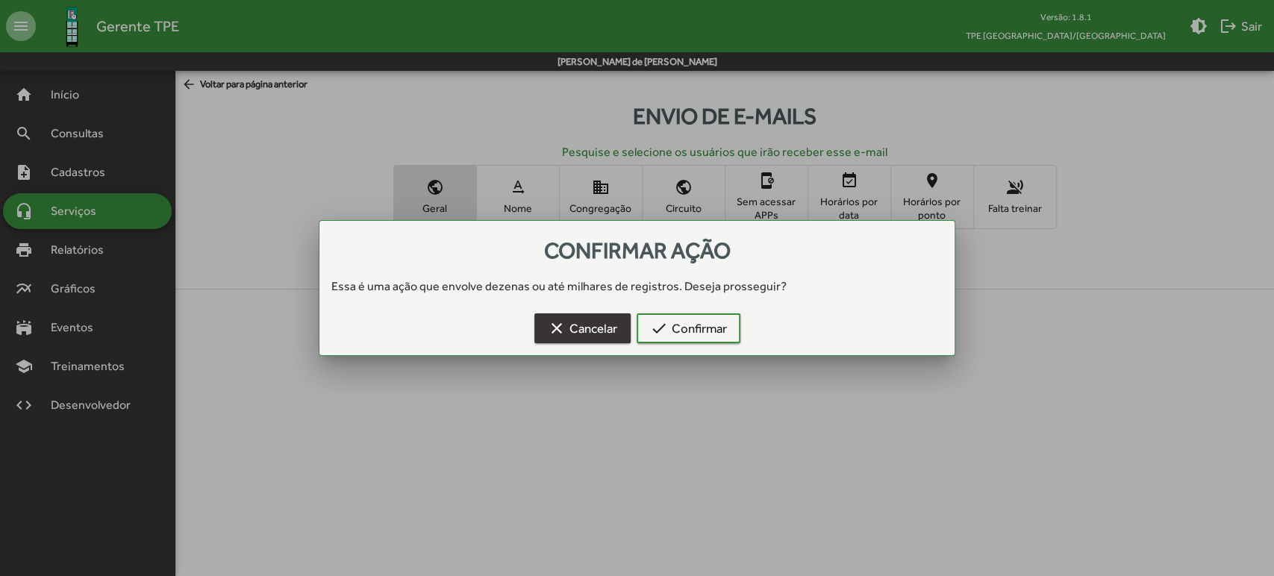
click at [566, 323] on span "clear Cancelar" at bounding box center [582, 328] width 69 height 27
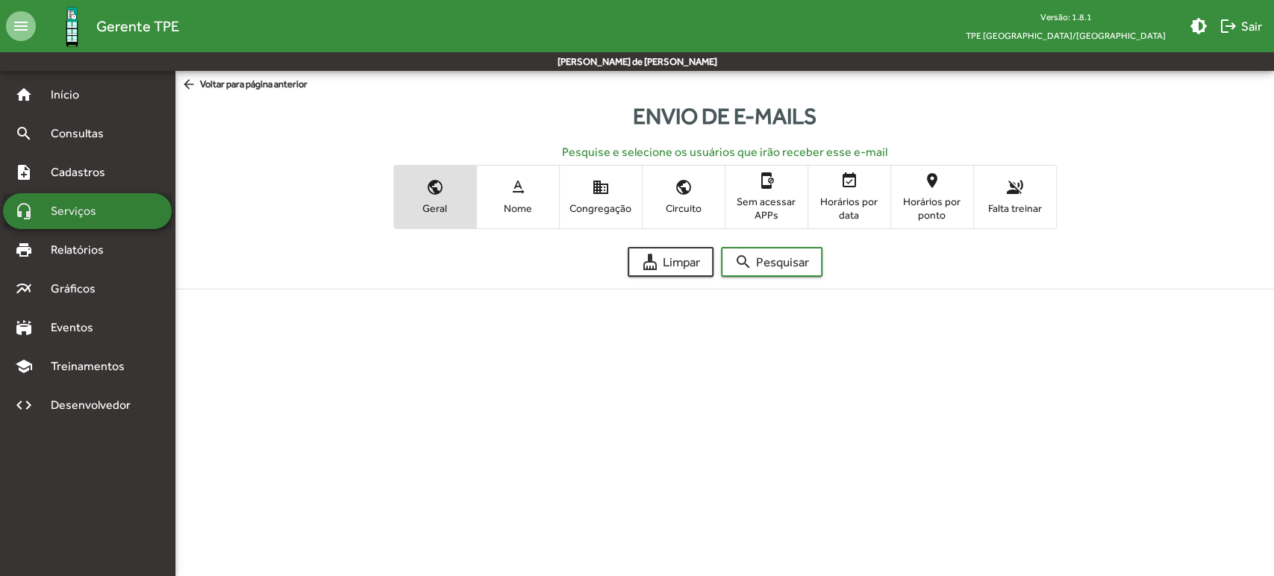
click at [63, 203] on span "Serviços" at bounding box center [79, 211] width 75 height 18
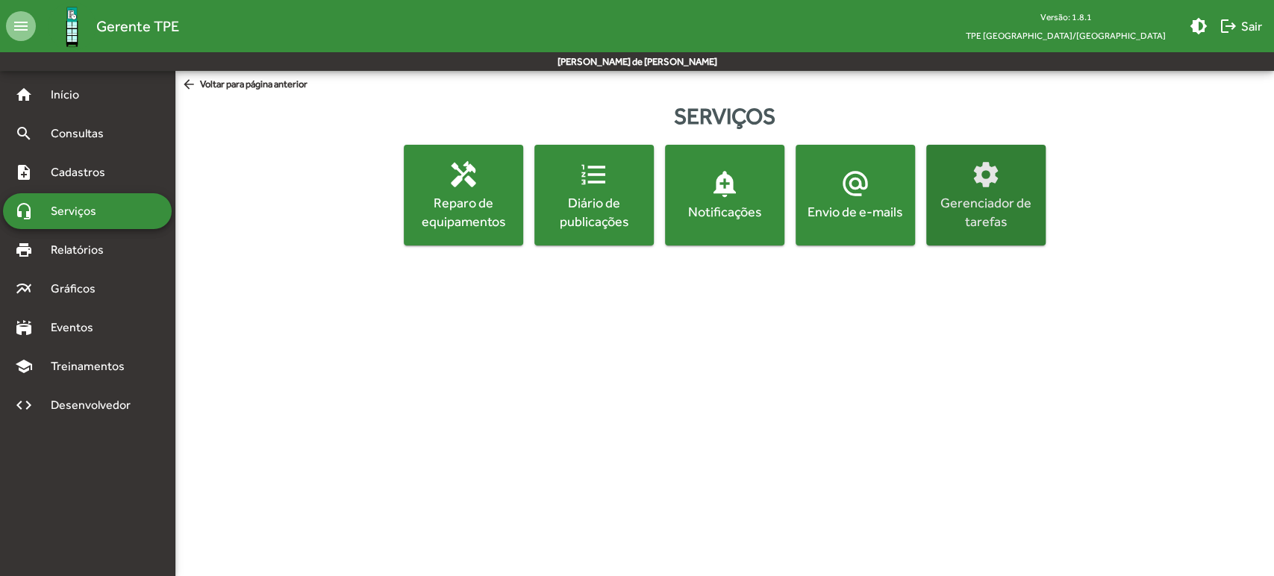
click at [961, 195] on div "Gerenciador de tarefas" at bounding box center [985, 211] width 113 height 37
